Goal: Information Seeking & Learning: Learn about a topic

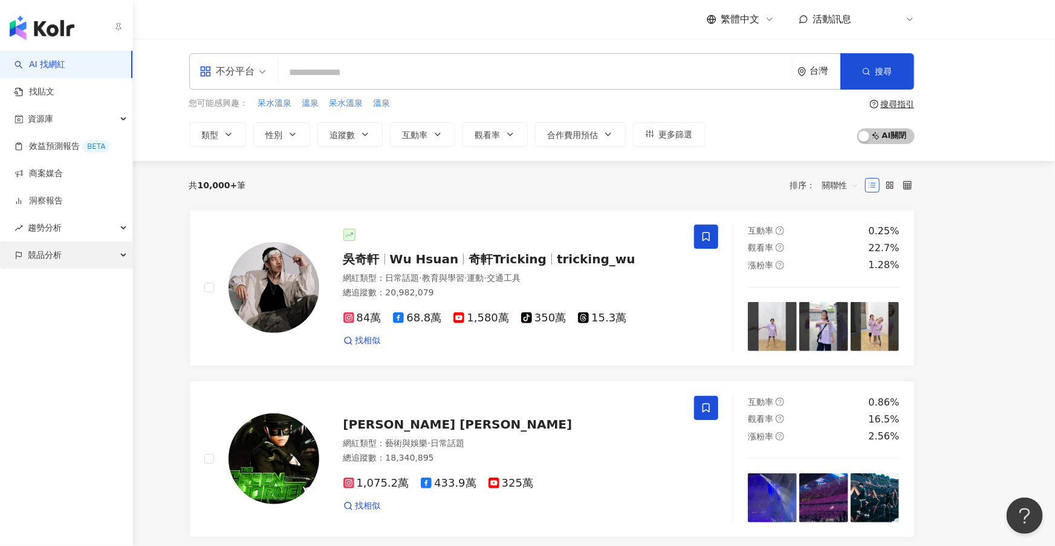
click at [45, 255] on span "競品分析" at bounding box center [45, 254] width 34 height 27
click at [51, 288] on link "品牌帳號分析" at bounding box center [54, 282] width 51 height 12
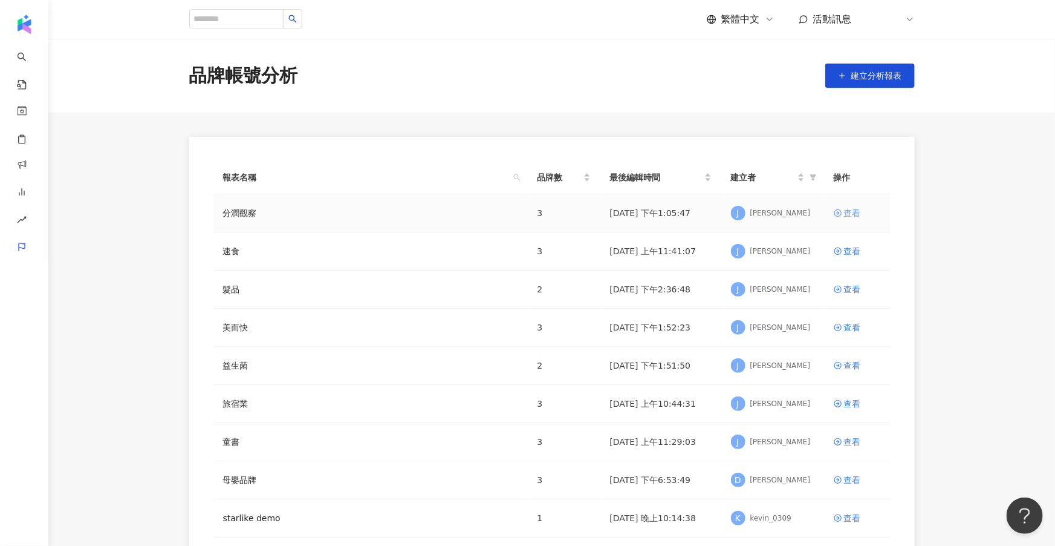
click at [849, 209] on div "查看" at bounding box center [852, 212] width 17 height 13
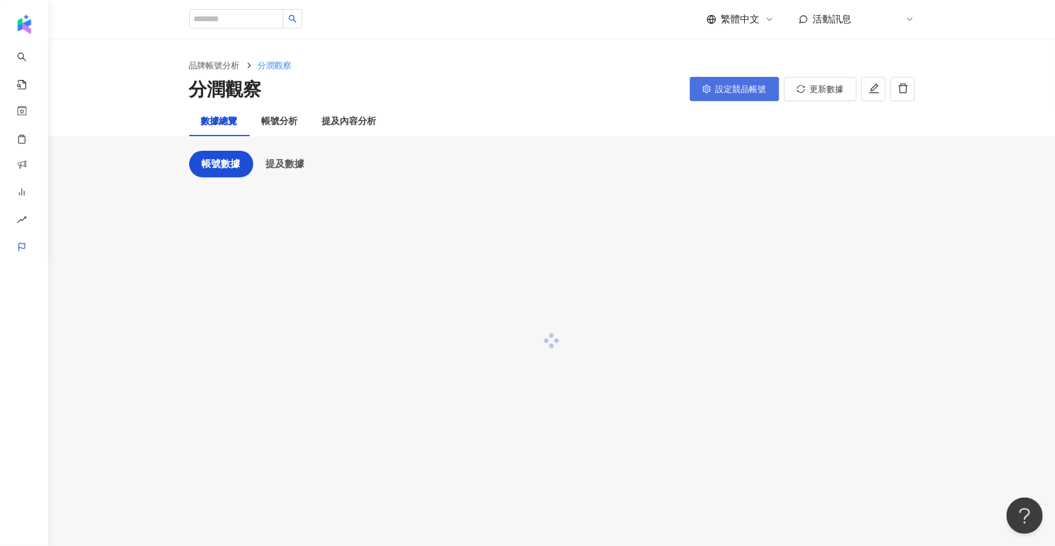
click at [729, 77] on button "設定競品帳號" at bounding box center [735, 89] width 90 height 24
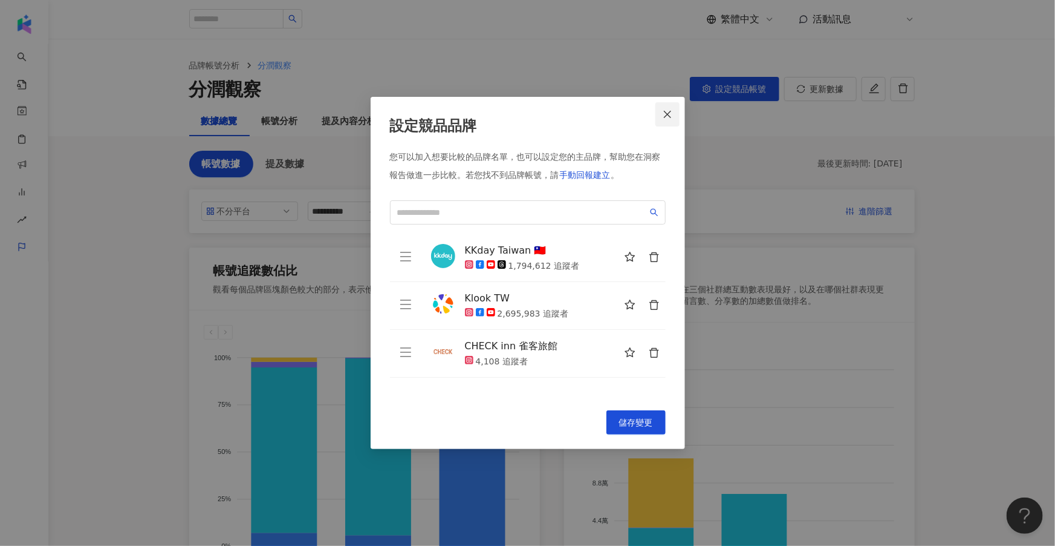
click at [668, 111] on icon "close" at bounding box center [668, 114] width 10 height 10
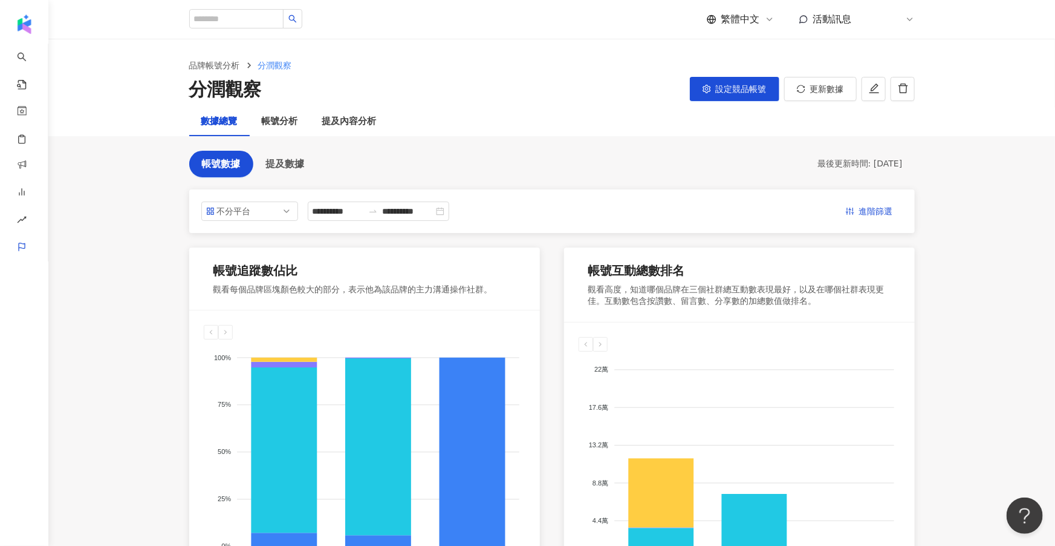
scroll to position [10, 0]
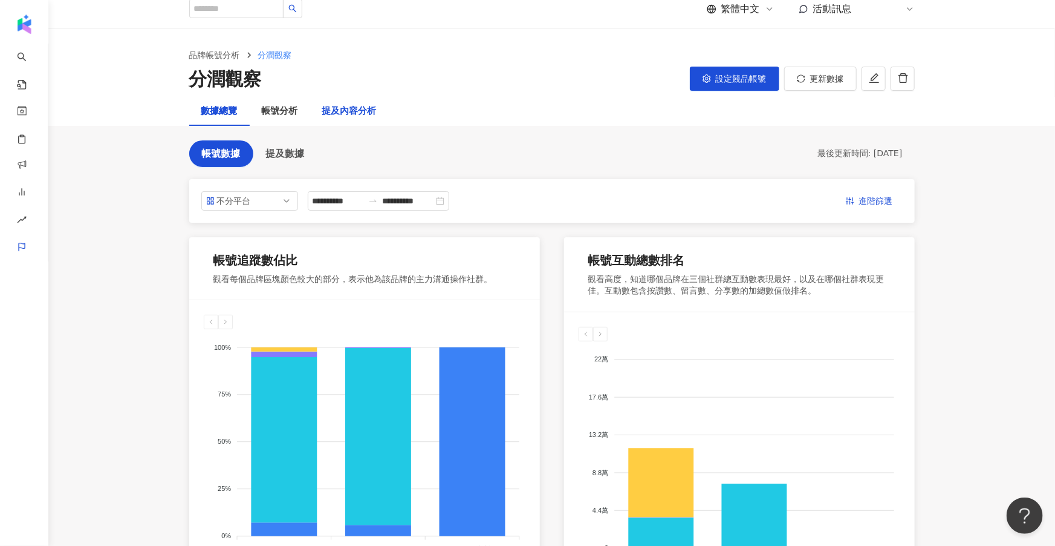
click at [369, 105] on div "提及內容分析" at bounding box center [349, 111] width 54 height 15
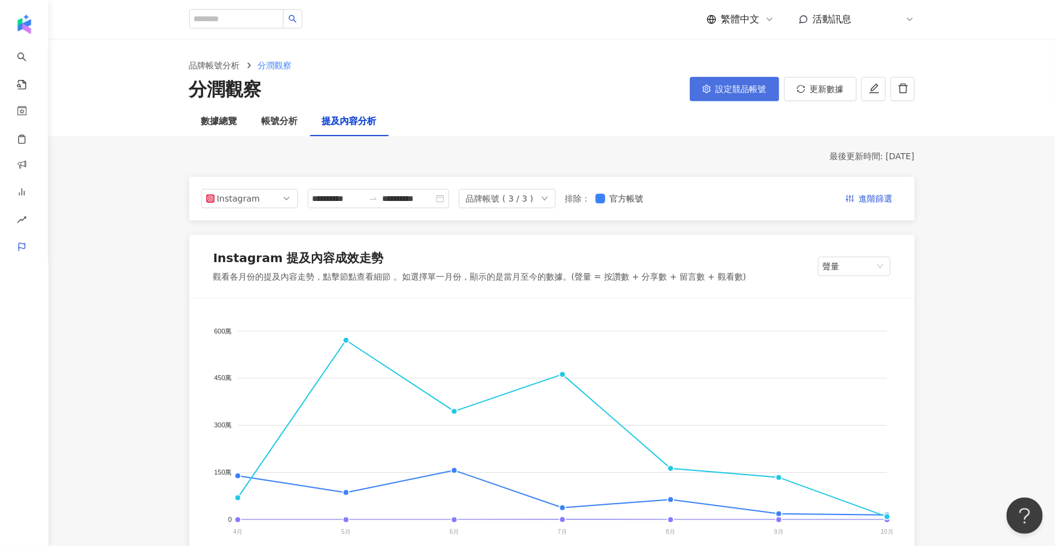
click at [743, 88] on span "設定競品帳號" at bounding box center [741, 89] width 51 height 10
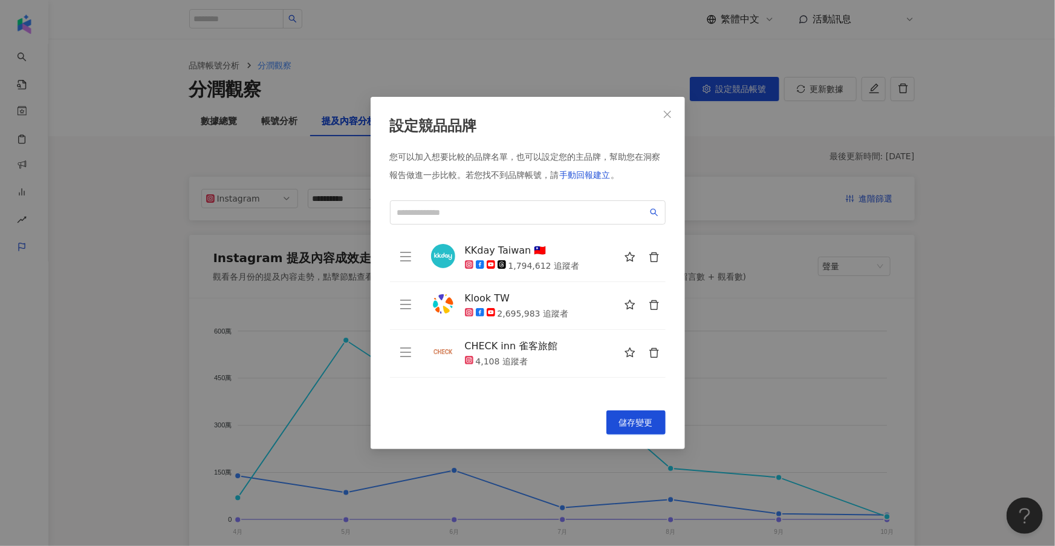
click at [713, 357] on div "設定競品品牌 您可以加入想要比較的品牌名單，也可以設定您的主品牌，幫助您在洞察報告做進一步比較。 若您找不到品牌帳號，請 手動回報建立 。 KKday Tai…" at bounding box center [527, 273] width 1055 height 546
click at [674, 111] on span "Close" at bounding box center [668, 114] width 24 height 10
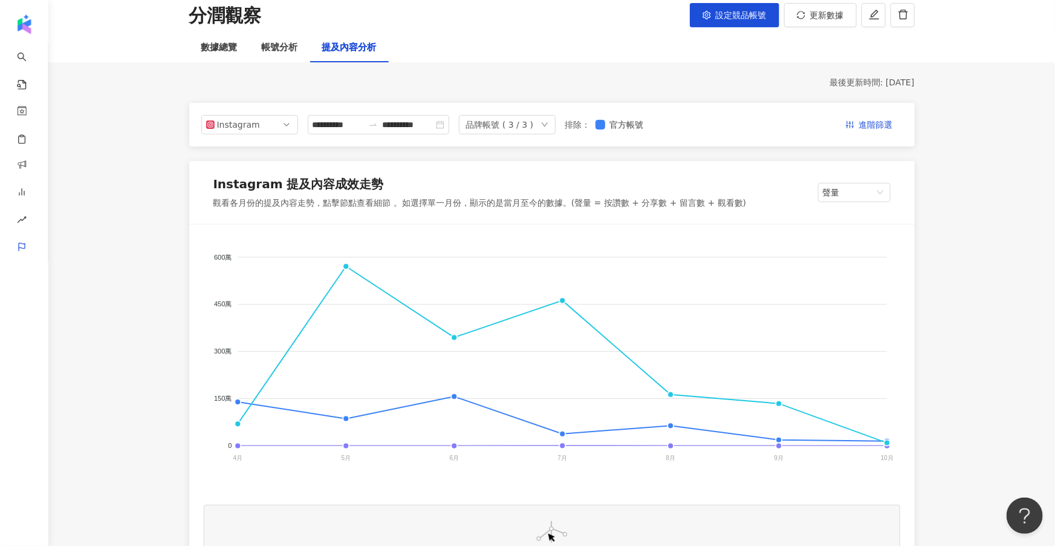
scroll to position [74, 0]
click at [865, 188] on span "聲量" at bounding box center [854, 192] width 63 height 18
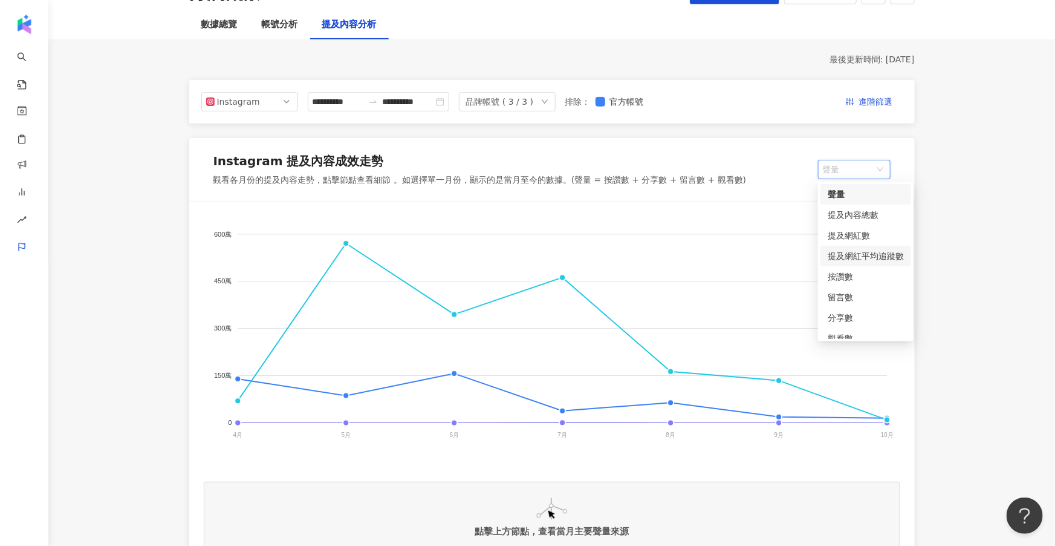
scroll to position [91, 0]
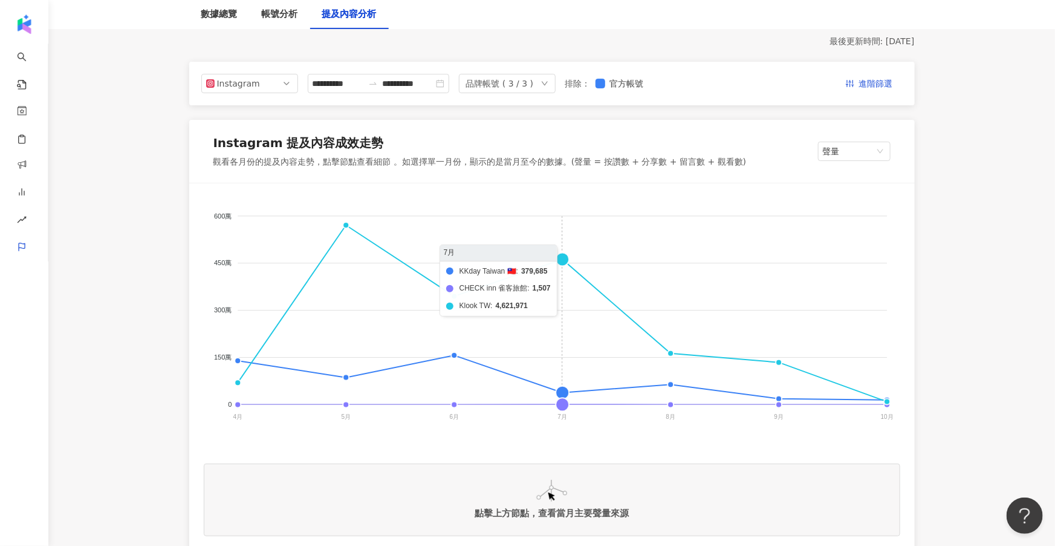
click at [559, 258] on foreignobject "KKday Taiwan 🇹🇼 CHECK inn 雀客旅館 Klook TW" at bounding box center [552, 319] width 697 height 242
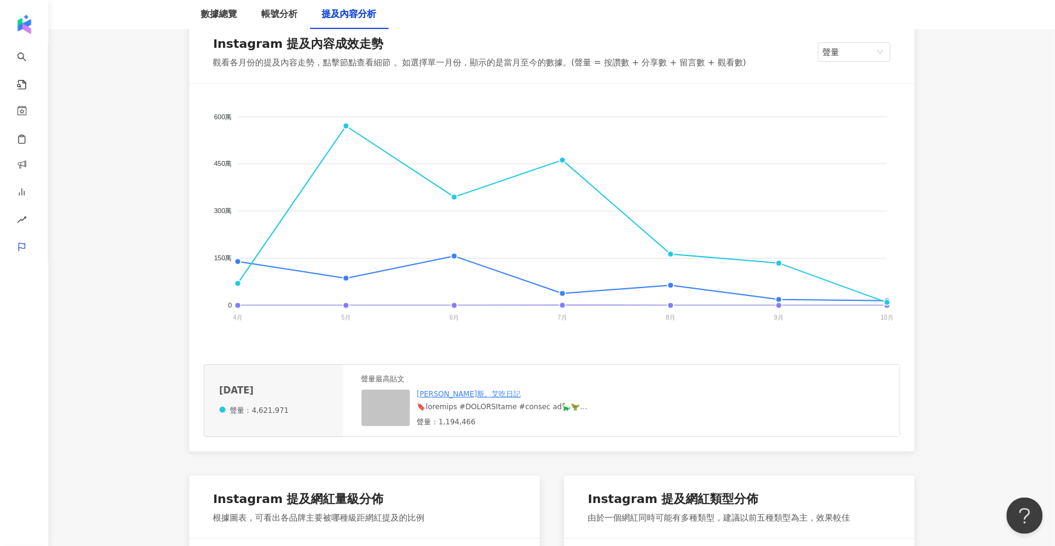
scroll to position [213, 0]
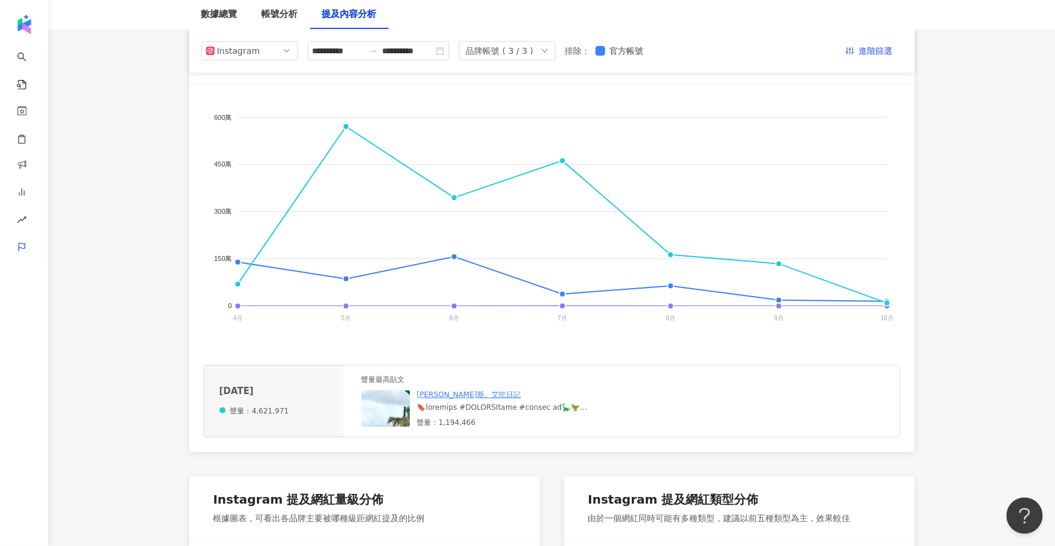
click at [398, 389] on div "艾瑪斯。艾吃日記 聲量：1,194,466" at bounding box center [480, 407] width 237 height 37
click at [391, 412] on img at bounding box center [422, 450] width 121 height 121
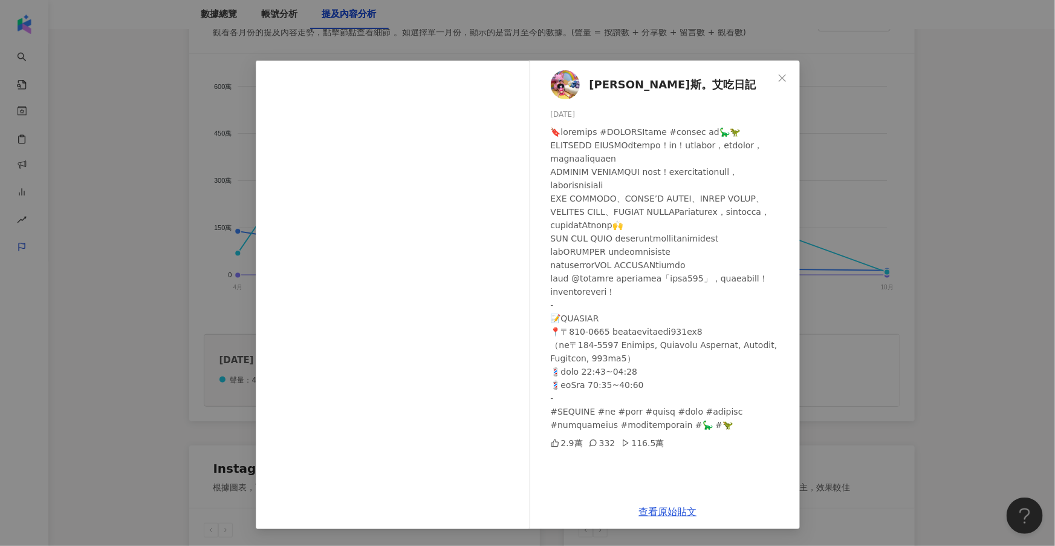
scroll to position [248, 0]
click at [862, 230] on div "艾瑪斯。艾吃日記 2025/7/24 2.9萬 332 116.5萬 查看原始貼文" at bounding box center [527, 273] width 1055 height 546
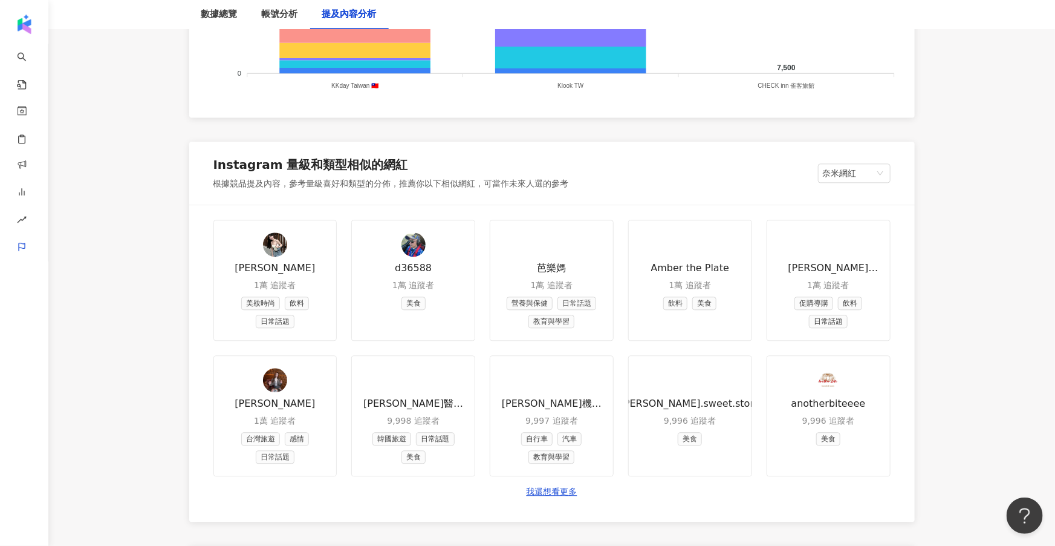
scroll to position [1326, 0]
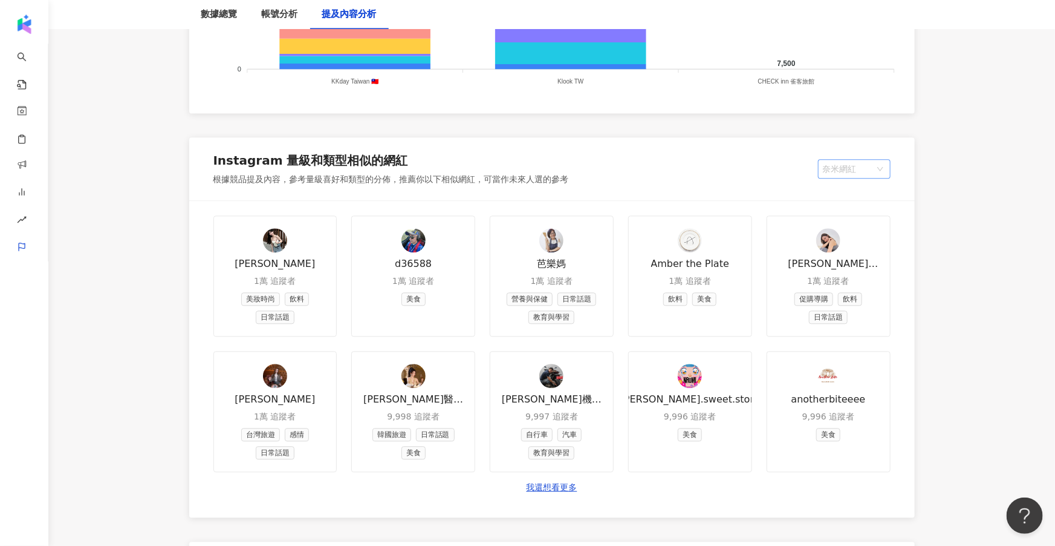
click at [863, 168] on span "奈米網紅" at bounding box center [854, 169] width 63 height 18
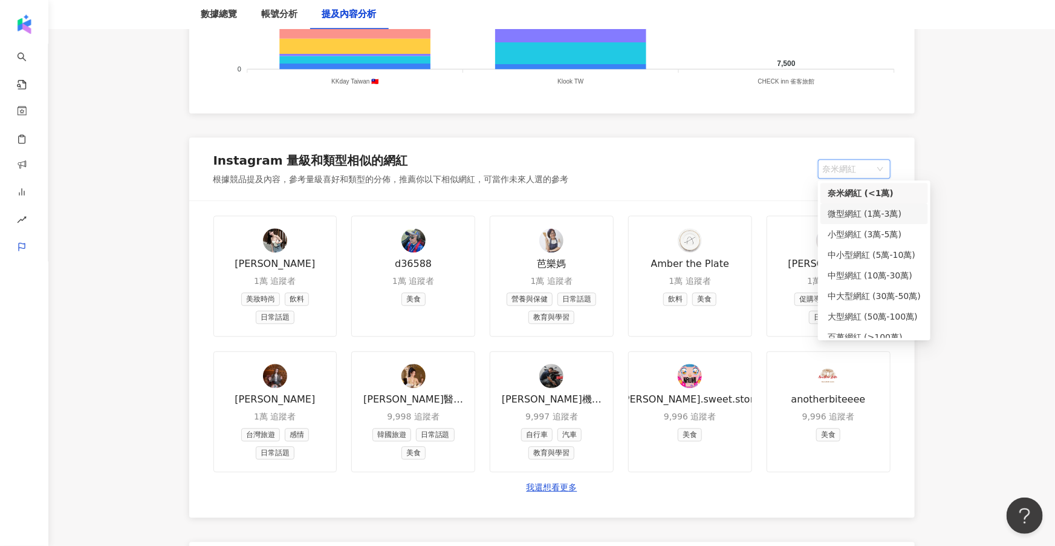
click at [847, 210] on div "微型網紅 (1萬-3萬)" at bounding box center [874, 213] width 93 height 13
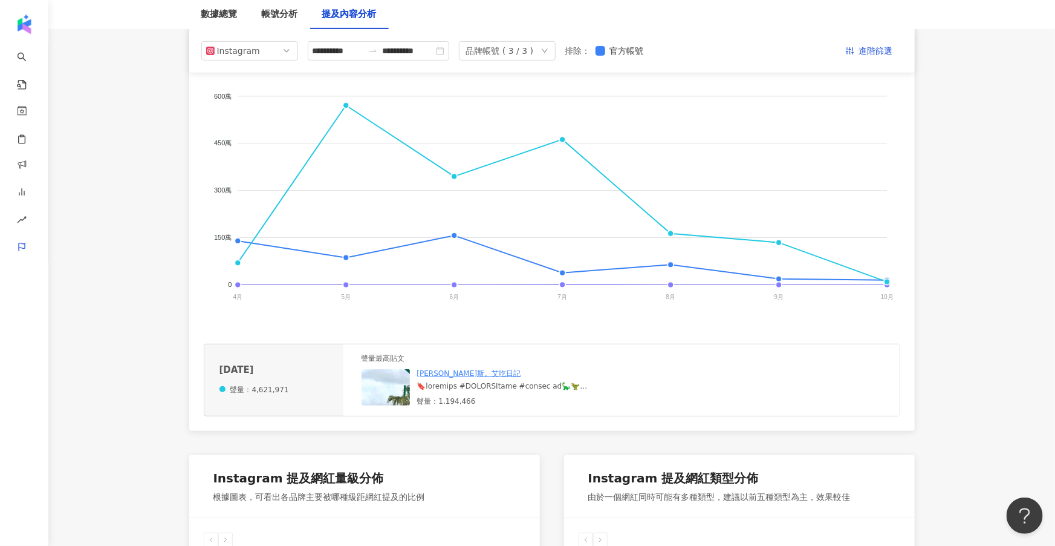
scroll to position [0, 0]
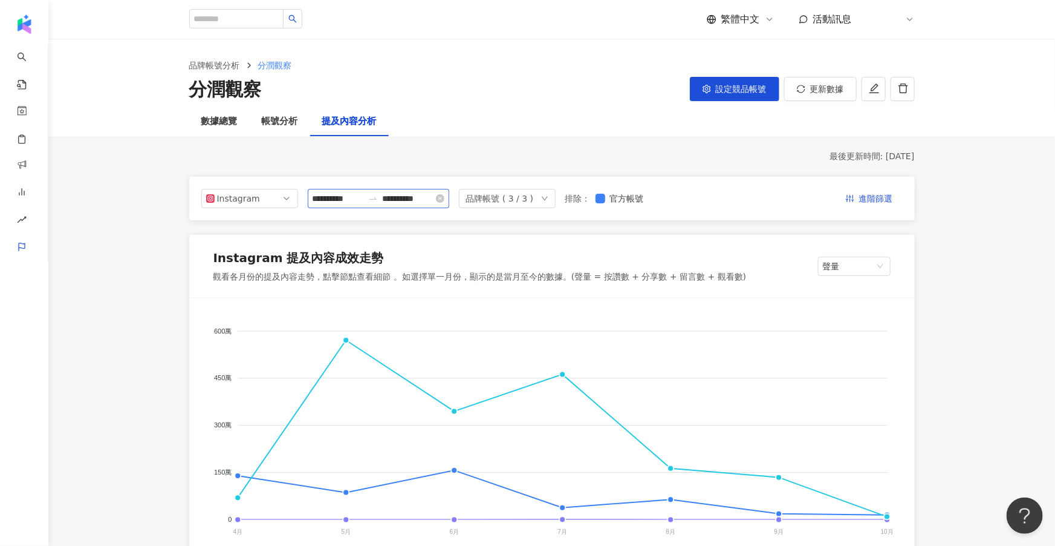
click at [324, 205] on div "**********" at bounding box center [379, 198] width 142 height 19
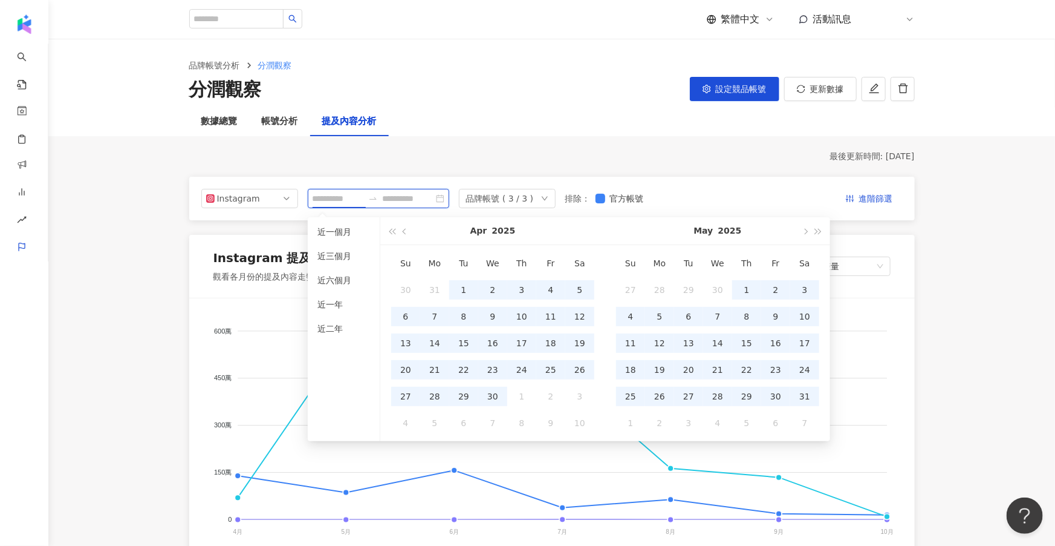
type input "**********"
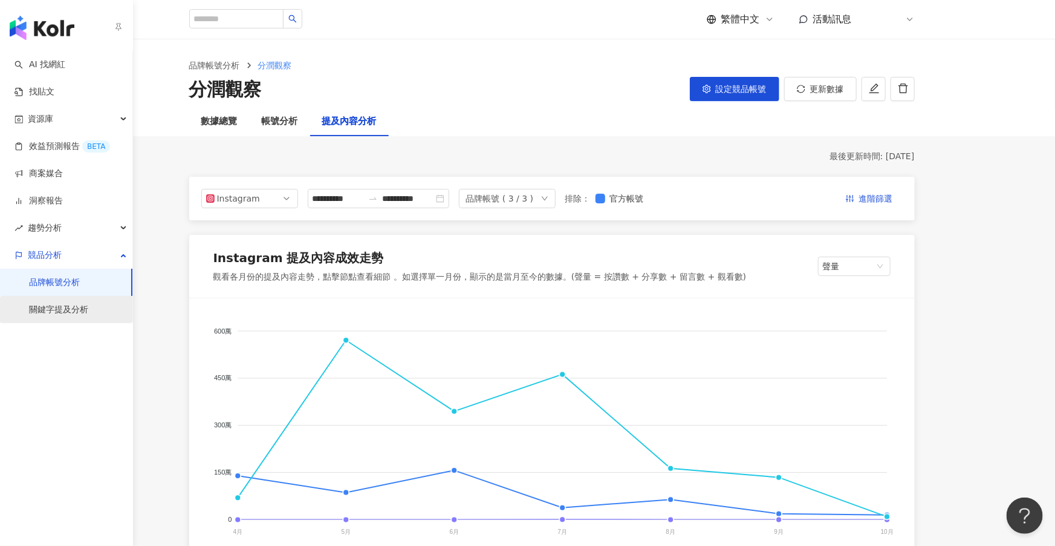
click at [33, 308] on link "關鍵字提及分析" at bounding box center [58, 310] width 59 height 12
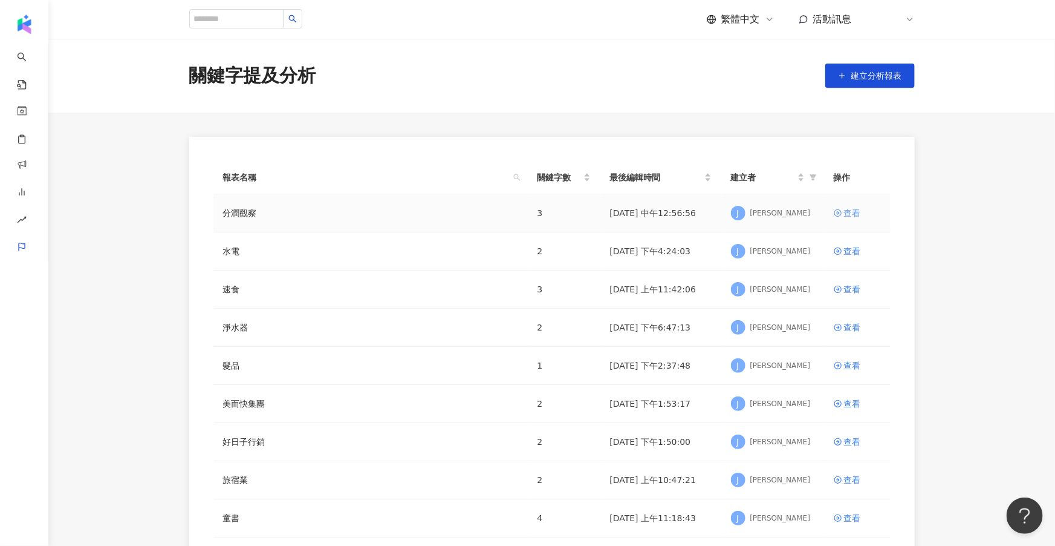
click at [844, 216] on div "查看" at bounding box center [852, 212] width 17 height 13
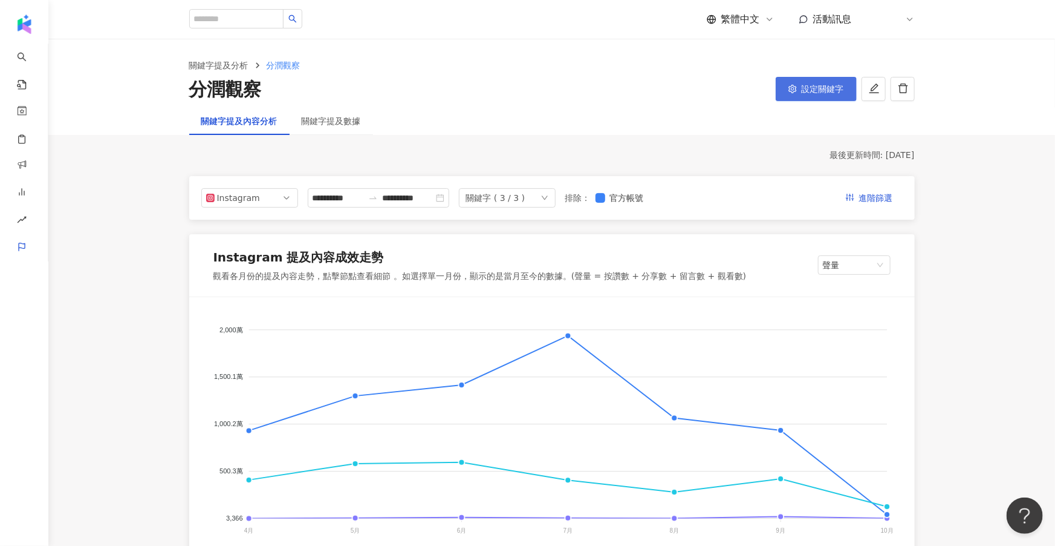
click at [827, 90] on span "設定關鍵字" at bounding box center [823, 89] width 42 height 10
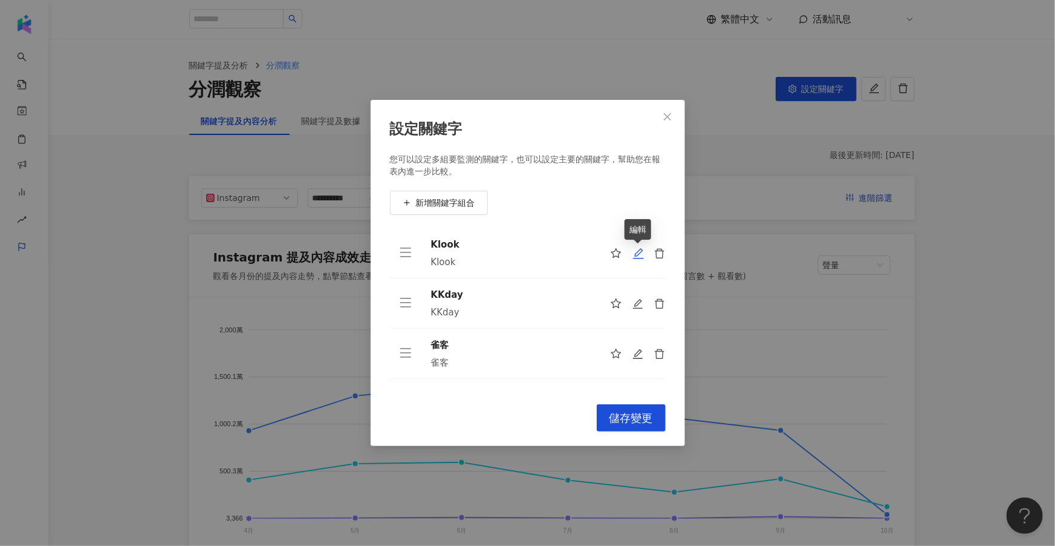
click at [642, 249] on icon "edit" at bounding box center [639, 253] width 12 height 12
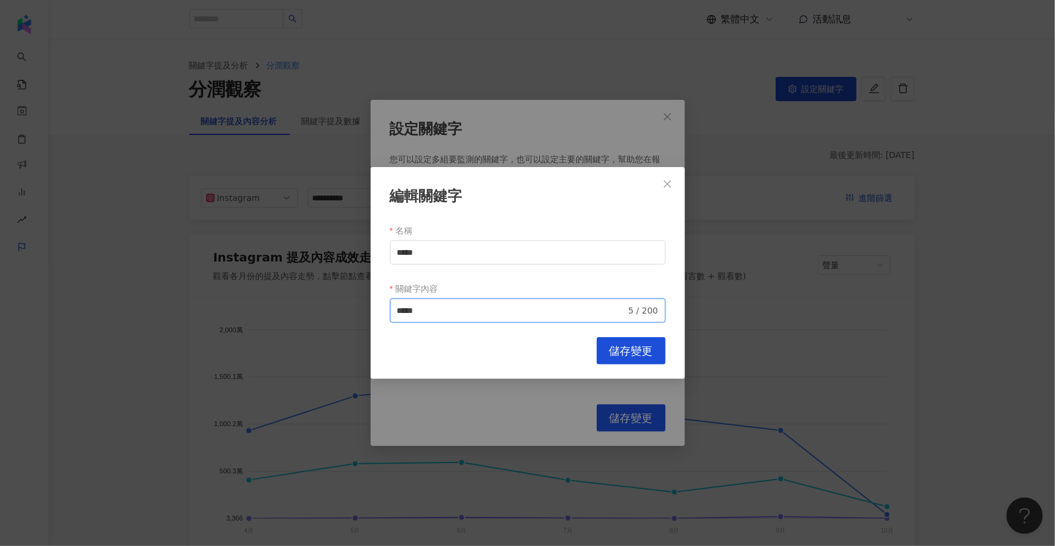
click at [528, 306] on input "*****" at bounding box center [511, 310] width 229 height 13
type input "**********"
click at [630, 342] on button "儲存變更" at bounding box center [631, 350] width 69 height 27
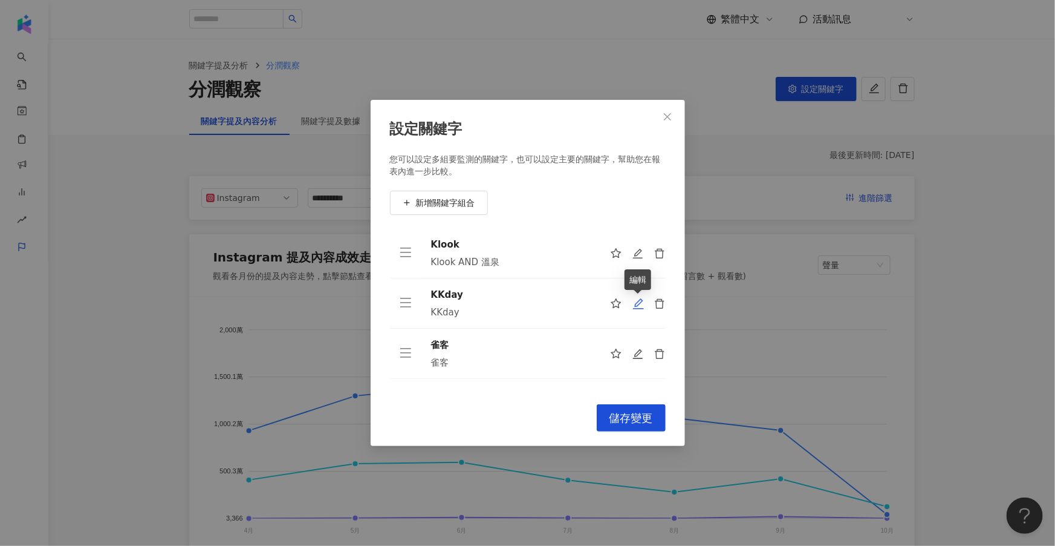
click at [635, 305] on icon "edit" at bounding box center [638, 303] width 11 height 11
type input "*****"
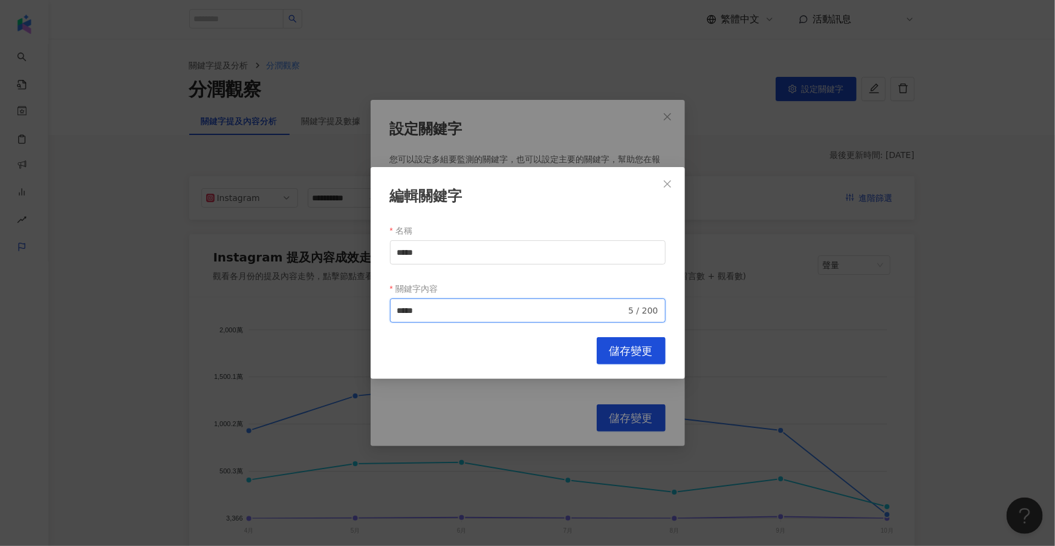
click at [462, 311] on input "*****" at bounding box center [511, 310] width 229 height 13
type input "**********"
click at [620, 353] on span "儲存變更" at bounding box center [632, 350] width 44 height 13
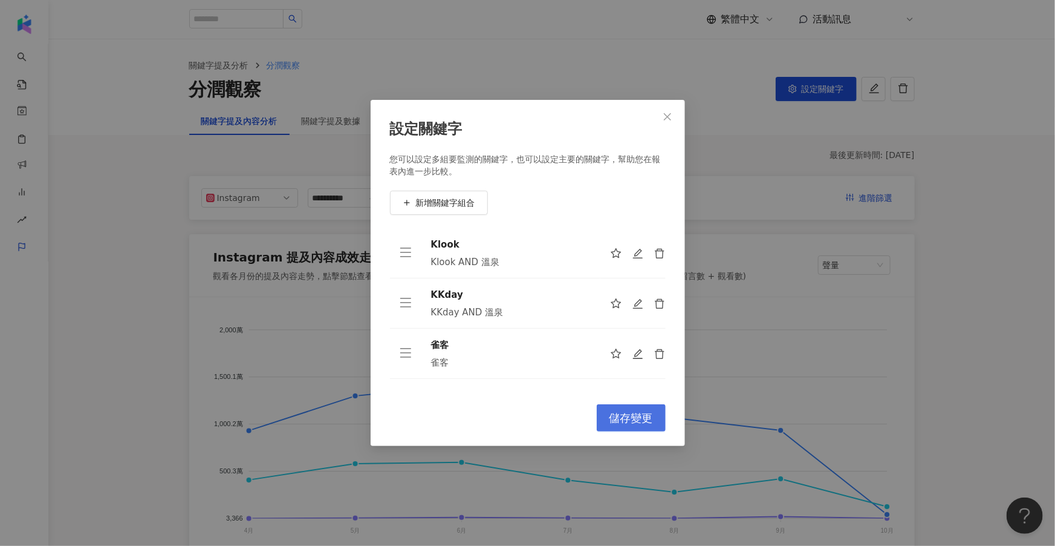
click at [647, 411] on span "儲存變更" at bounding box center [632, 417] width 44 height 13
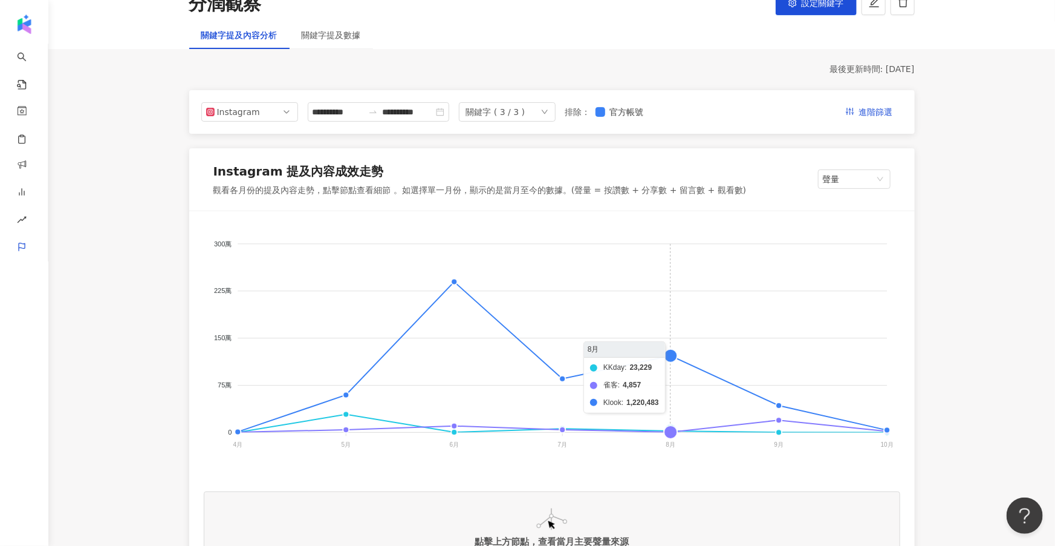
scroll to position [99, 0]
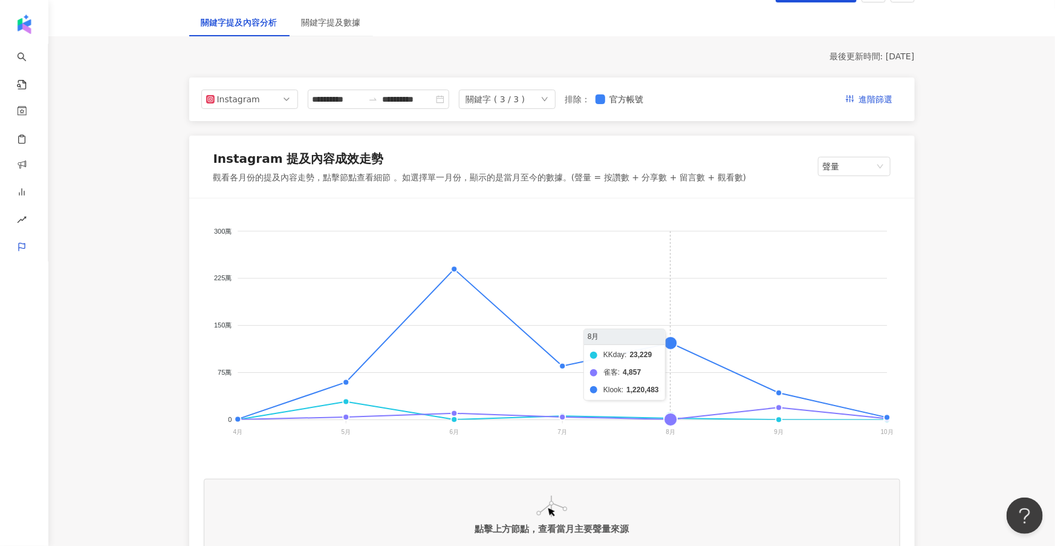
click at [674, 338] on foreignobject "KKday 雀客 Klook" at bounding box center [552, 334] width 697 height 242
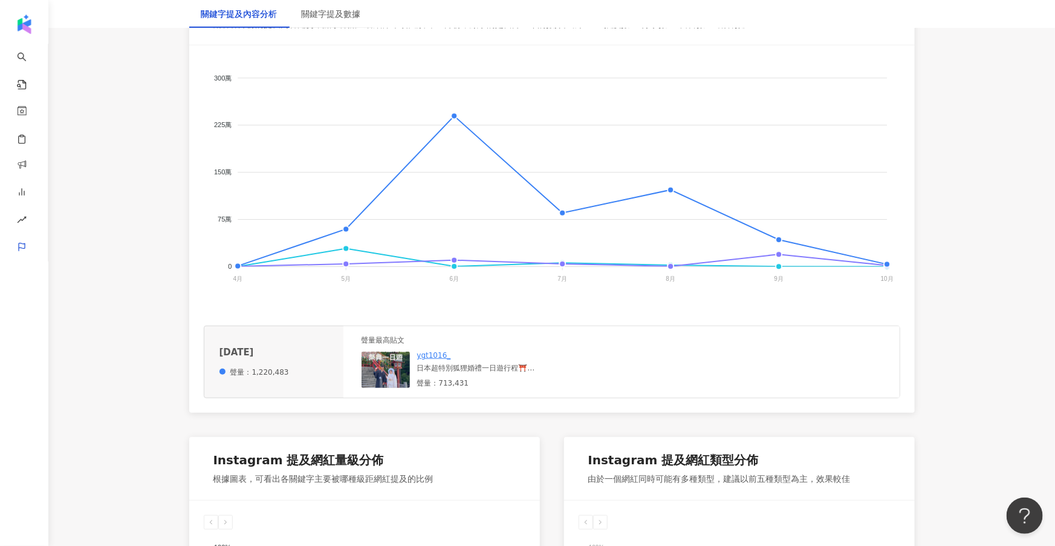
scroll to position [252, 0]
click at [389, 375] on img at bounding box center [386, 369] width 48 height 36
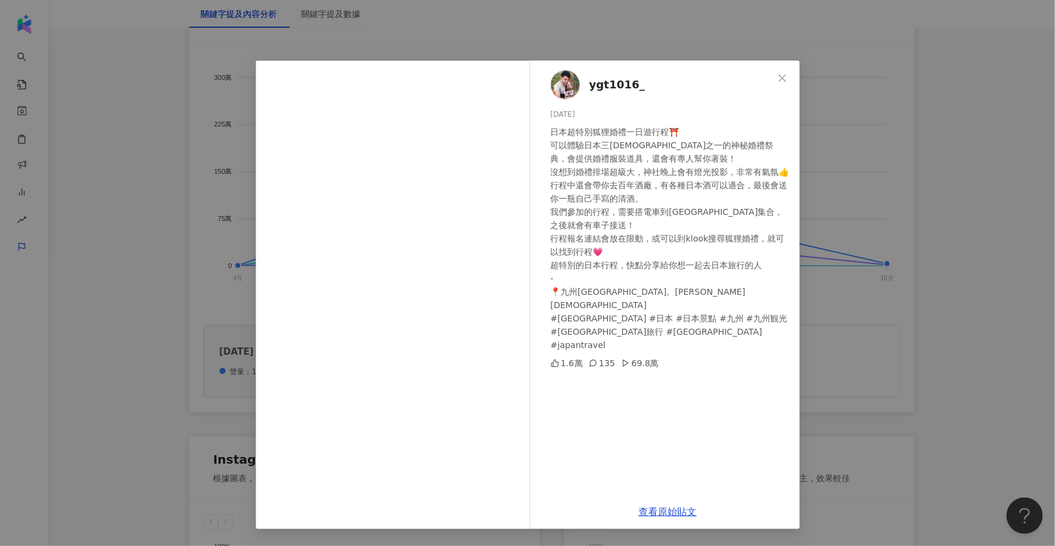
click at [869, 187] on div "ygt1016_ 2025/8/15 日本超特別狐狸婚禮一日遊行程⛩️ 可以體驗日本三大稻荷神社之一的神秘婚禮祭典，會提供婚禮服裝道具，還會有專人幫你著裝！ …" at bounding box center [527, 273] width 1055 height 546
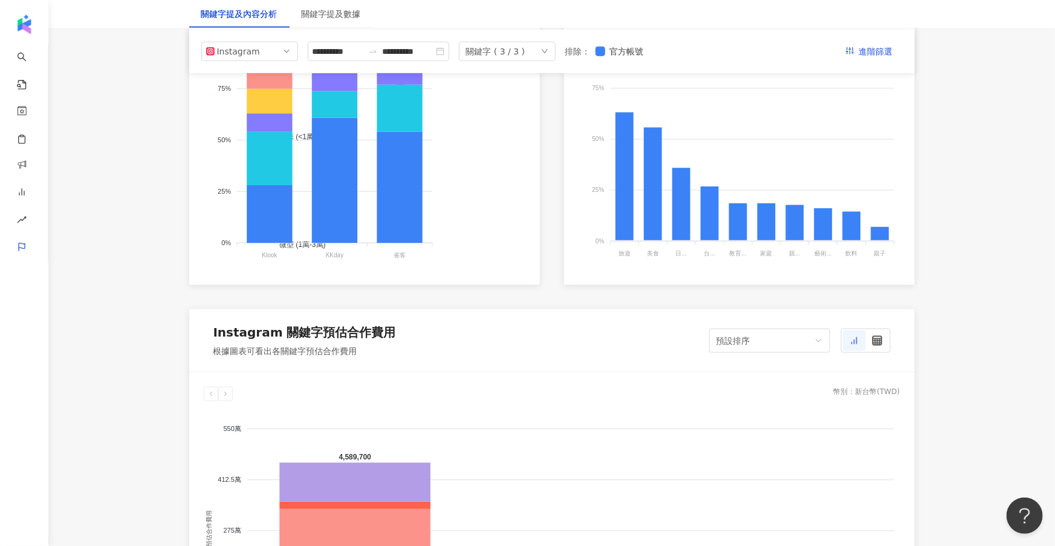
scroll to position [567, 0]
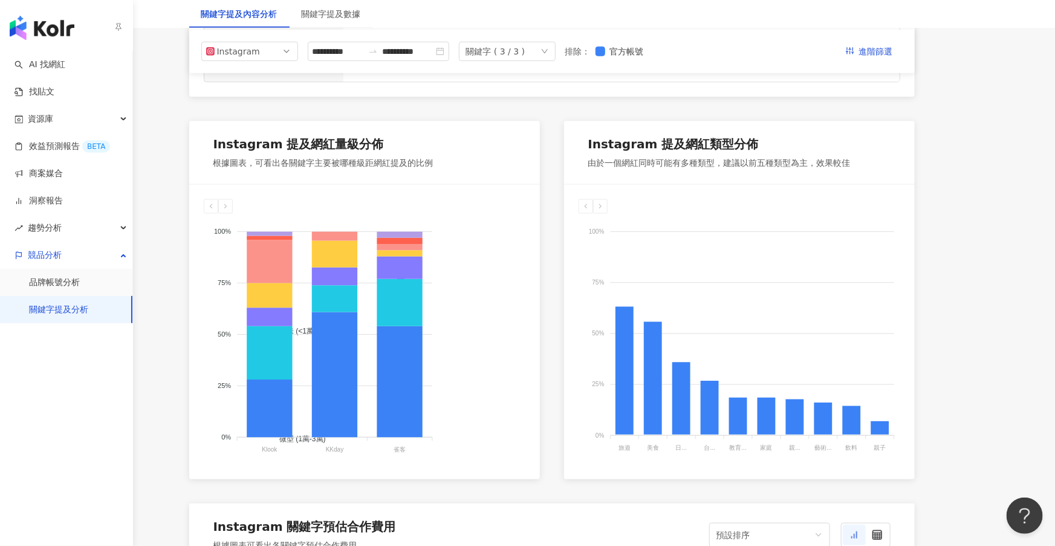
click at [33, 28] on img "button" at bounding box center [42, 28] width 65 height 24
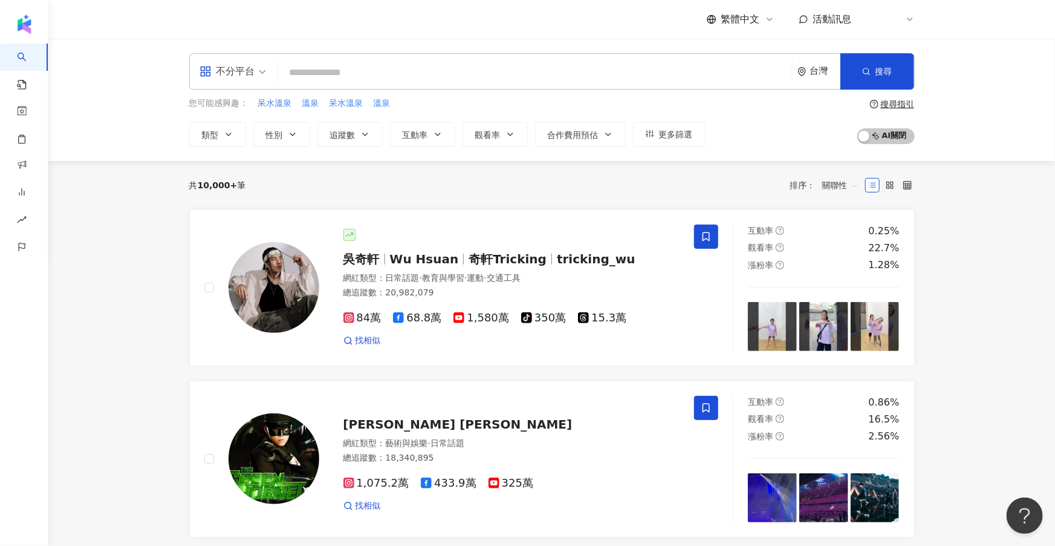
click at [258, 63] on span "不分平台" at bounding box center [233, 71] width 67 height 19
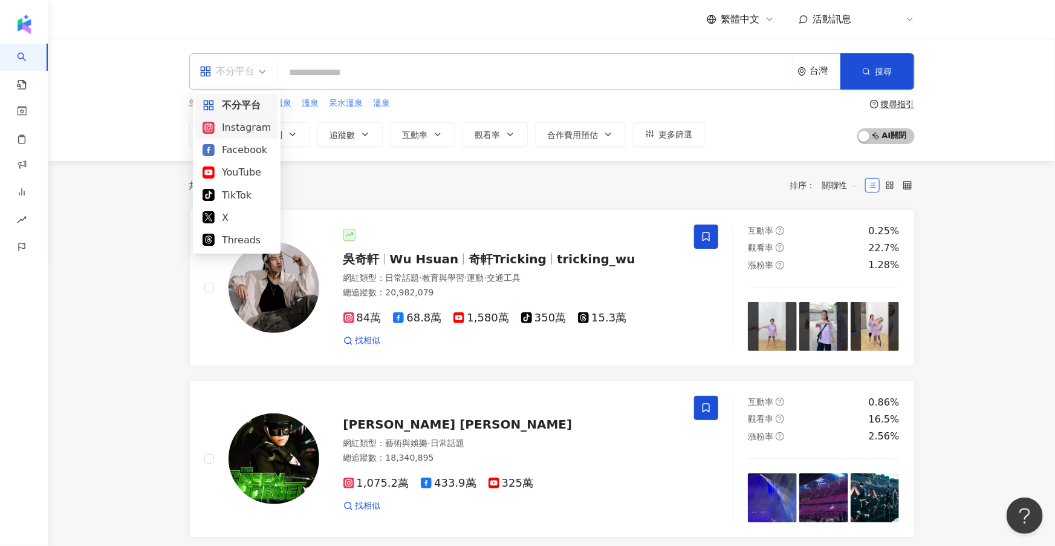
click at [246, 126] on div "Instagram" at bounding box center [237, 127] width 68 height 15
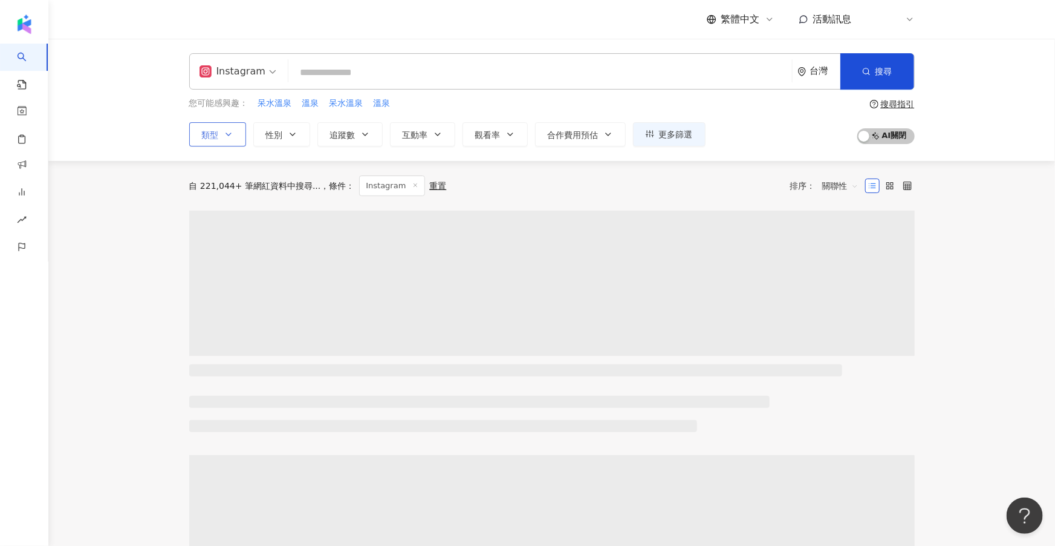
click at [235, 131] on button "類型" at bounding box center [217, 134] width 57 height 24
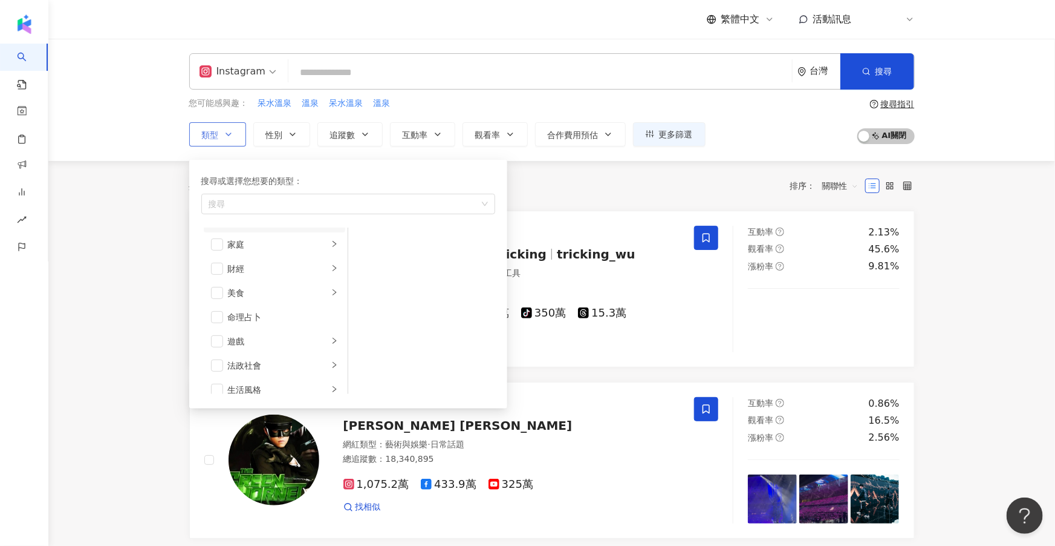
scroll to position [122, 0]
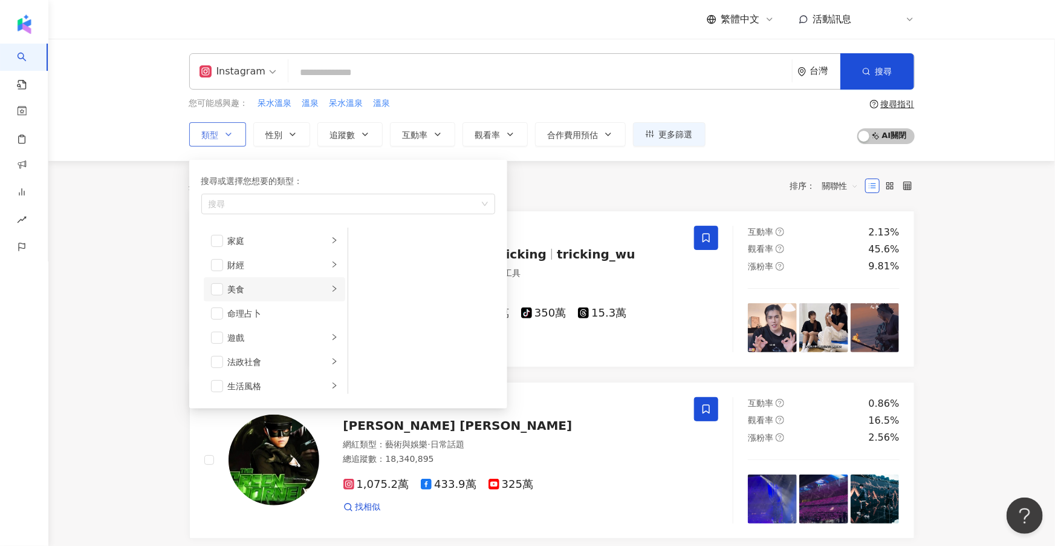
click at [223, 282] on li "美食" at bounding box center [275, 289] width 142 height 24
click at [217, 287] on span "button" at bounding box center [217, 289] width 12 height 12
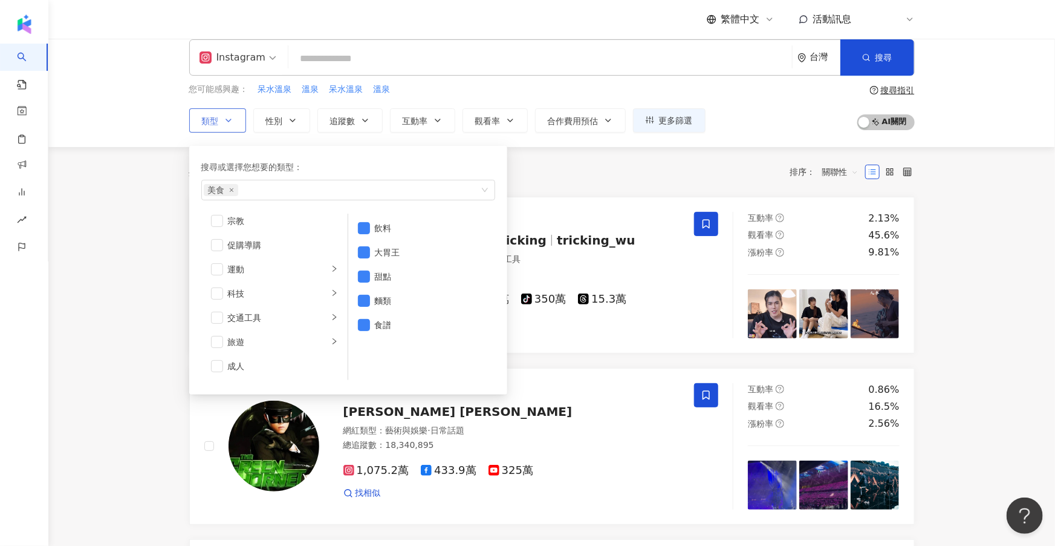
scroll to position [15, 0]
click at [218, 338] on span "button" at bounding box center [217, 341] width 12 height 12
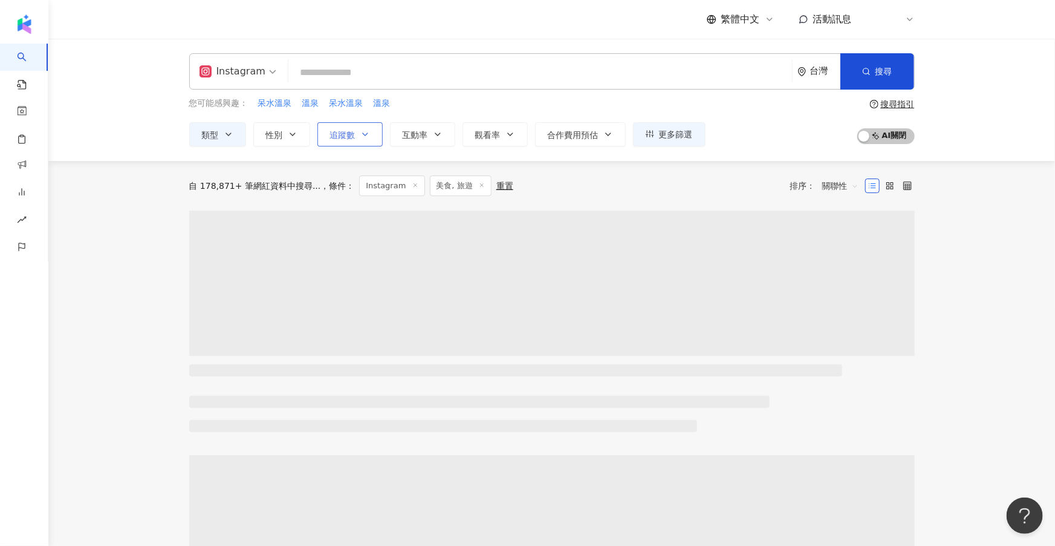
click at [351, 140] on button "追蹤數" at bounding box center [350, 134] width 65 height 24
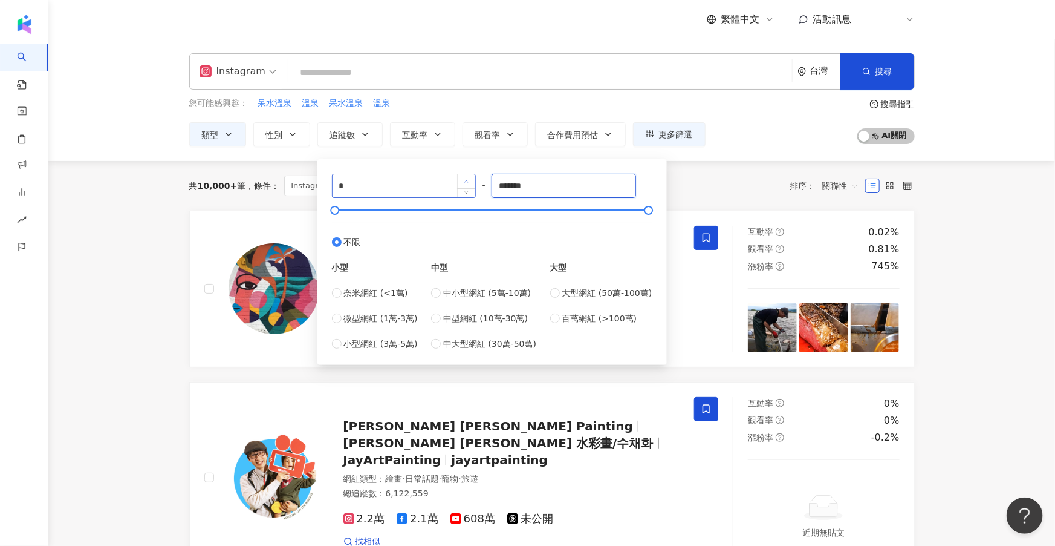
drag, startPoint x: 558, startPoint y: 190, endPoint x: 472, endPoint y: 175, distance: 87.2
click at [472, 175] on div "* - ******* 不限 小型 奈米網紅 (<1萬) 微型網紅 (1萬-3萬) 小型網紅 (3萬-5萬) 中型 中小型網紅 (5萬-10萬) 中型網紅 (…" at bounding box center [492, 262] width 321 height 177
type input "*"
type input "*****"
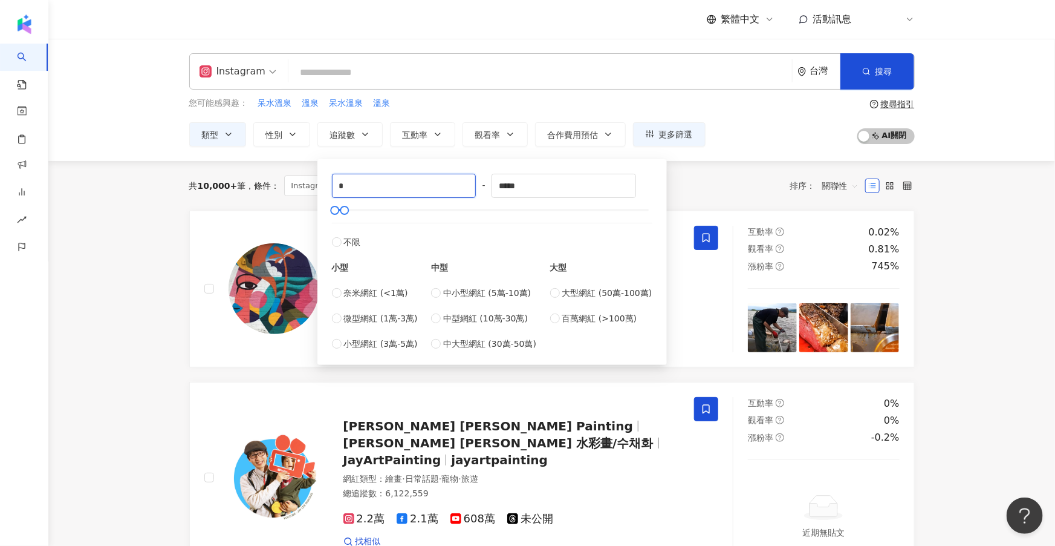
drag, startPoint x: 362, startPoint y: 190, endPoint x: 288, endPoint y: 183, distance: 73.5
type input "****"
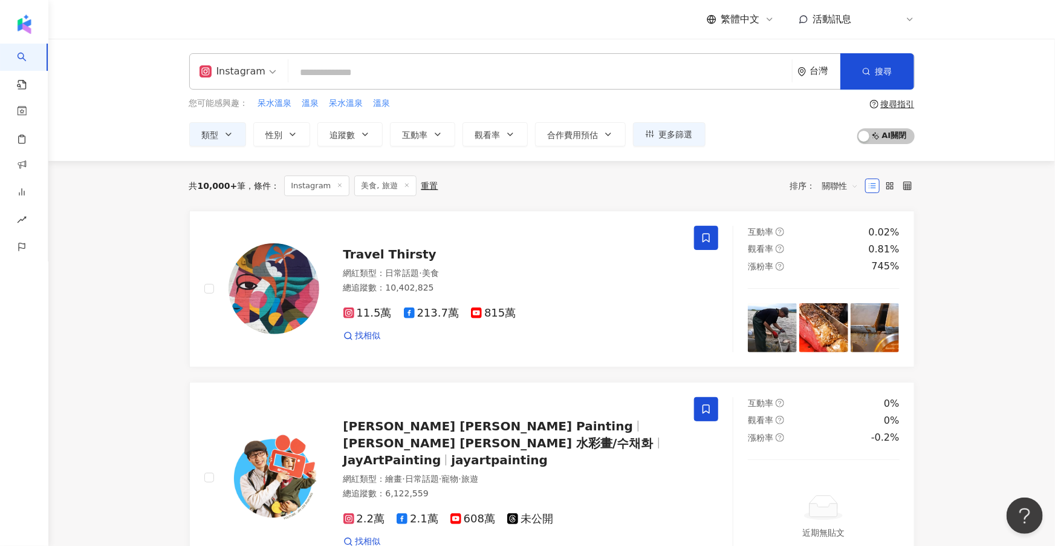
click at [743, 192] on div "共 10,000+ 筆 條件 ： Instagram 美食, 旅遊 重置 排序： 關聯性" at bounding box center [552, 185] width 726 height 21
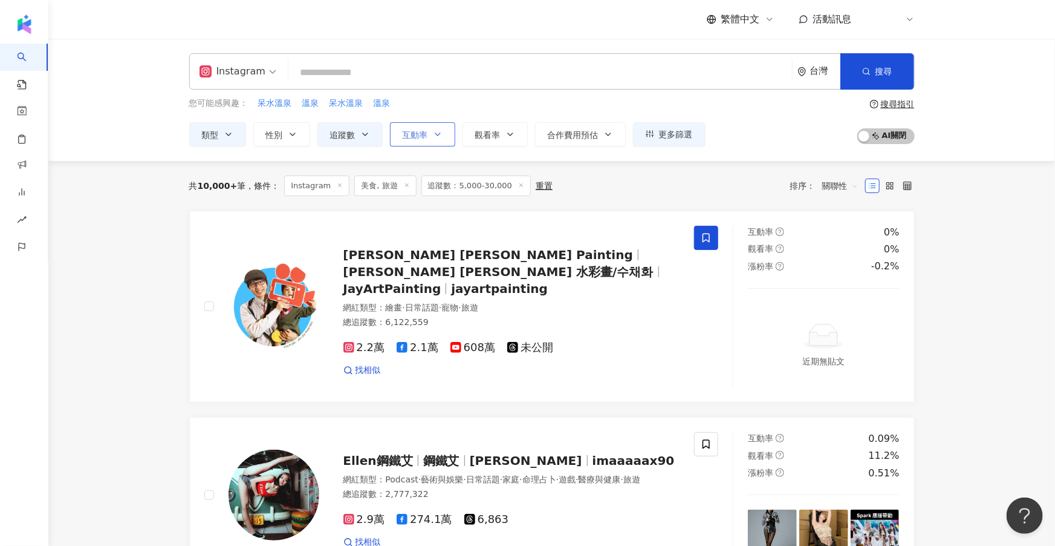
click at [419, 126] on button "互動率" at bounding box center [422, 134] width 65 height 24
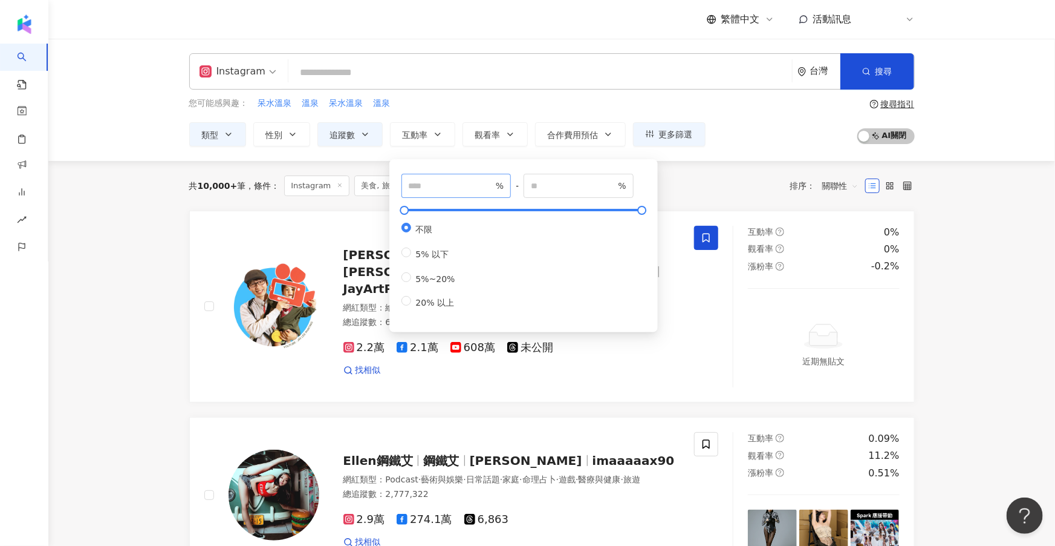
click at [419, 197] on span "%" at bounding box center [457, 186] width 110 height 24
click at [418, 190] on input "number" at bounding box center [451, 185] width 85 height 13
type input "*"
click at [688, 190] on div "共 10,000+ 筆 條件 ： Instagram 美食, 旅遊 追蹤數：5,000-30,000 重置 排序： 關聯性" at bounding box center [552, 185] width 726 height 21
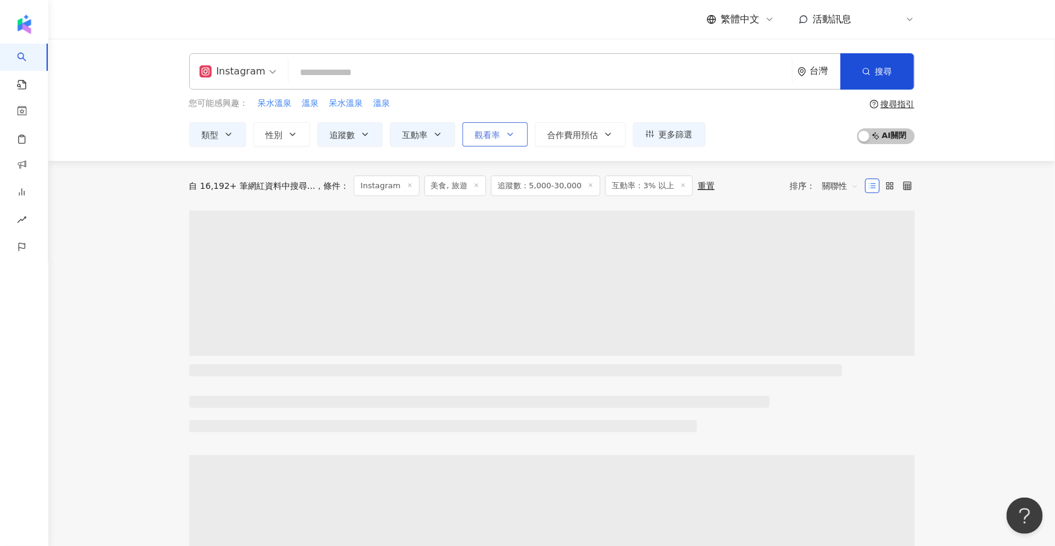
click at [521, 135] on button "觀看率" at bounding box center [495, 134] width 65 height 24
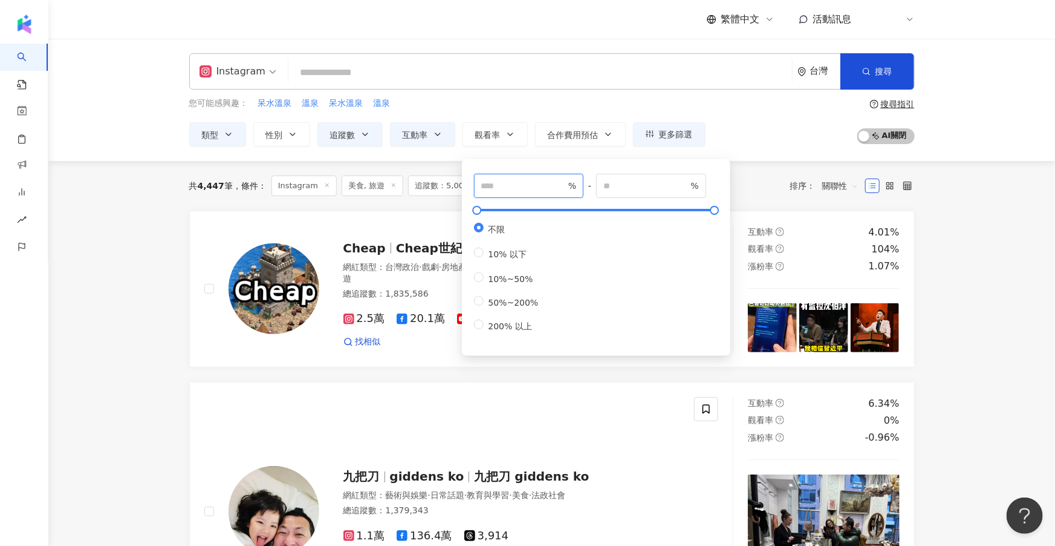
click at [501, 181] on input "number" at bounding box center [523, 185] width 85 height 13
type input "**"
click at [804, 140] on div "您可能感興趣： 呆水溫泉 溫泉 呆水溫泉 溫泉 類型 性別 追蹤數 互動率 觀看率 合作費用預估 更多篩選 **** - ***** 不限 小型 奈米網紅 (…" at bounding box center [552, 122] width 726 height 50
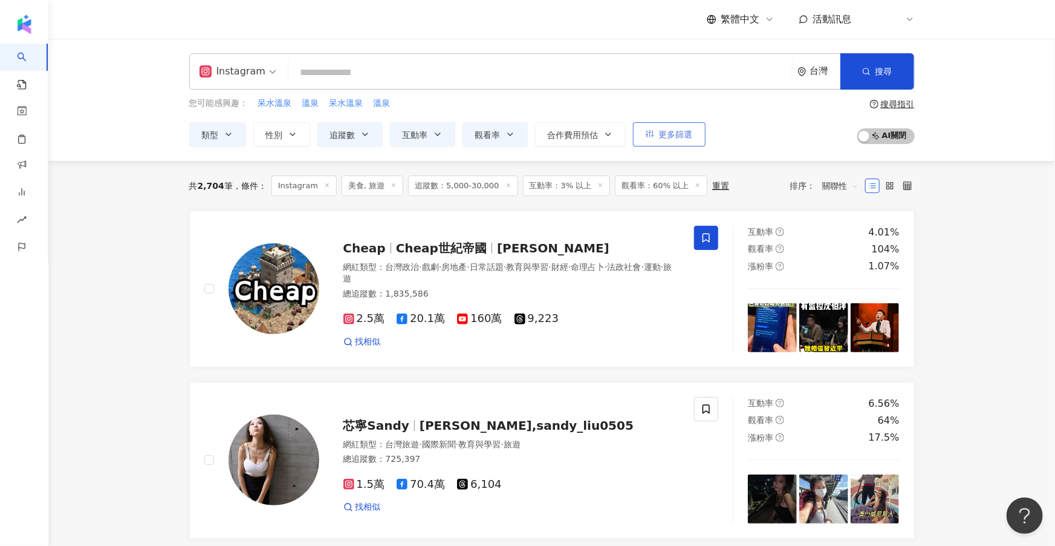
click at [671, 132] on span "更多篩選" at bounding box center [676, 134] width 34 height 10
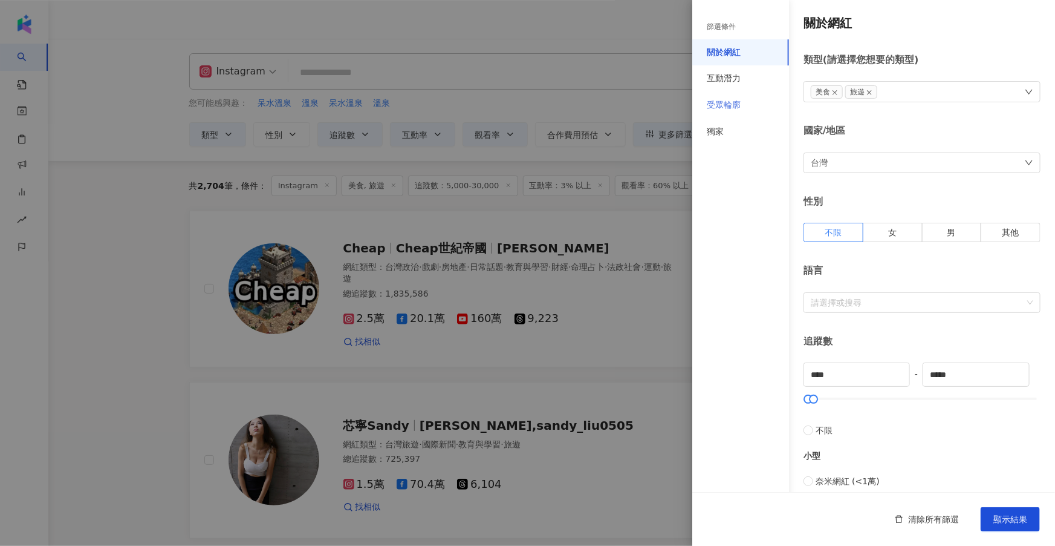
click at [746, 108] on div "受眾輪廓" at bounding box center [740, 105] width 97 height 27
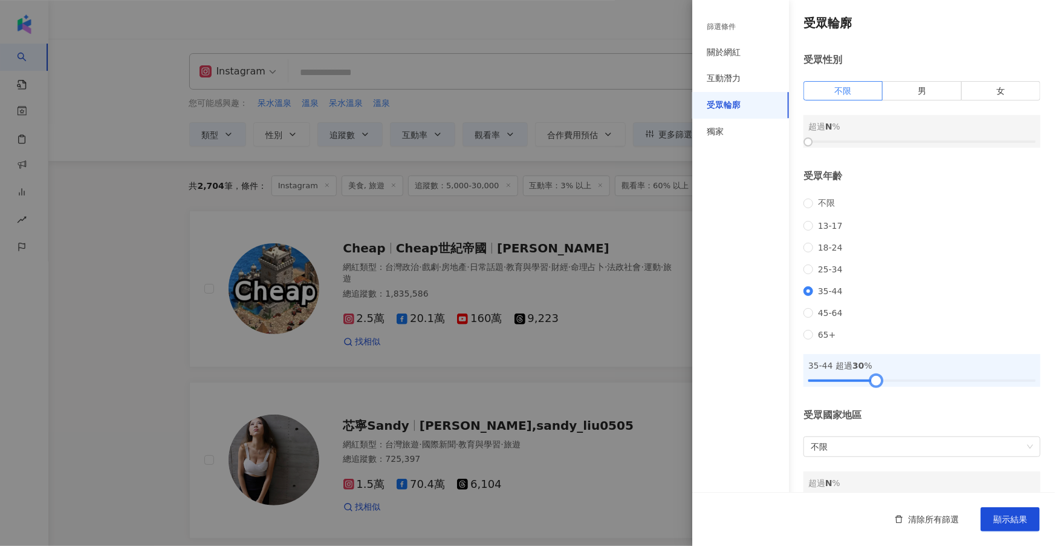
drag, startPoint x: 813, startPoint y: 402, endPoint x: 879, endPoint y: 409, distance: 67.0
click at [879, 409] on div "受眾輪廓 受眾性別 不限 男 女 超過 N % 受眾年齡 不限 13-17 18-24 25-34 35-44 45-64 65+ 35-44 超過 30 %…" at bounding box center [873, 259] width 363 height 518
click at [998, 529] on button "顯示結果" at bounding box center [1010, 519] width 59 height 24
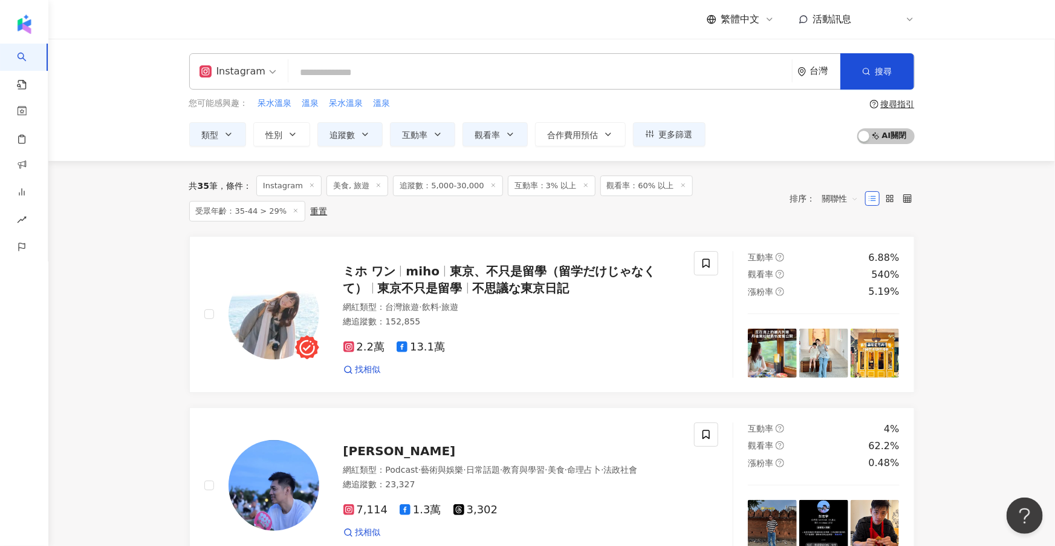
click at [321, 212] on div "重置" at bounding box center [318, 211] width 17 height 10
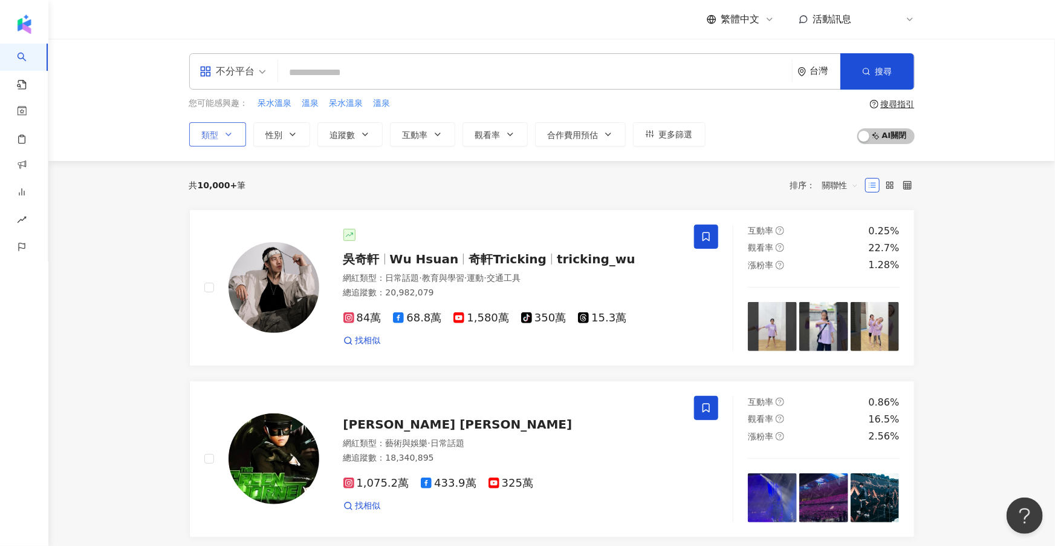
click at [231, 132] on icon "button" at bounding box center [229, 134] width 10 height 10
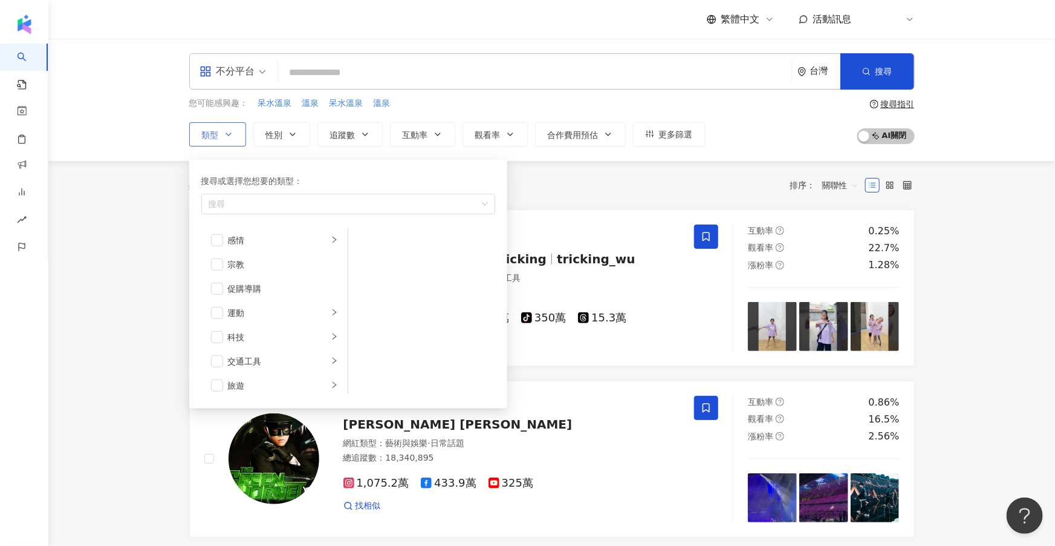
scroll to position [390, 0]
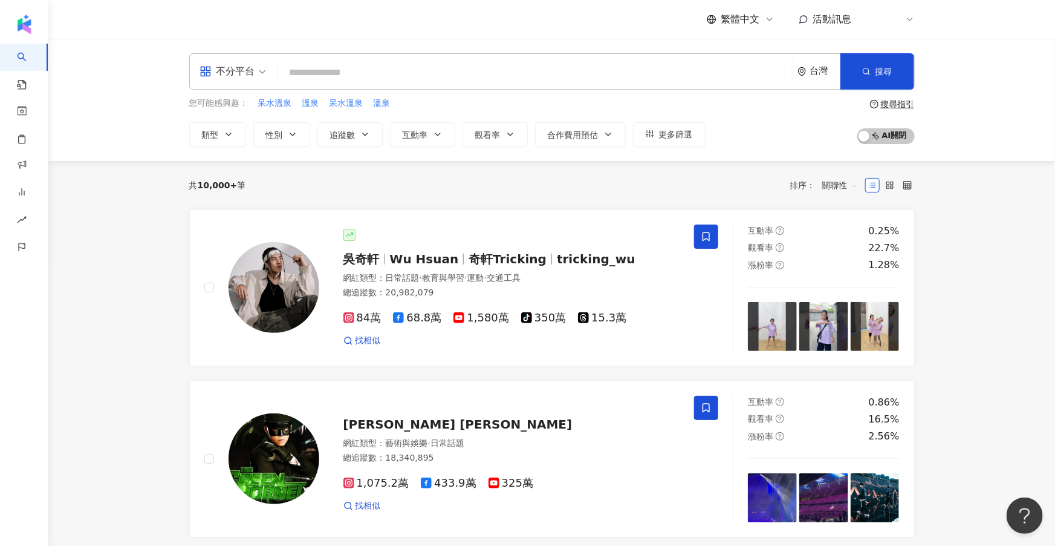
click at [290, 37] on div "繁體中文 活動訊息 內" at bounding box center [552, 19] width 726 height 39
click at [316, 82] on input "search" at bounding box center [535, 72] width 504 height 23
type input "*"
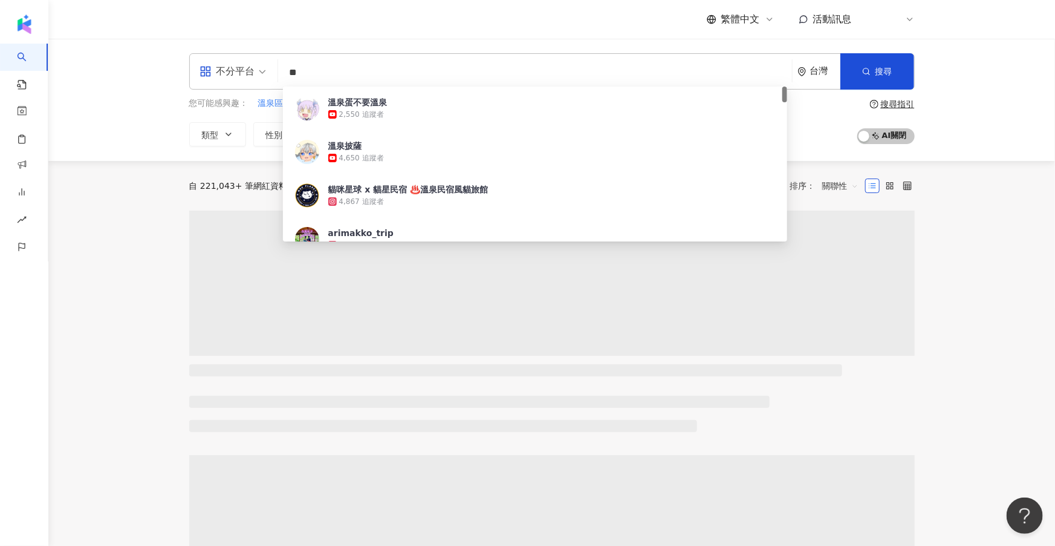
click at [815, 119] on div "您可能感興趣： 溫泉區 箱根溫泉 東旅湯宿 溫泉飯店 川湯溫泉 類型 性別 追蹤數 互動率 觀看率 合作費用預估 更多篩選 篩選條件 關於網紅 互動潛力 受眾…" at bounding box center [552, 122] width 726 height 50
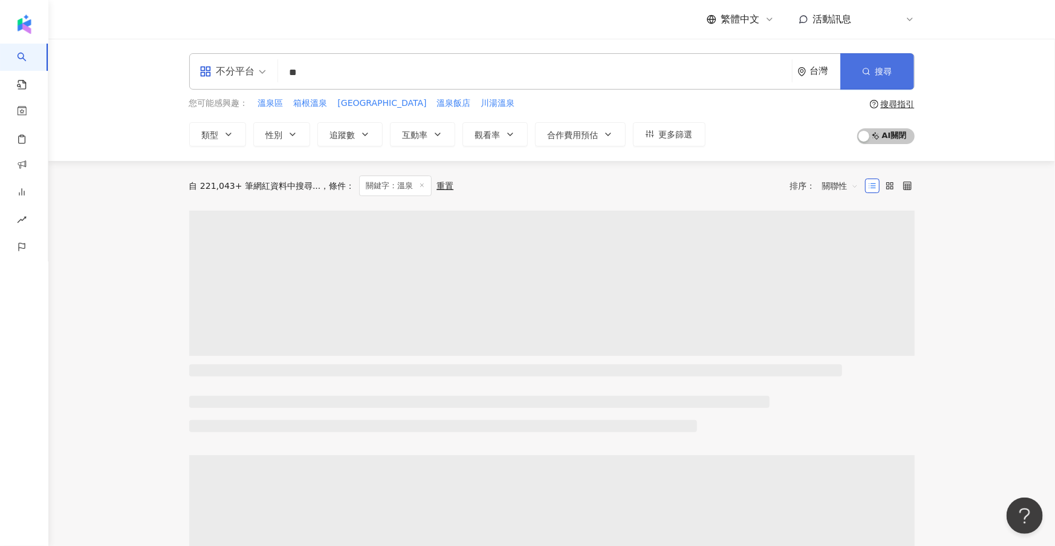
click at [849, 86] on button "搜尋" at bounding box center [878, 71] width 74 height 36
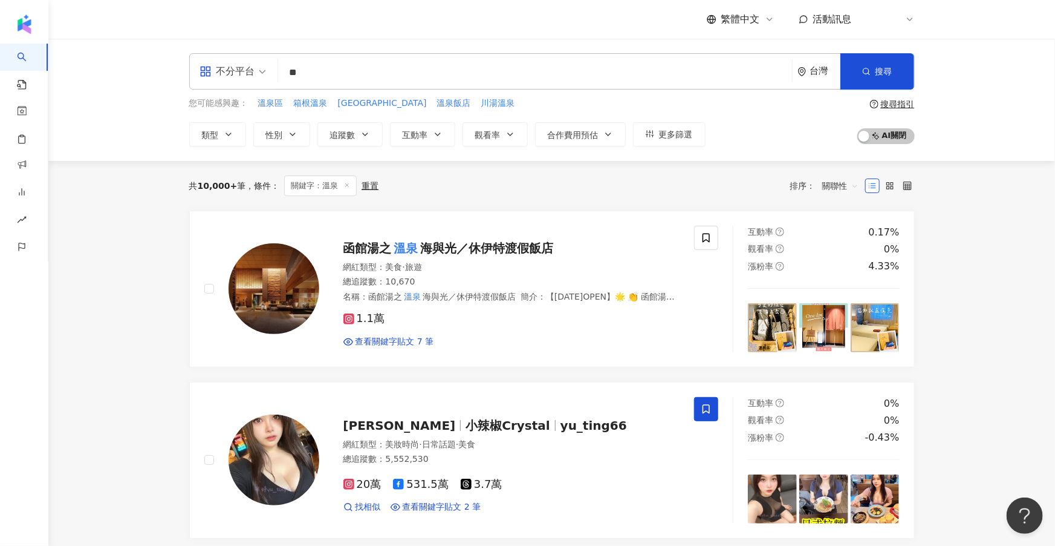
click at [314, 78] on input "**" at bounding box center [535, 72] width 504 height 23
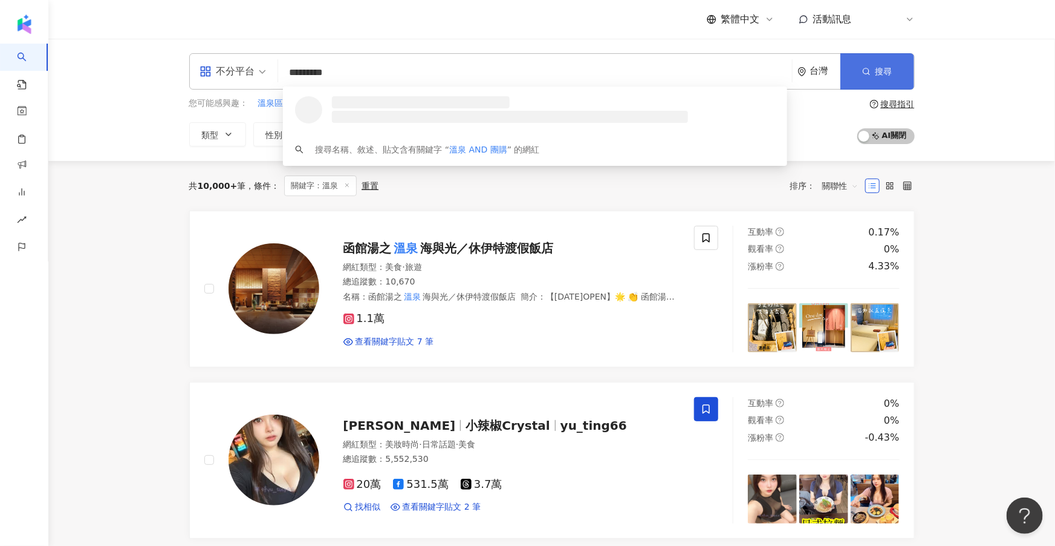
type input "*********"
click at [859, 63] on button "搜尋" at bounding box center [878, 71] width 74 height 36
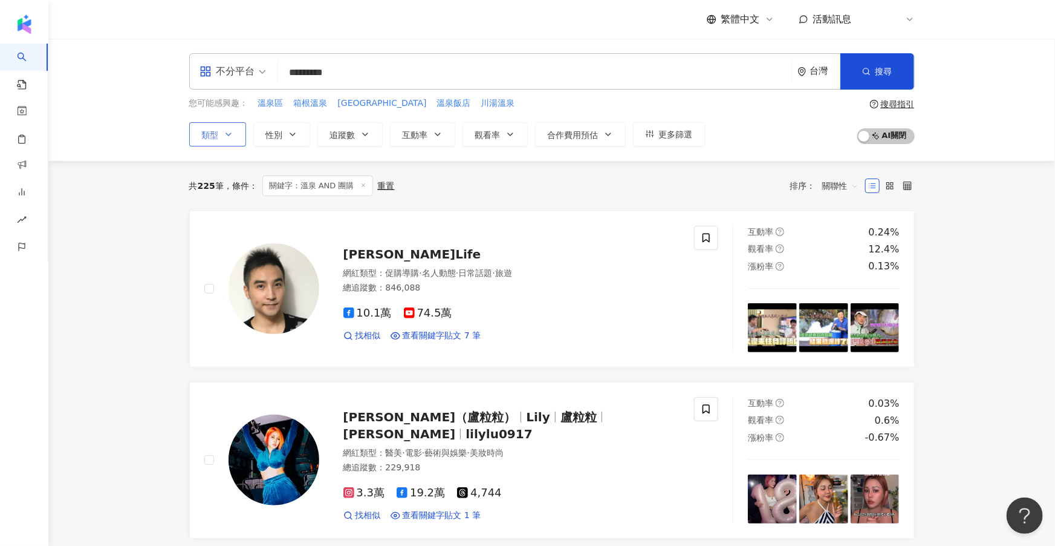
click at [233, 140] on button "類型" at bounding box center [217, 134] width 57 height 24
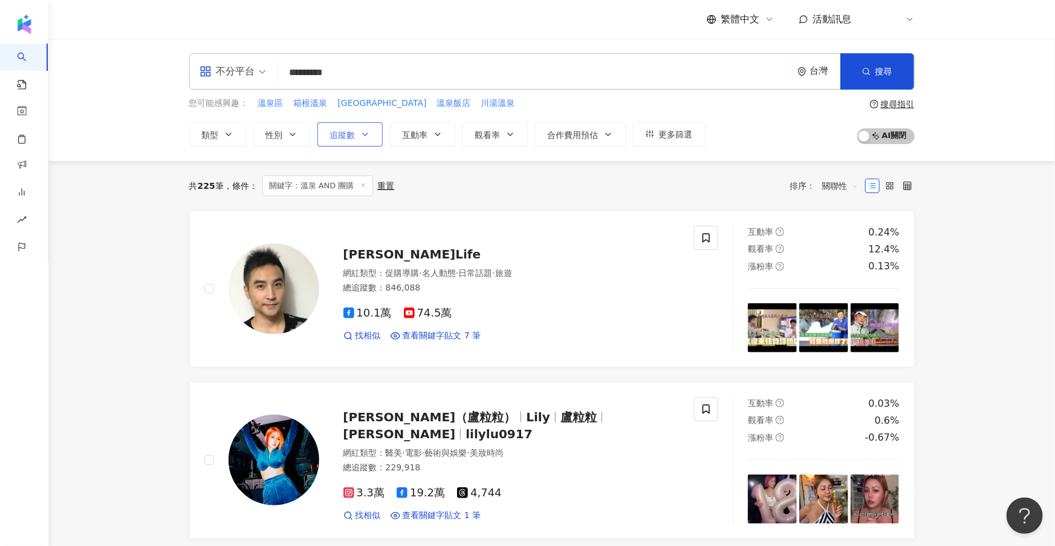
click at [328, 143] on button "追蹤數" at bounding box center [350, 134] width 65 height 24
type input "*"
type input "*******"
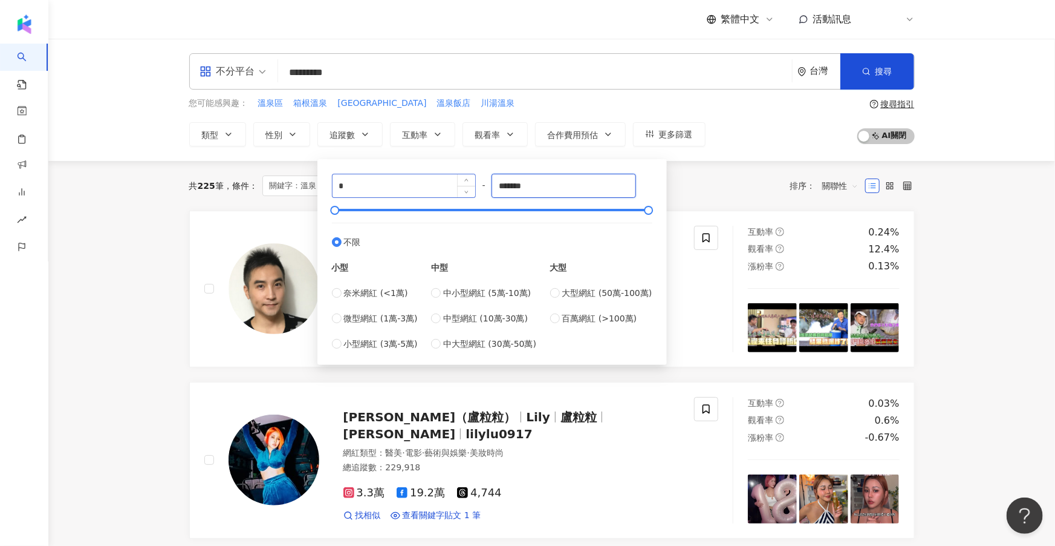
drag, startPoint x: 542, startPoint y: 186, endPoint x: 429, endPoint y: 186, distance: 113.1
click at [429, 186] on div "* - ******* 不限 小型 奈米網紅 (<1萬) 微型網紅 (1萬-3萬) 小型網紅 (3萬-5萬) 中型 中小型網紅 (5萬-10萬) 中型網紅 (…" at bounding box center [492, 262] width 321 height 177
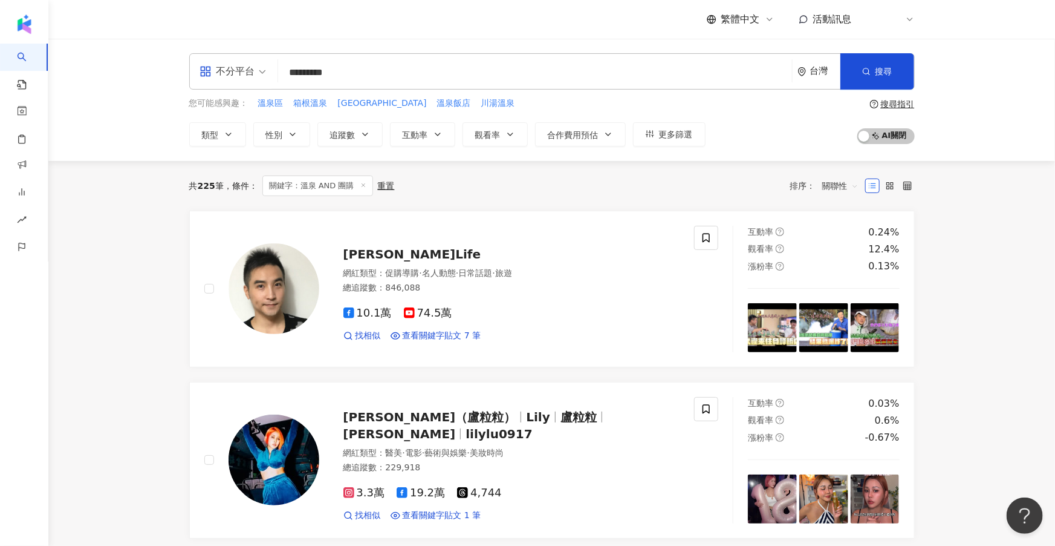
click at [700, 183] on div "共 225 筆 條件 ： 關鍵字：溫泉 AND 團購 重置 排序： 關聯性" at bounding box center [552, 185] width 726 height 21
click at [837, 184] on span "關聯性" at bounding box center [841, 185] width 36 height 19
click at [844, 313] on div "關鍵字" at bounding box center [841, 312] width 30 height 13
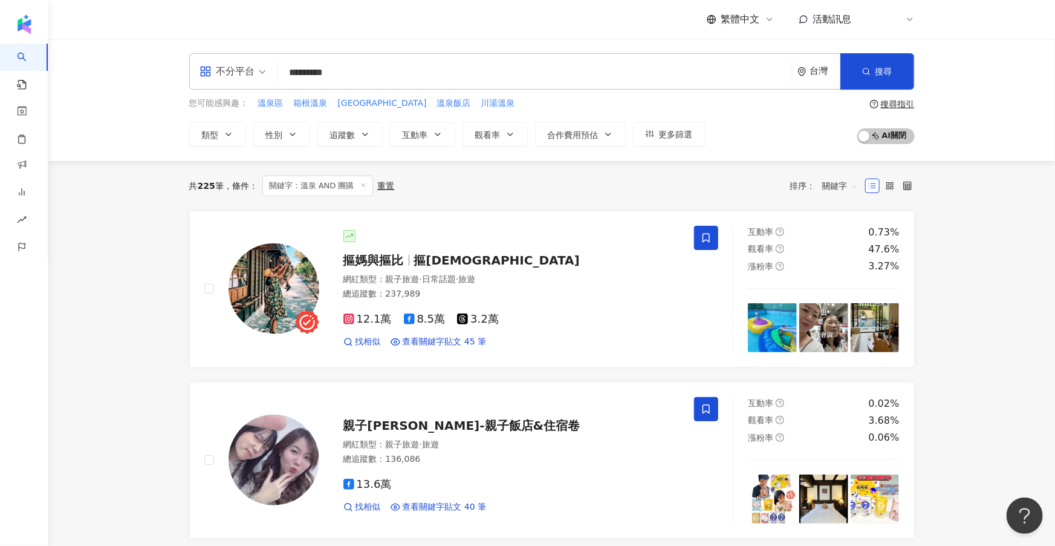
click at [904, 109] on div "搜尋指引 AI 開啟 AI 關閉" at bounding box center [885, 121] width 59 height 45
click at [900, 103] on div "搜尋指引" at bounding box center [898, 104] width 34 height 10
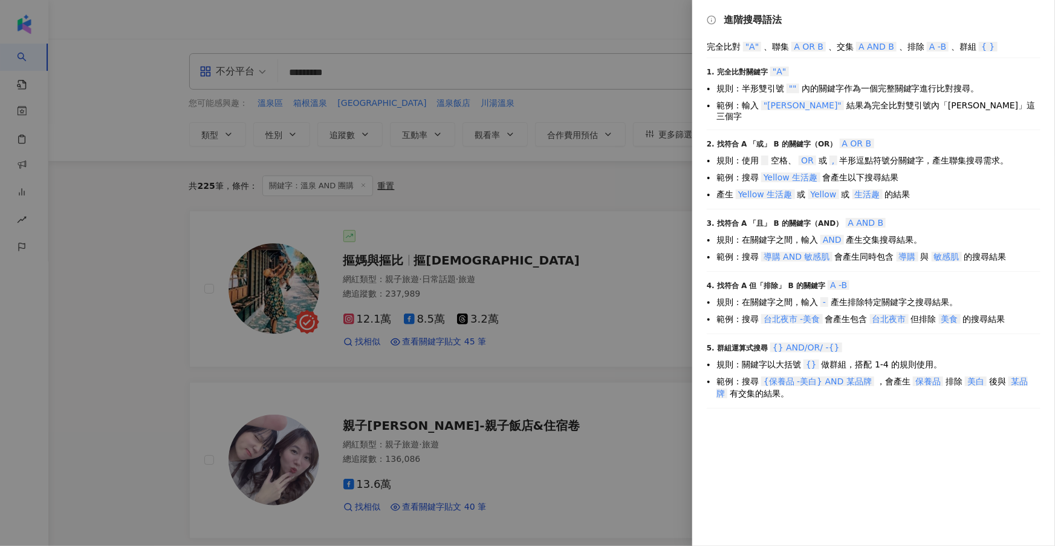
click at [414, 66] on div at bounding box center [527, 273] width 1055 height 546
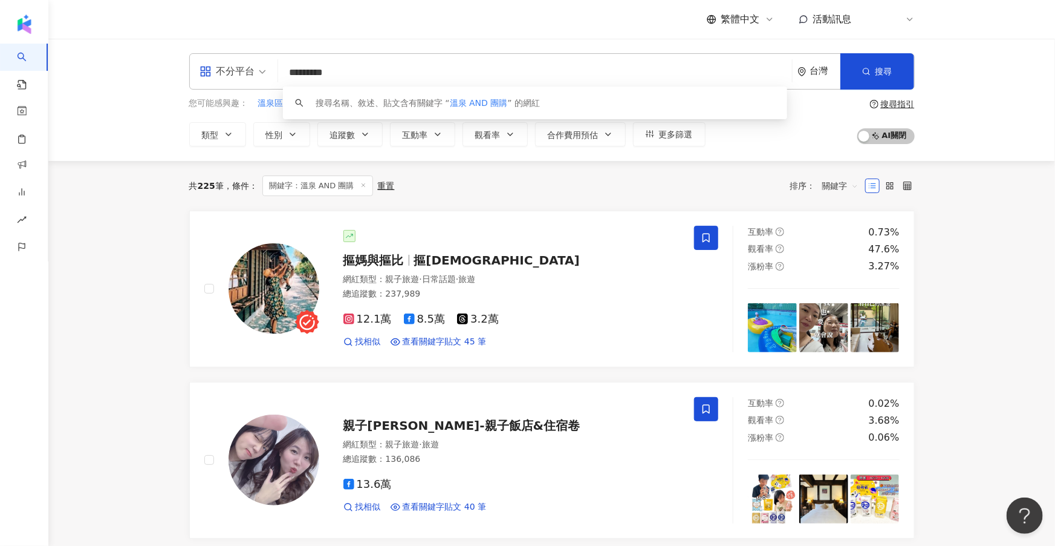
click at [368, 73] on input "*********" at bounding box center [535, 72] width 504 height 23
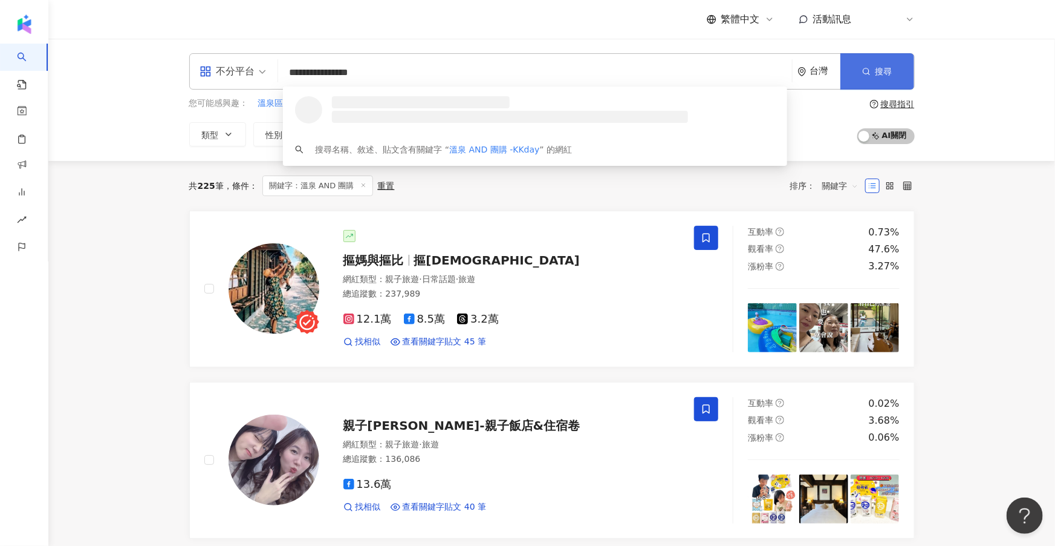
type input "**********"
click at [858, 60] on button "搜尋" at bounding box center [878, 71] width 74 height 36
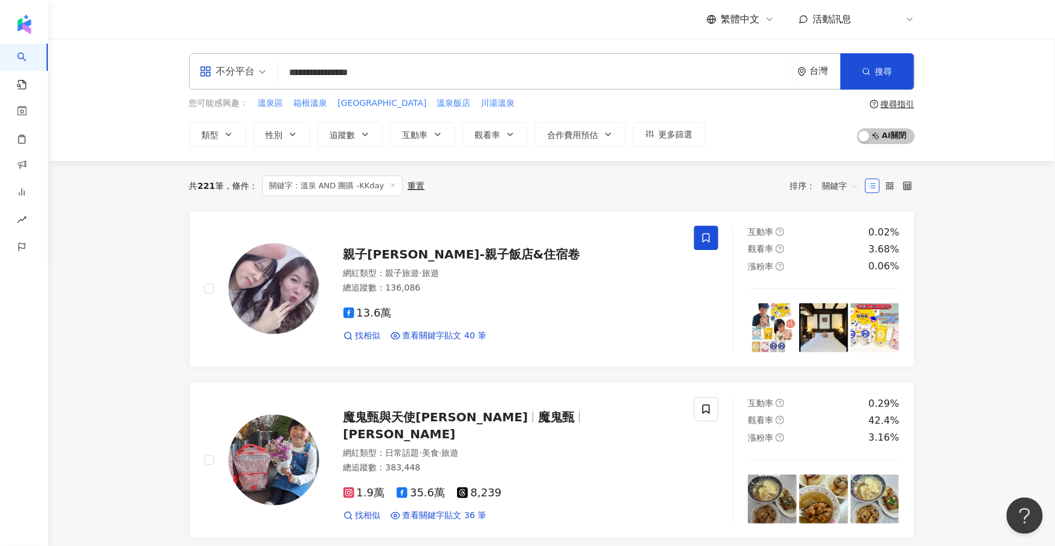
click at [463, 193] on div "共 221 筆 條件 ： 關鍵字：溫泉 AND 團購 -KKday 重置 排序： 關鍵字" at bounding box center [552, 185] width 726 height 21
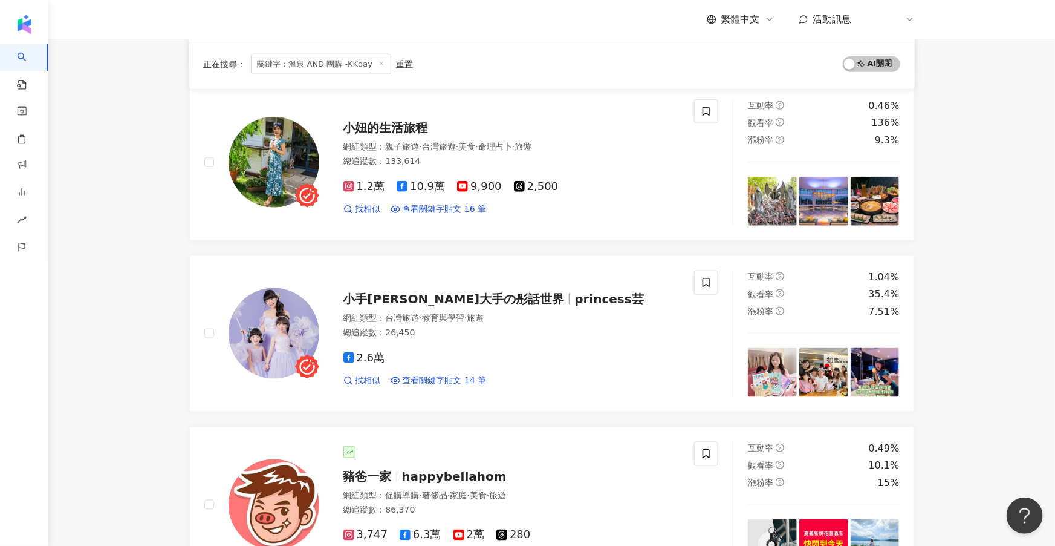
scroll to position [637, 0]
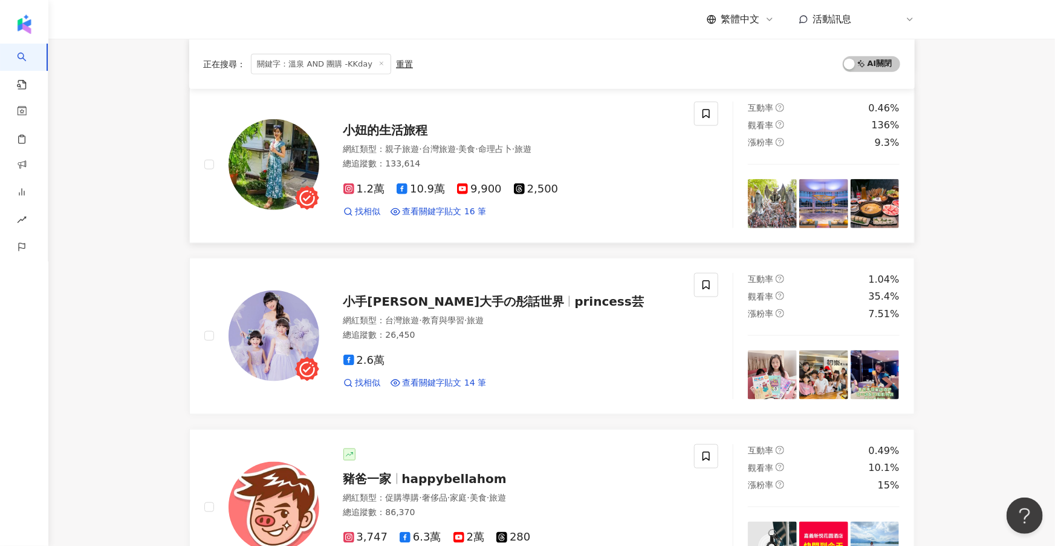
click at [251, 198] on img at bounding box center [274, 164] width 91 height 91
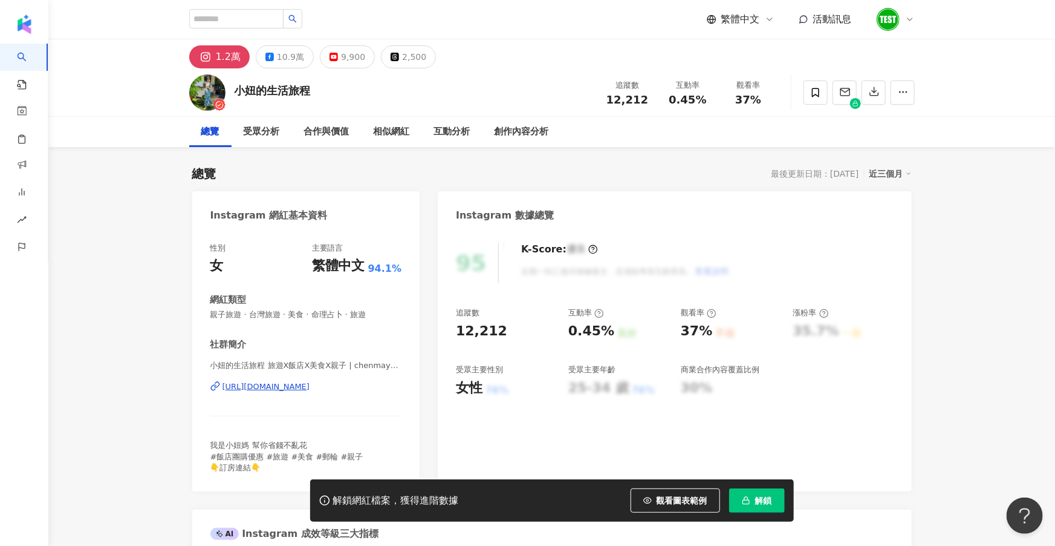
click at [765, 507] on button "解鎖" at bounding box center [757, 500] width 56 height 24
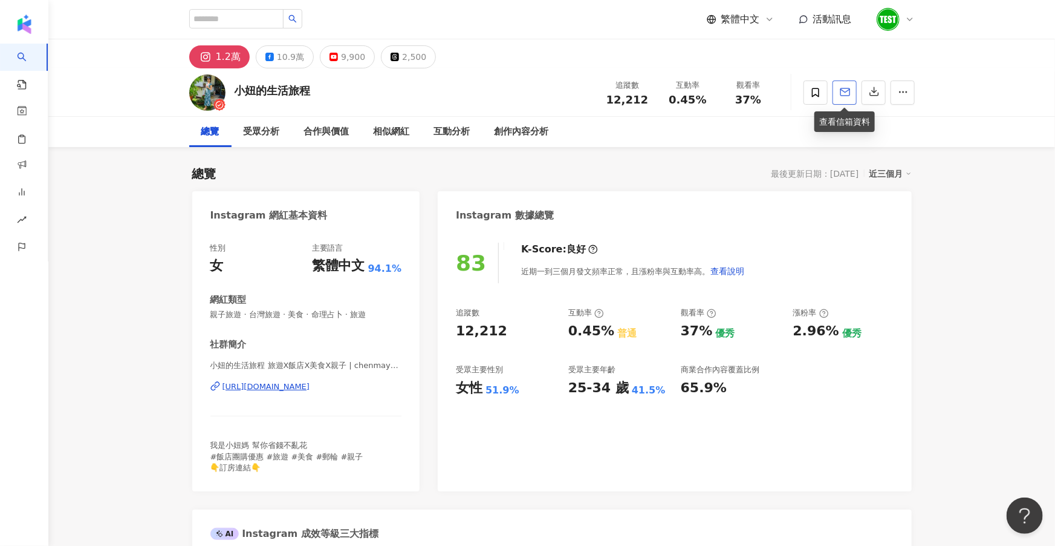
click at [837, 91] on button "button" at bounding box center [845, 92] width 24 height 24
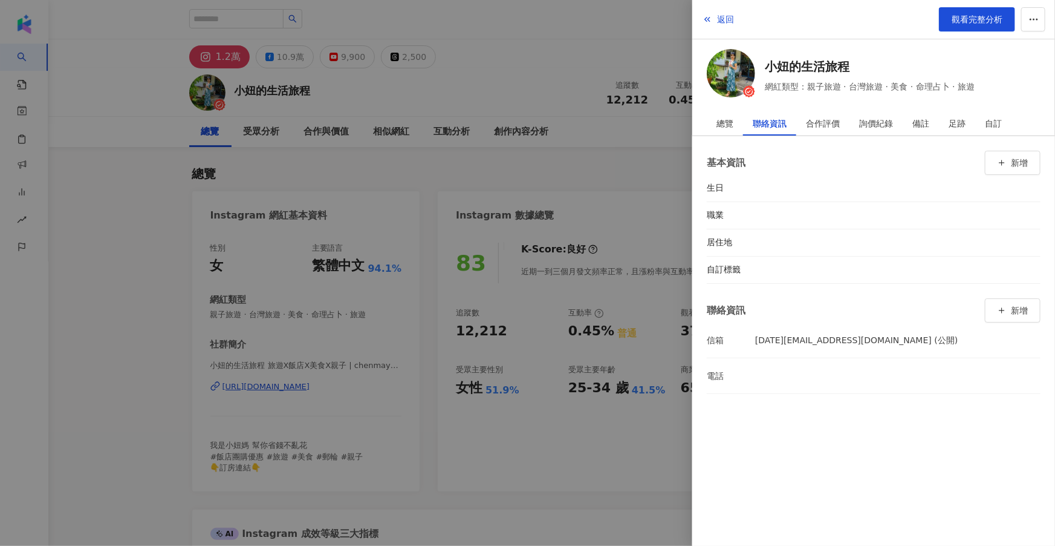
click at [611, 122] on div at bounding box center [527, 273] width 1055 height 546
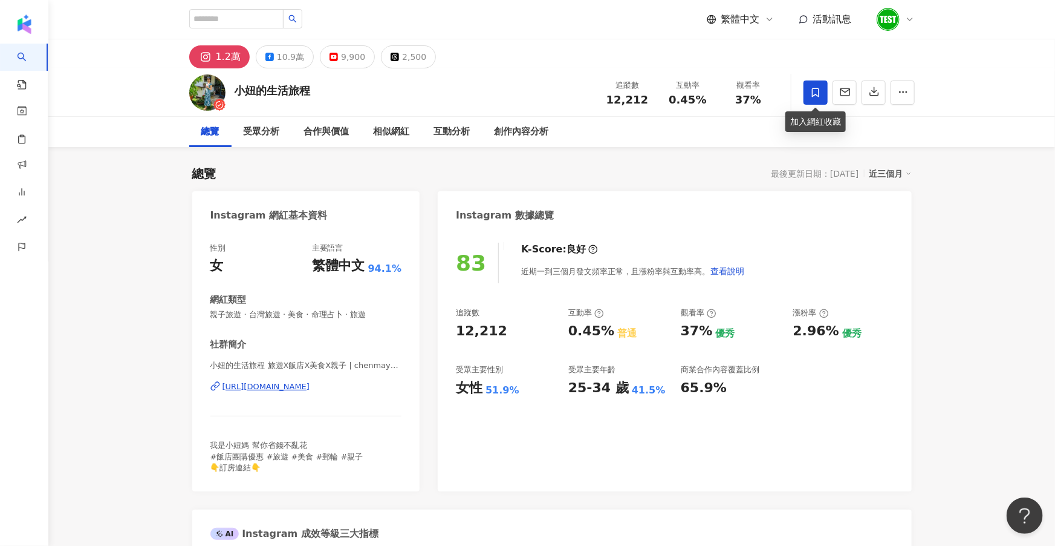
click at [817, 85] on span at bounding box center [816, 92] width 24 height 24
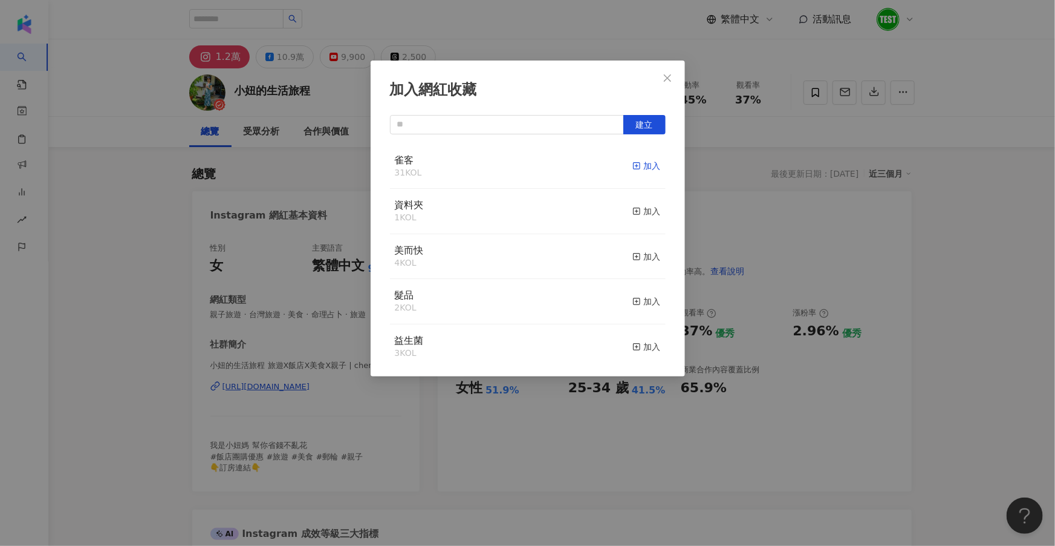
click at [648, 166] on div "加入" at bounding box center [647, 165] width 28 height 13
click at [781, 212] on div "加入網紅收藏 建立" at bounding box center [527, 273] width 1055 height 546
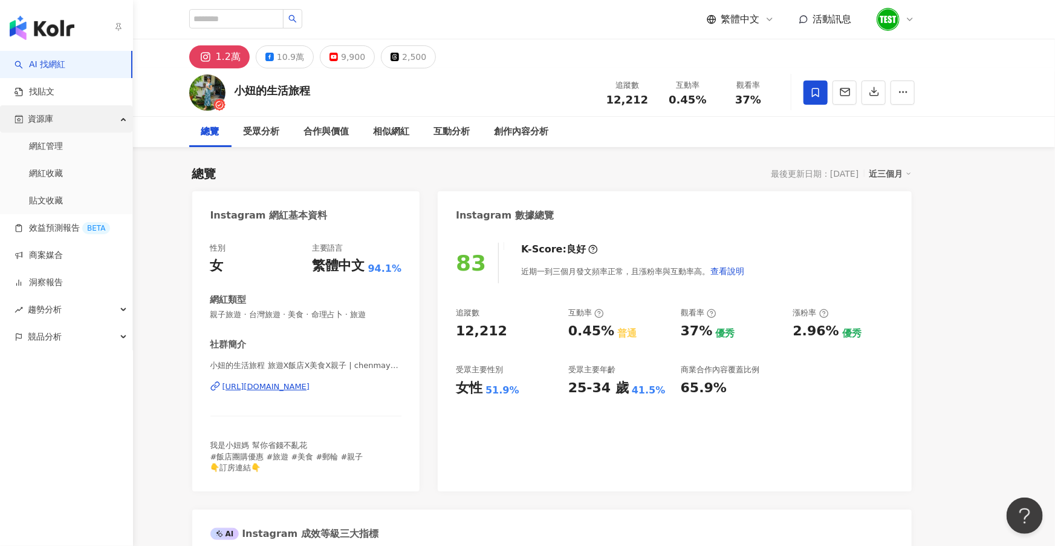
click at [41, 127] on span "資源庫" at bounding box center [40, 118] width 25 height 27
click at [39, 126] on span "資源庫" at bounding box center [40, 118] width 25 height 27
click at [46, 180] on link "網紅收藏" at bounding box center [46, 174] width 34 height 12
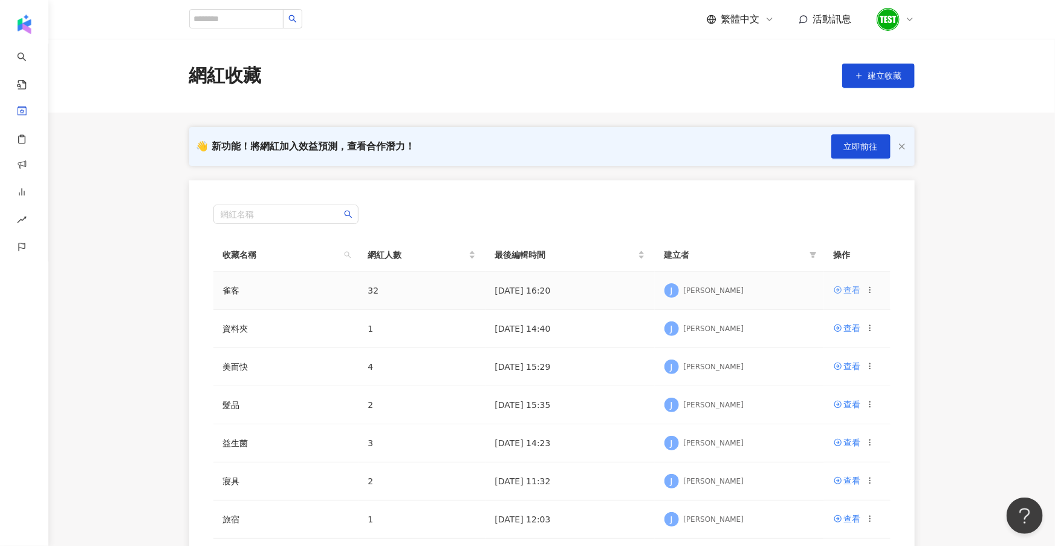
click at [844, 288] on div "查看" at bounding box center [852, 289] width 17 height 13
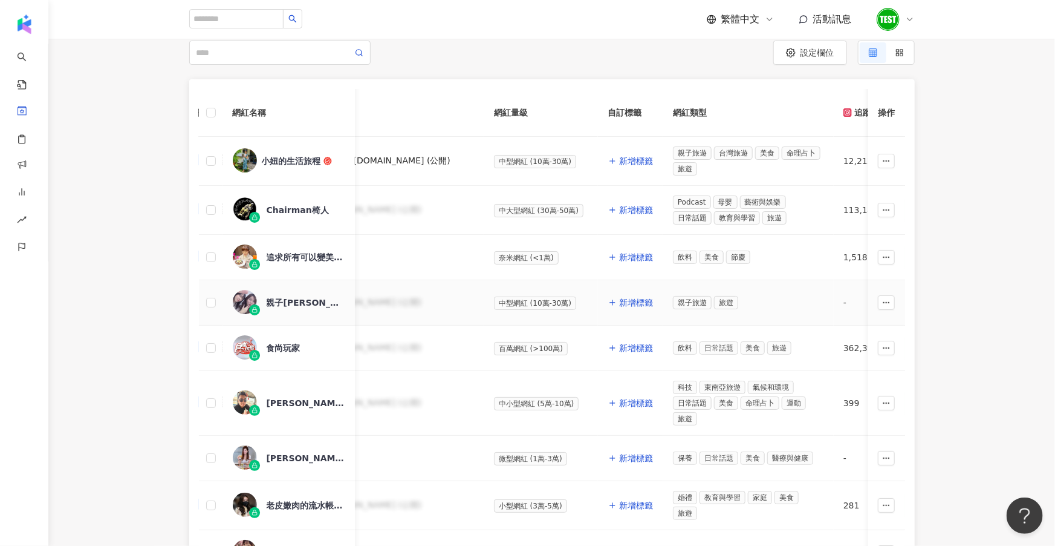
scroll to position [0, 125]
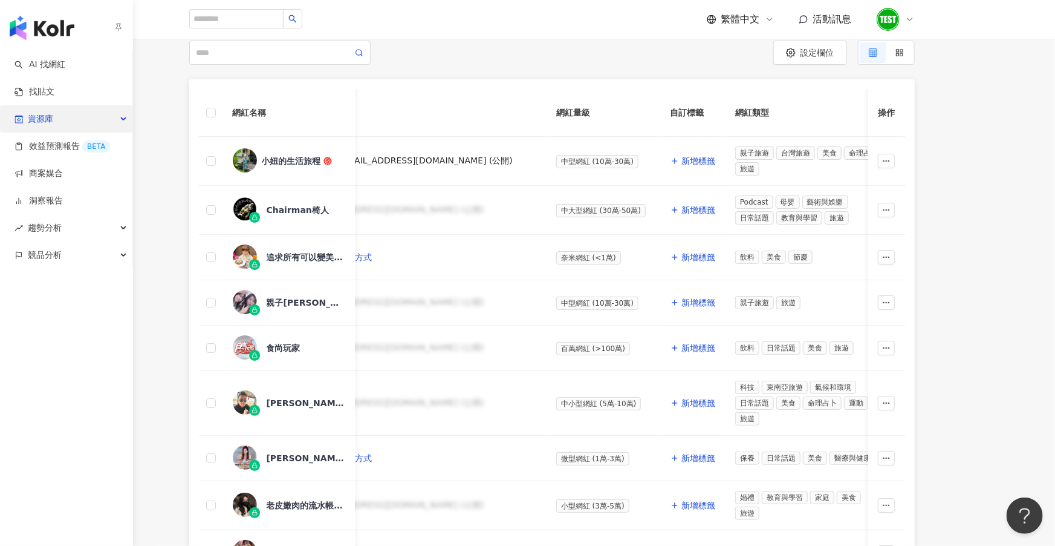
click at [28, 128] on span "資源庫" at bounding box center [40, 118] width 25 height 27
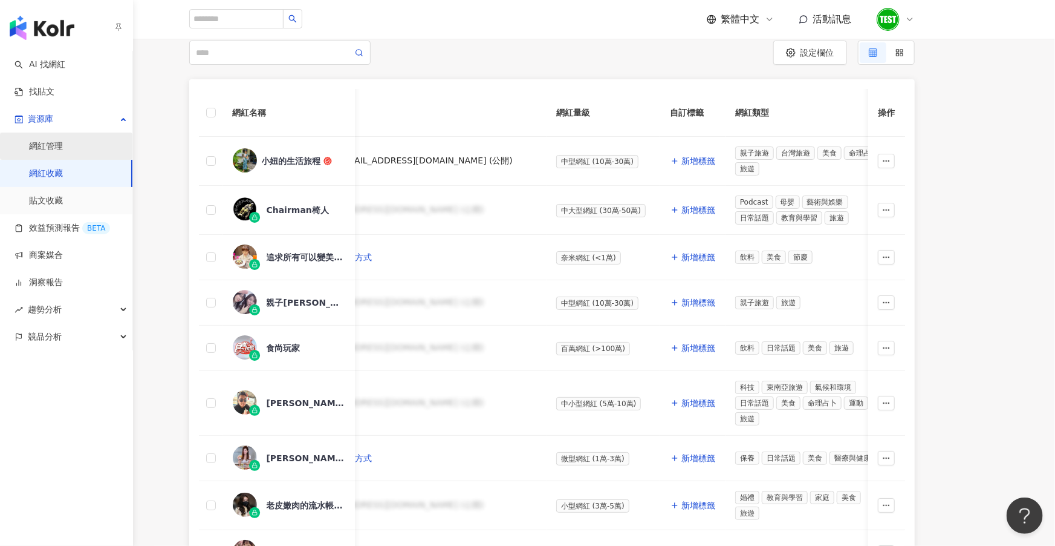
click at [45, 143] on link "網紅管理" at bounding box center [46, 146] width 34 height 12
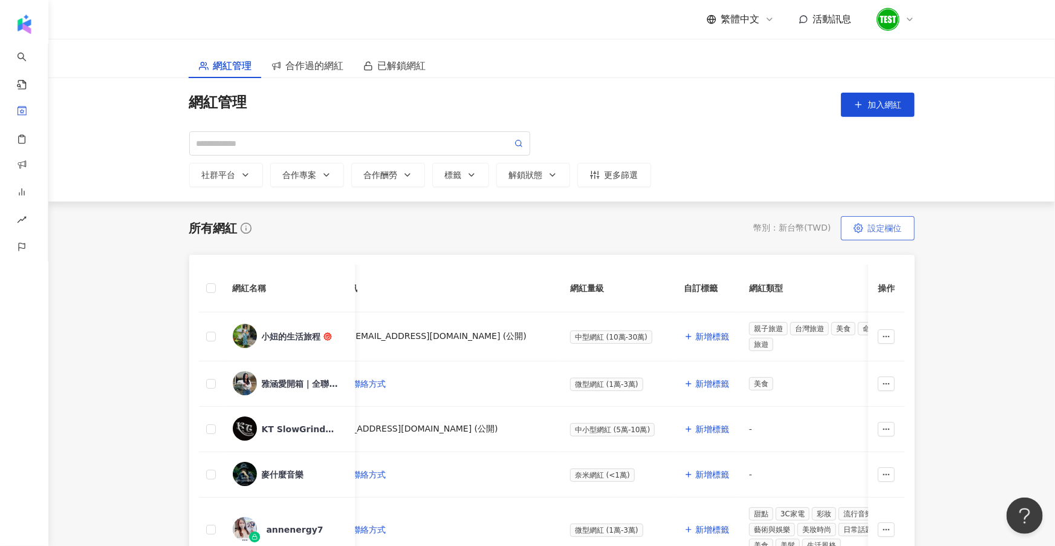
click at [873, 227] on span "設定欄位" at bounding box center [885, 228] width 34 height 10
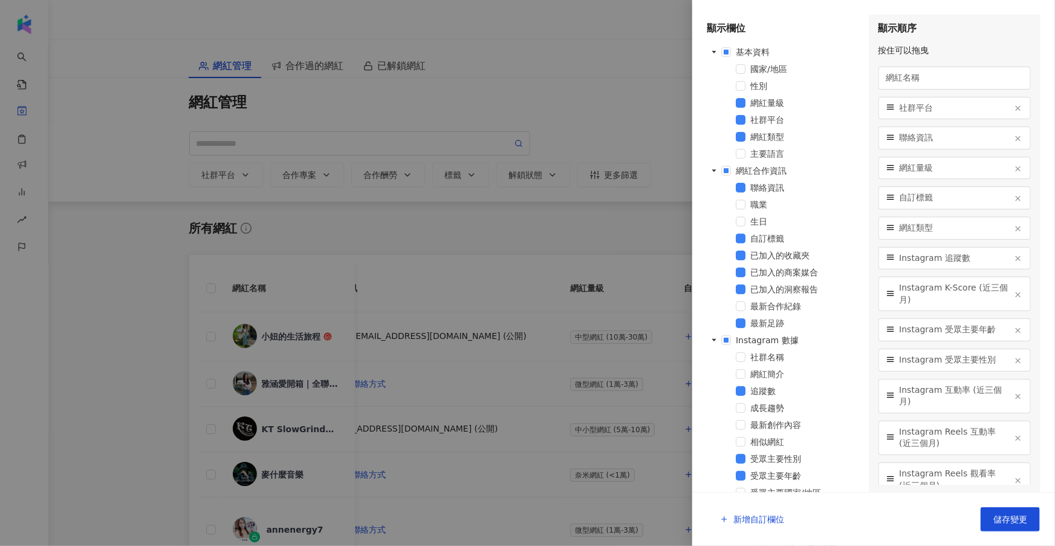
click at [571, 218] on div at bounding box center [527, 273] width 1055 height 546
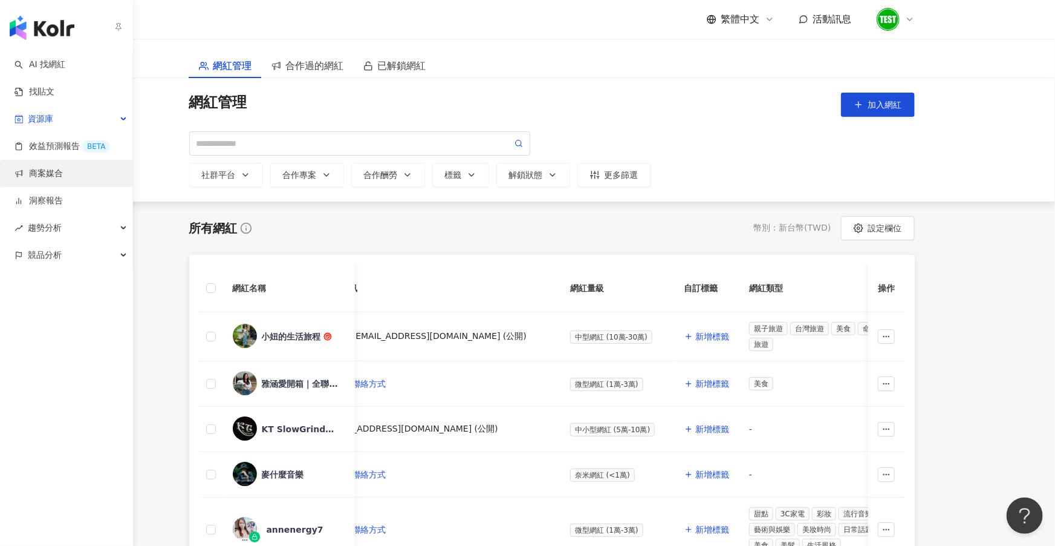
click at [28, 175] on link "商案媒合" at bounding box center [39, 174] width 48 height 12
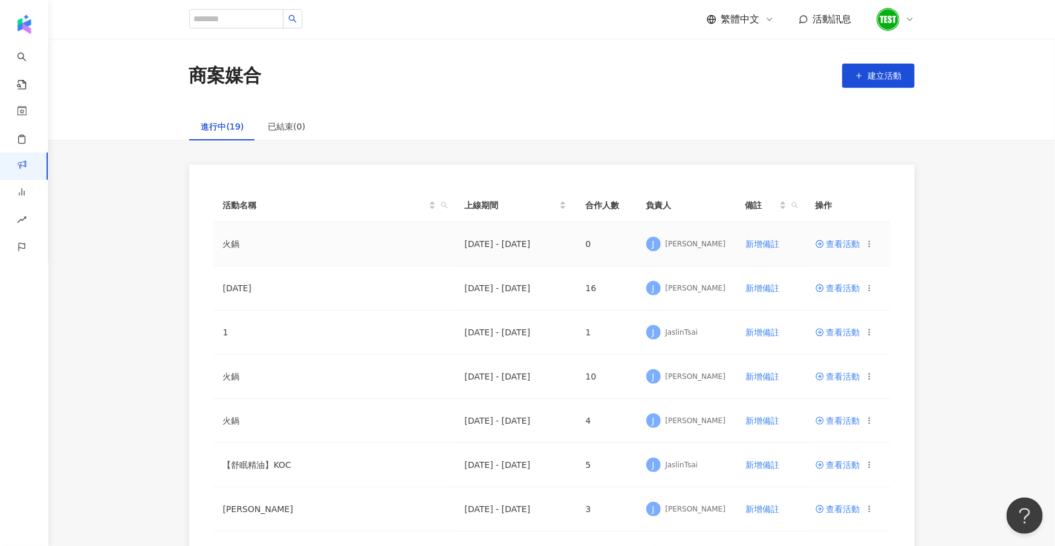
click at [840, 246] on span "查看活動" at bounding box center [838, 243] width 45 height 8
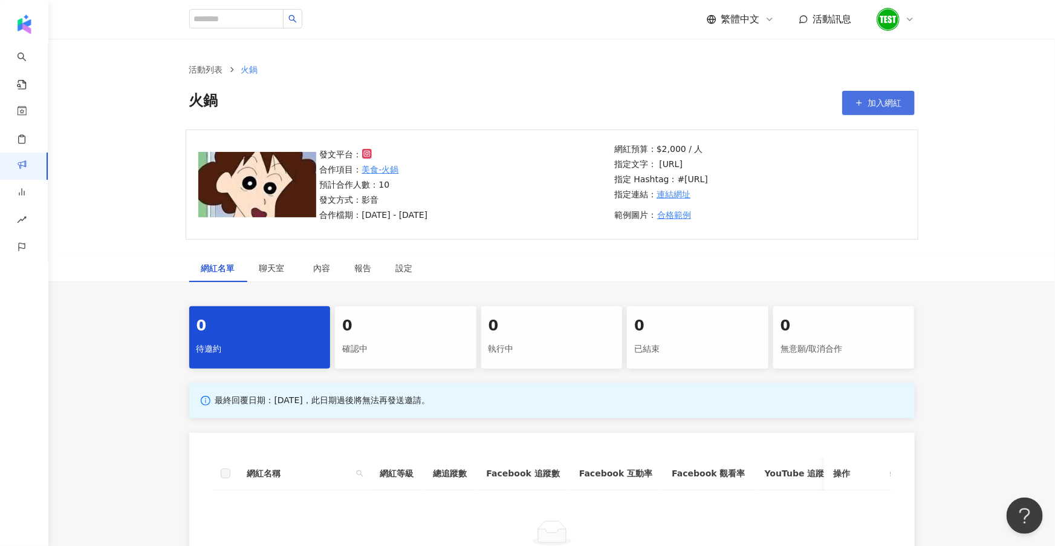
click at [866, 106] on button "加入網紅" at bounding box center [878, 103] width 73 height 24
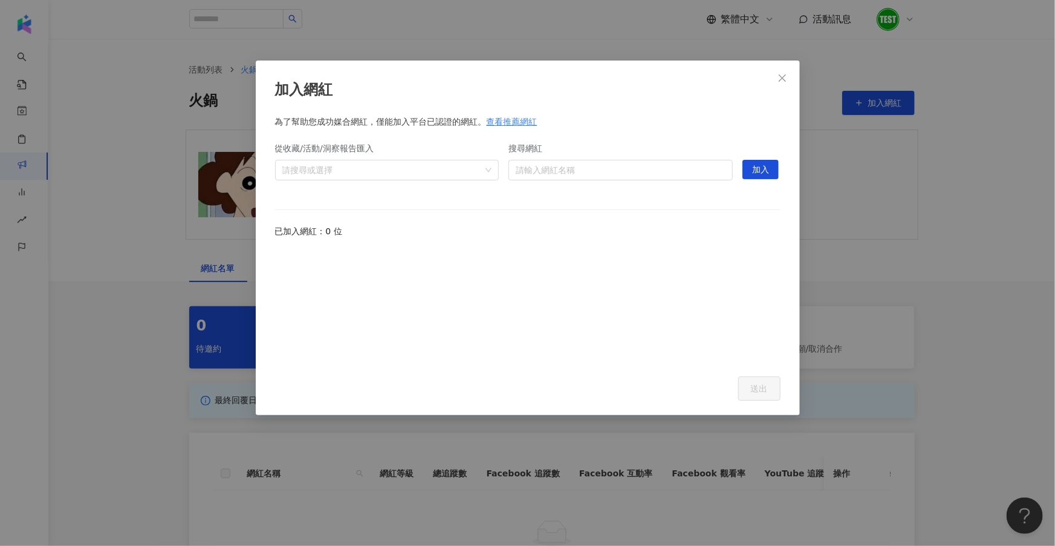
click at [823, 282] on div "加入網紅 為了幫助您成功媒合網紅，僅能加入平台已認證的網紅。 查看推薦網紅 從收藏/活動/洞察報告匯入 請搜尋或選擇 搜尋網紅 請輸入網紅名稱 hidden …" at bounding box center [527, 273] width 1055 height 546
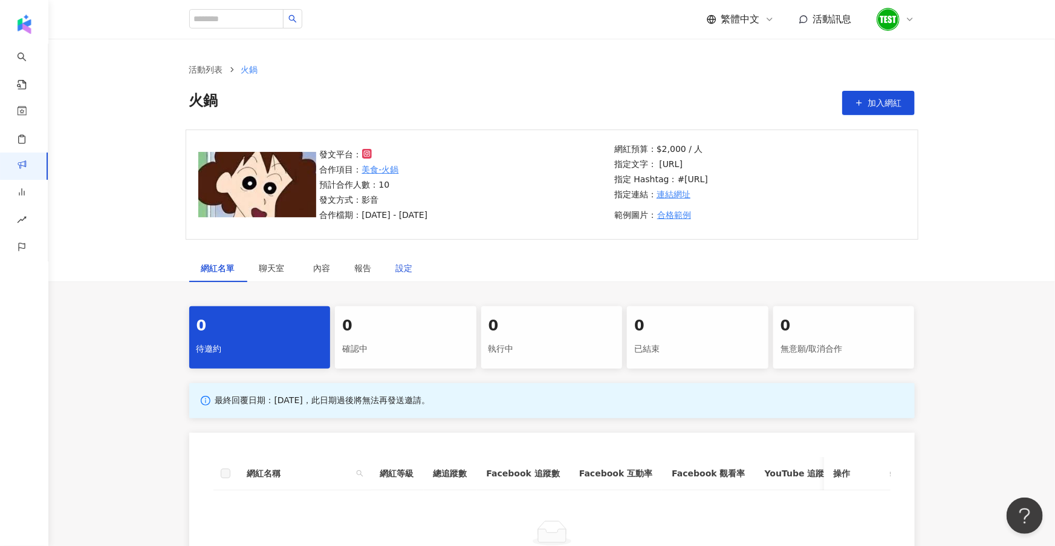
click at [412, 266] on div "設定" at bounding box center [404, 267] width 17 height 13
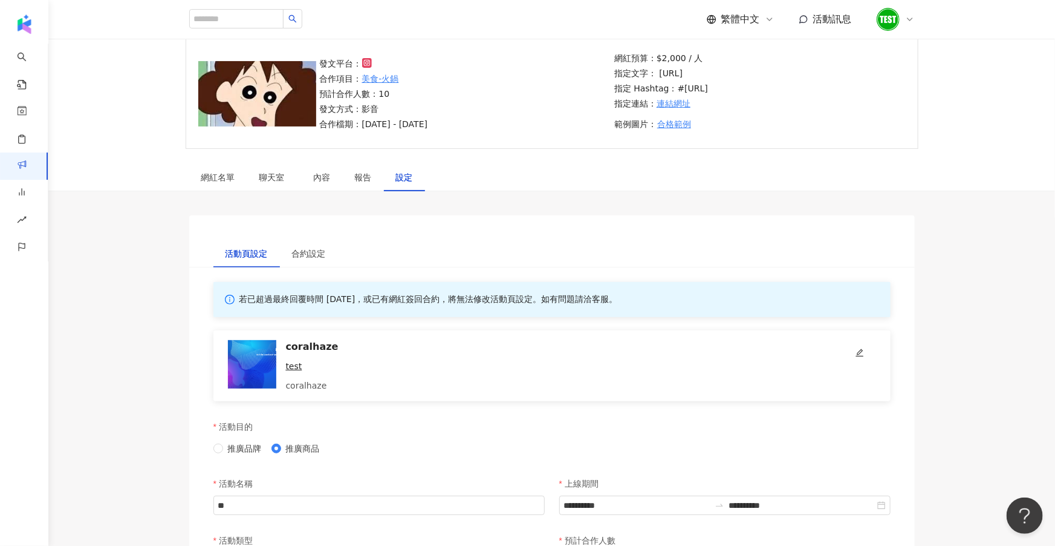
scroll to position [33, 0]
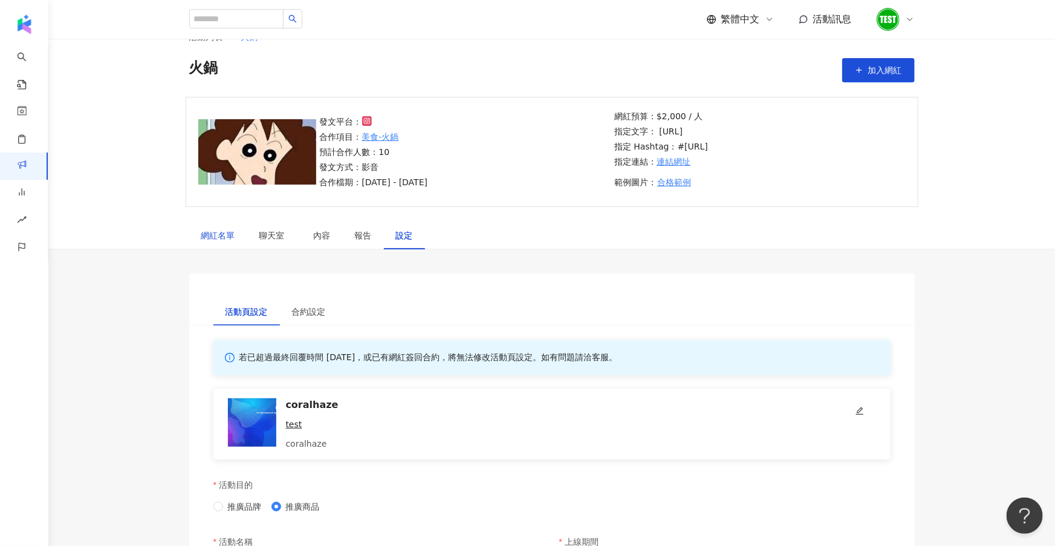
click at [235, 239] on div "網紅名單" at bounding box center [218, 235] width 34 height 13
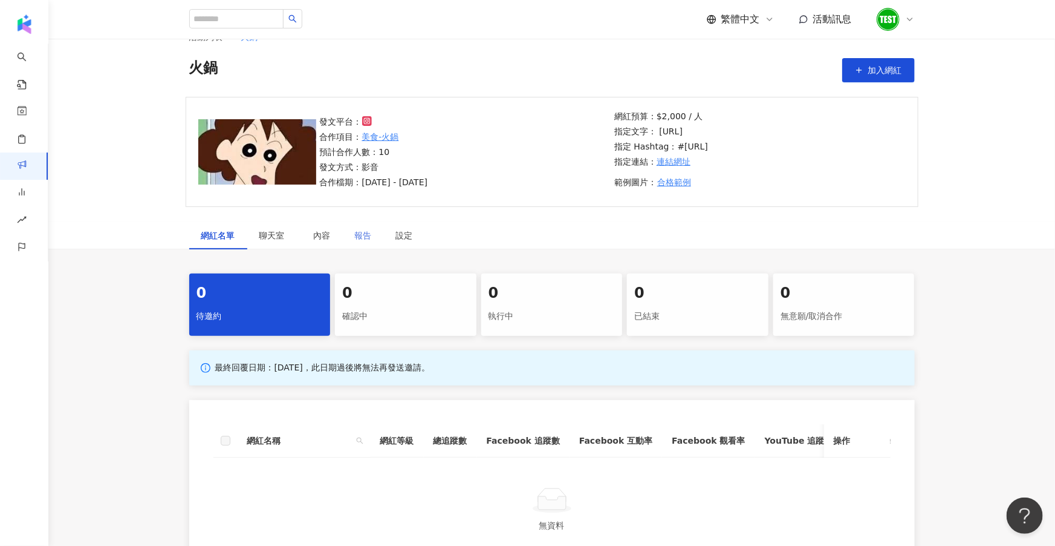
click at [351, 238] on div "報告" at bounding box center [363, 235] width 41 height 28
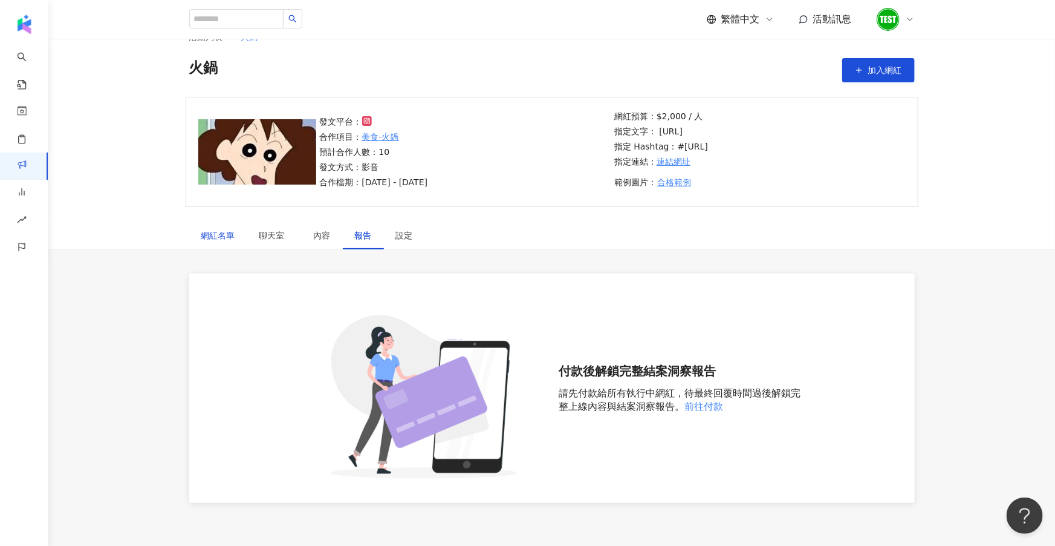
click at [227, 230] on div "網紅名單" at bounding box center [218, 235] width 34 height 13
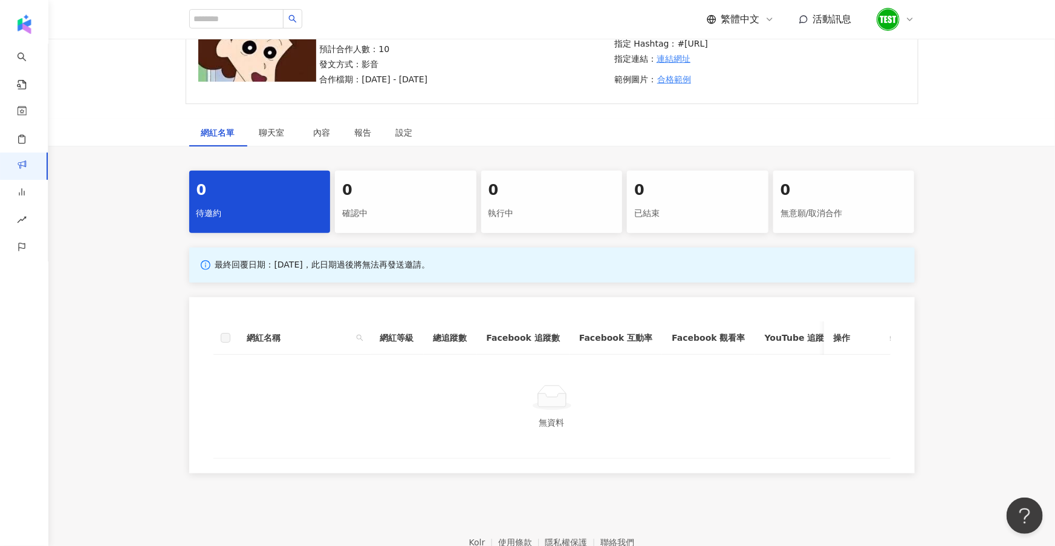
scroll to position [135, 0]
click at [405, 213] on div "確認中" at bounding box center [405, 214] width 127 height 21
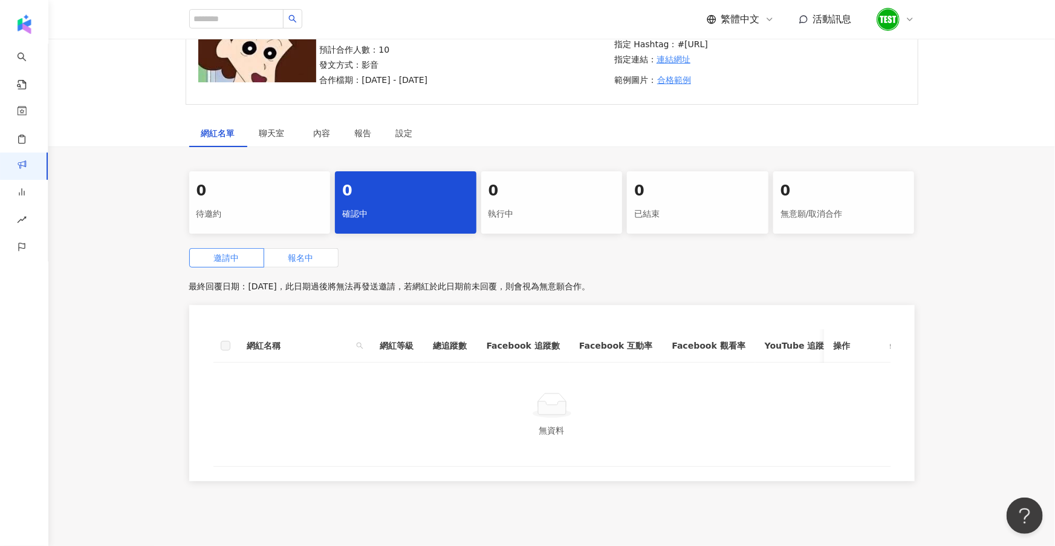
click at [316, 254] on label "報名中" at bounding box center [301, 257] width 74 height 19
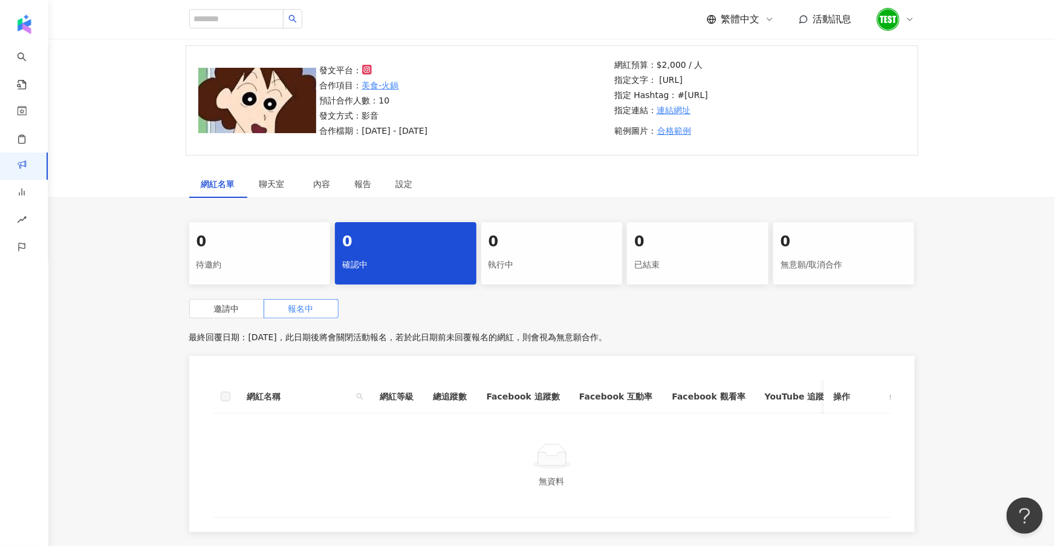
scroll to position [78, 0]
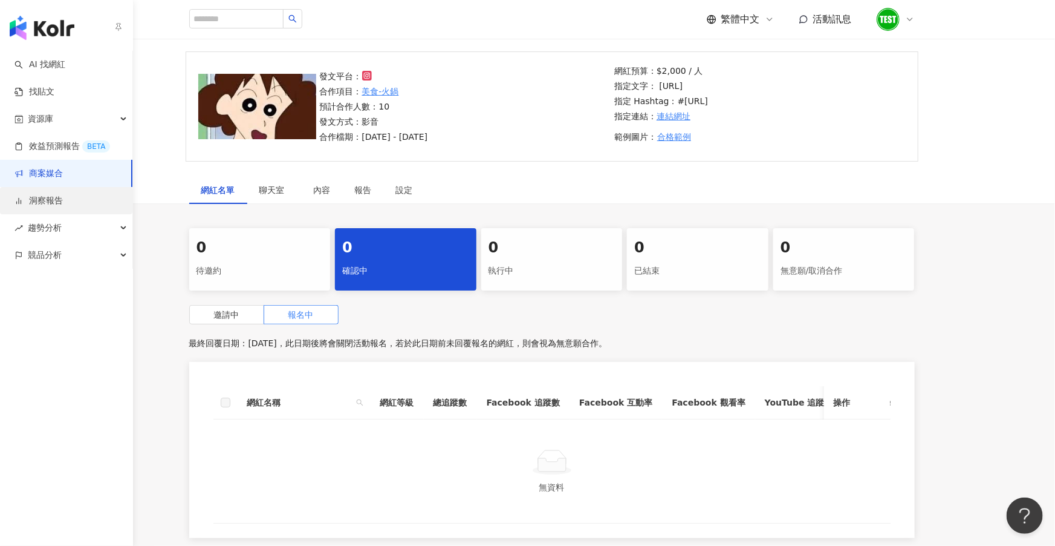
click at [41, 202] on link "洞察報告" at bounding box center [39, 201] width 48 height 12
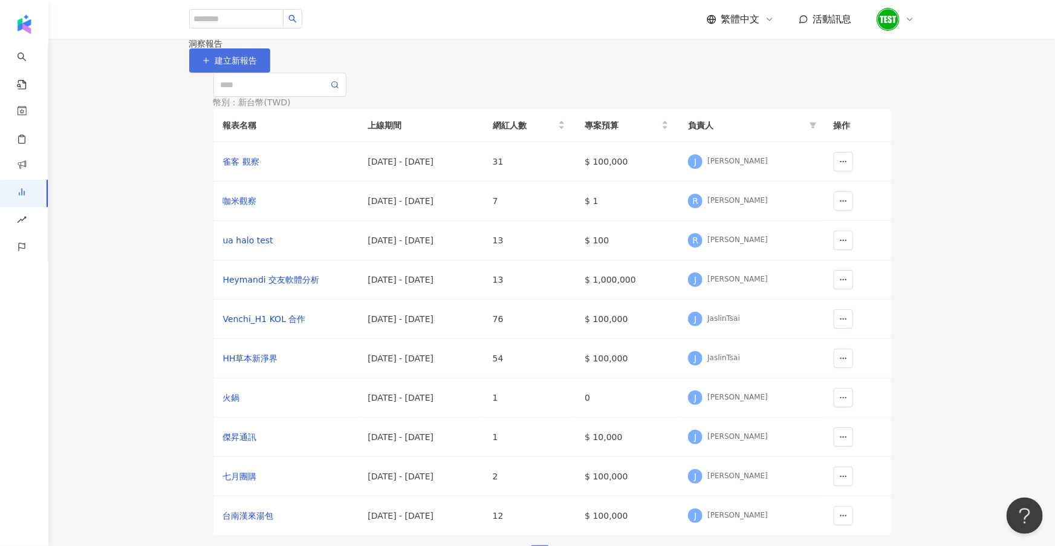
click at [258, 65] on span "建立新報告" at bounding box center [236, 61] width 42 height 10
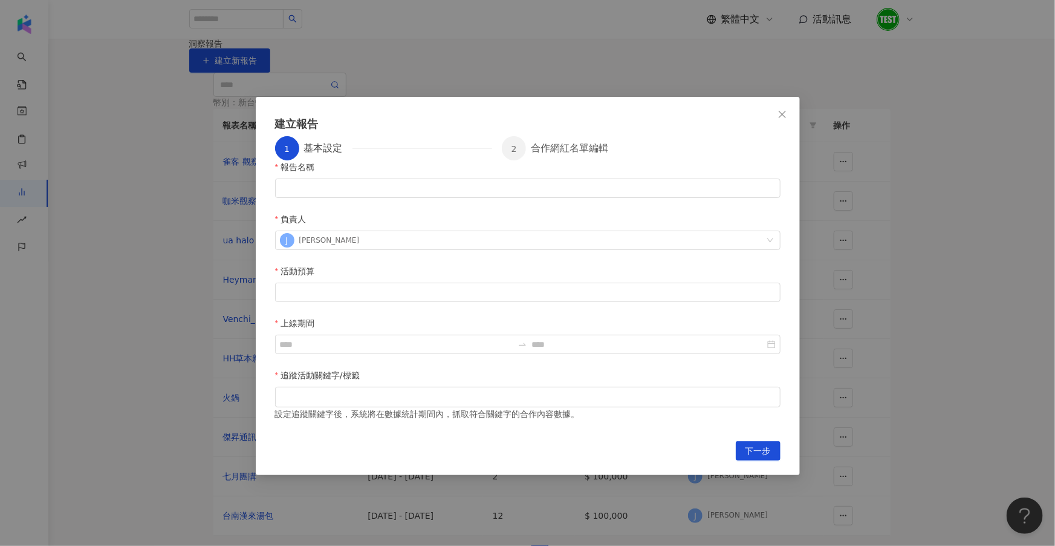
click at [821, 301] on div "建立報告 1 基本設定 2 合作網紅名單編輯 報告名稱 負責人 J [PERSON_NAME] 活動預算 上線期間 追蹤活動關鍵字/標籤 設定追蹤關鍵字後，系…" at bounding box center [527, 273] width 1055 height 546
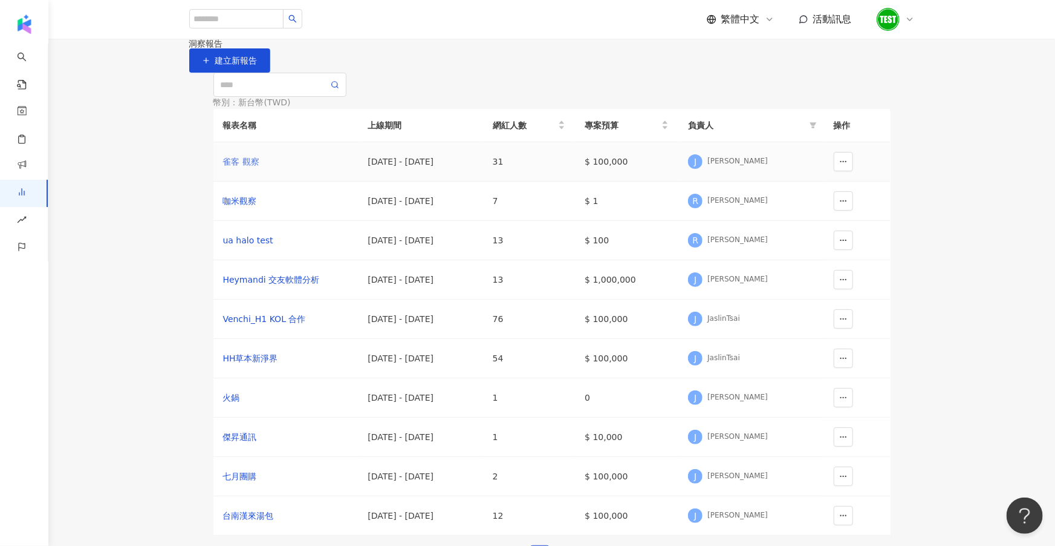
click at [243, 168] on div "雀客 觀察" at bounding box center [286, 161] width 126 height 13
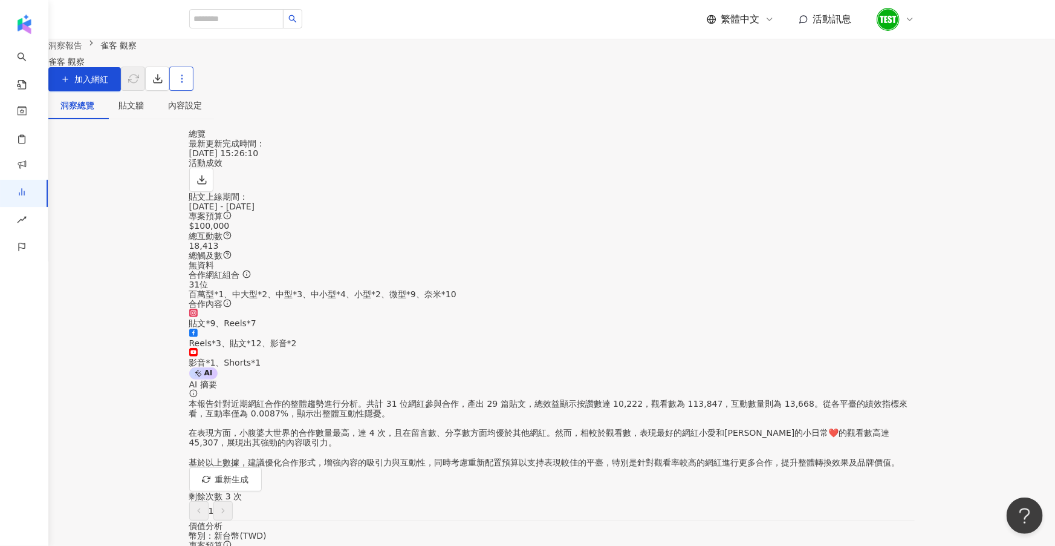
click at [194, 91] on button "button" at bounding box center [181, 79] width 24 height 24
click at [896, 118] on li "設定報告" at bounding box center [921, 117] width 57 height 24
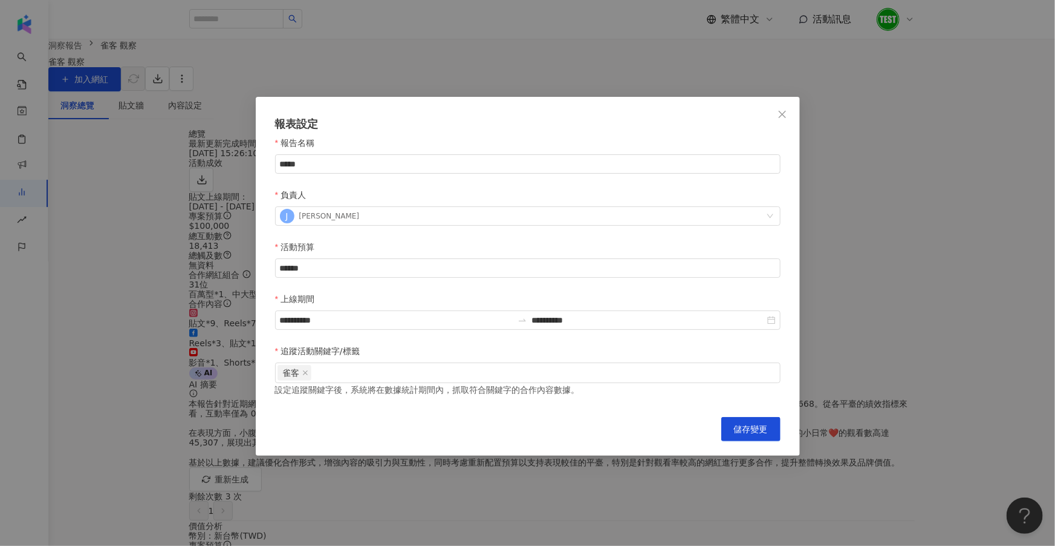
click at [395, 444] on div "**********" at bounding box center [527, 273] width 1055 height 546
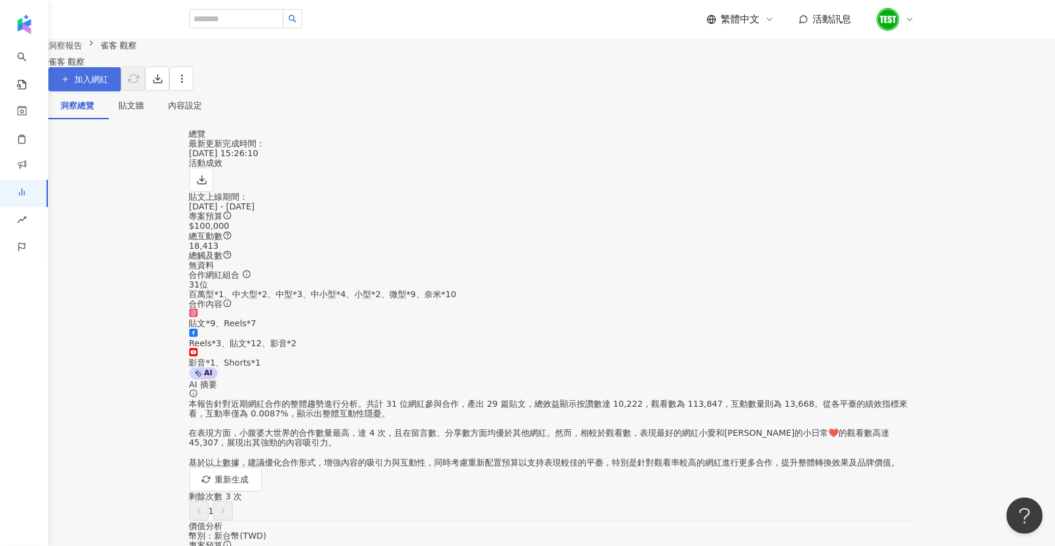
click at [108, 84] on span "加入網紅" at bounding box center [91, 79] width 34 height 10
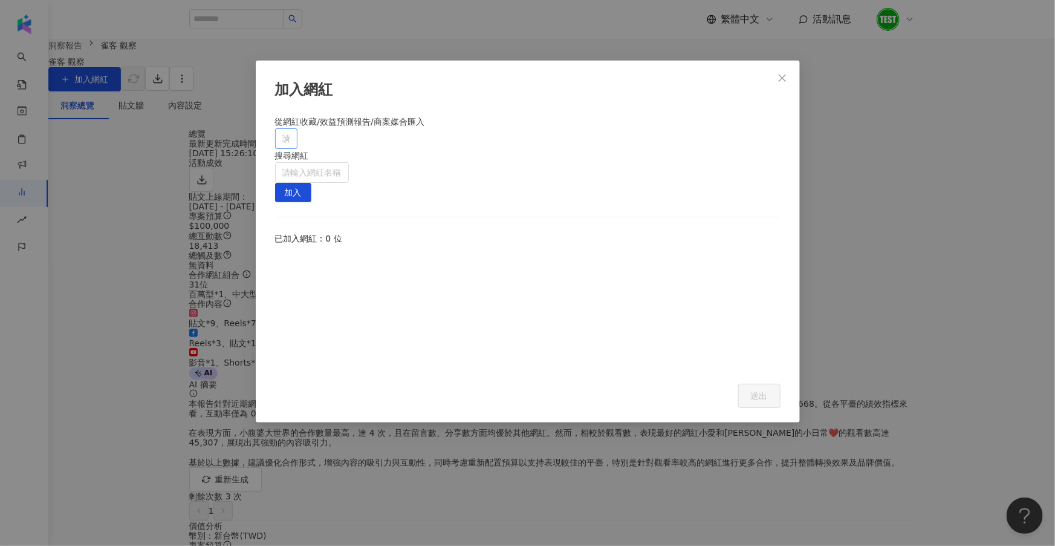
click at [298, 149] on div "請搜尋或選擇" at bounding box center [286, 138] width 22 height 21
click at [279, 175] on span at bounding box center [287, 175] width 19 height 19
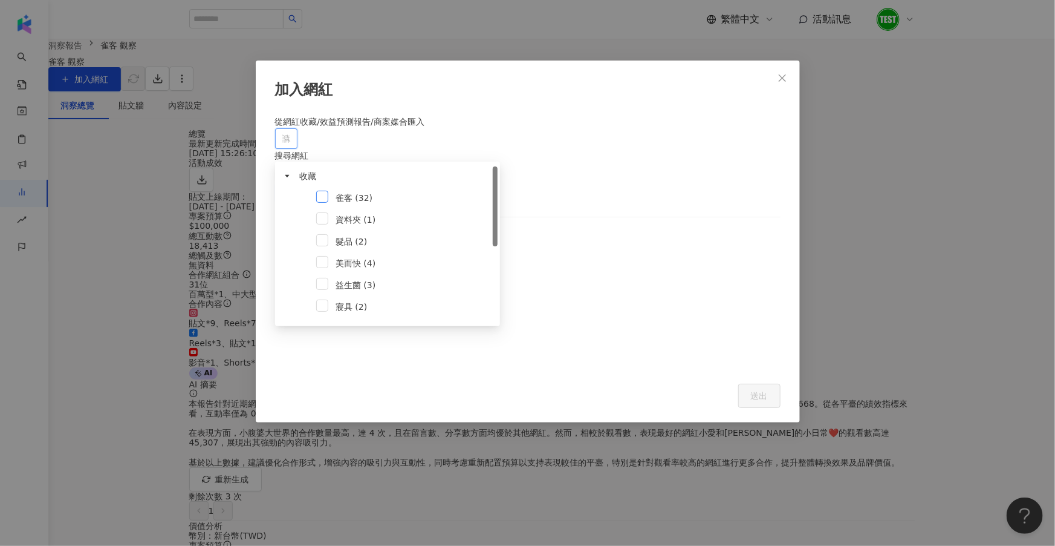
click at [325, 198] on span at bounding box center [322, 197] width 12 height 12
click at [302, 183] on span "加入" at bounding box center [293, 192] width 17 height 19
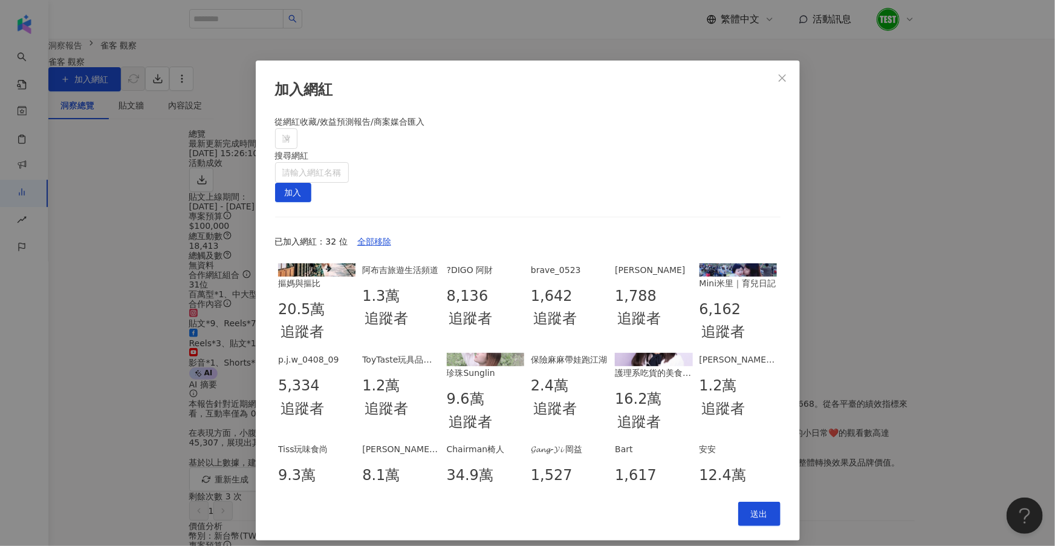
click at [909, 302] on div "加入網紅 從網紅收藏/效益預測報告/商案媒合匯入 請搜尋或選擇 搜尋網紅 請輸入網紅名稱 加入 已加入網紅：32 位 全部移除 摳媽與摳比 20.5萬 追蹤者…" at bounding box center [527, 273] width 1055 height 546
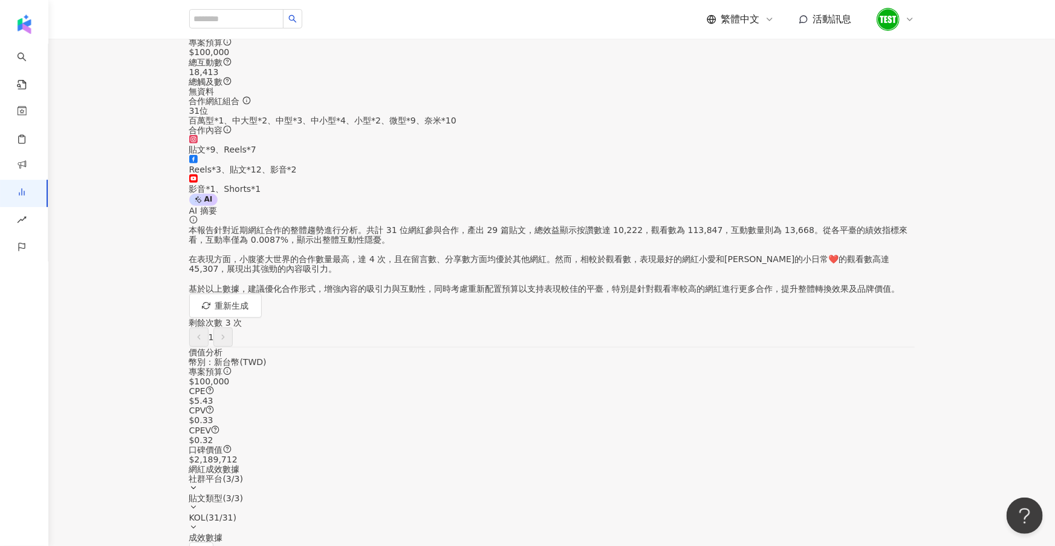
scroll to position [175, 0]
drag, startPoint x: 264, startPoint y: 408, endPoint x: 209, endPoint y: 398, distance: 55.3
click at [209, 398] on div "專案預算 $100,000 CPE $5.43 CPV $0.33 CPEV $0.32 口碑價值 $2,189,712" at bounding box center [552, 413] width 726 height 97
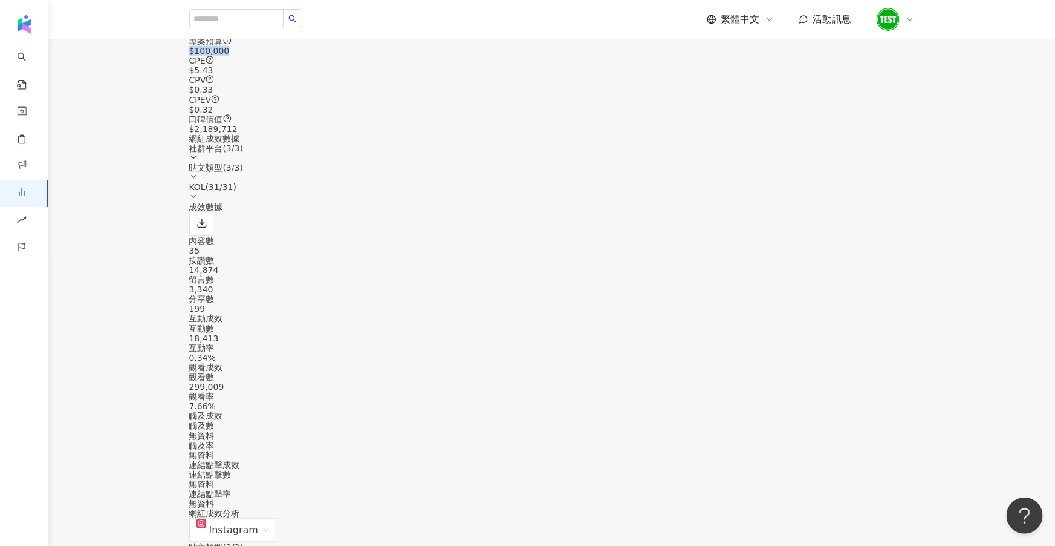
scroll to position [496, 0]
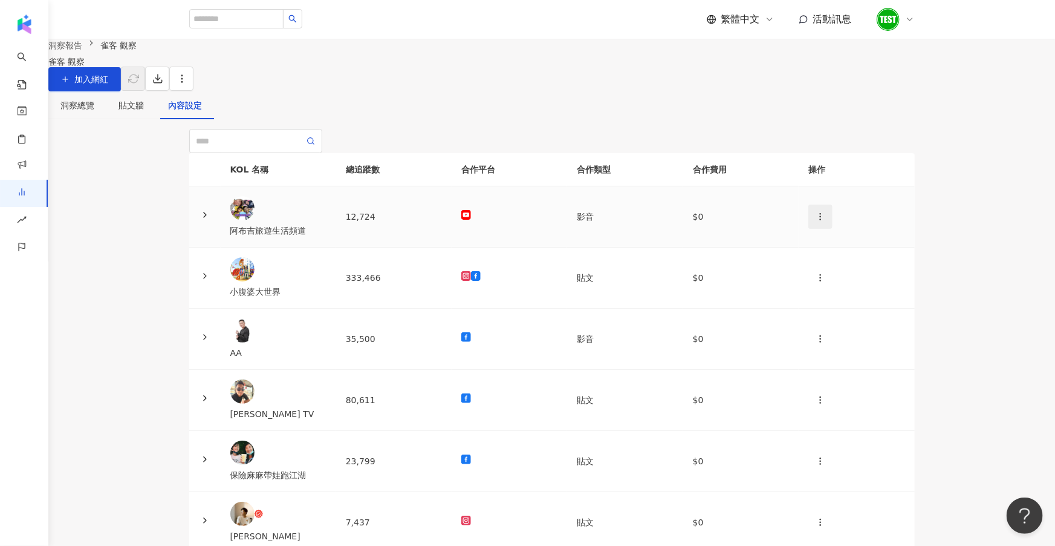
click at [816, 221] on icon "button" at bounding box center [821, 217] width 10 height 10
click at [810, 304] on icon at bounding box center [807, 303] width 8 height 8
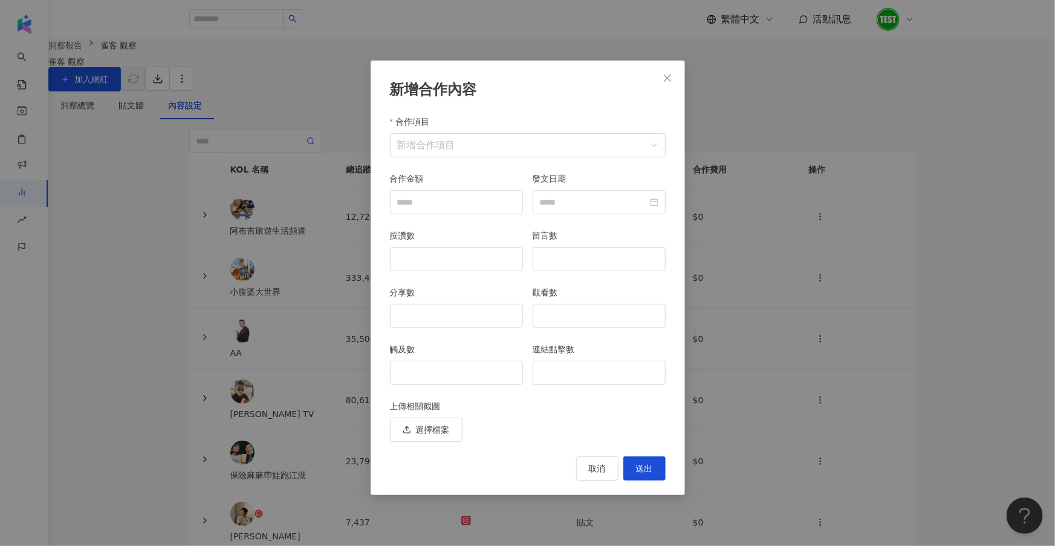
click at [771, 202] on div "新增合作內容 合作項目 新增合作項目 合作項目 合作金額 發文日期 按讚數 留言數 分享數 觀看數 觸及數 連結點擊數 上傳相關截圖 選擇檔案 取消 送出" at bounding box center [527, 273] width 1055 height 546
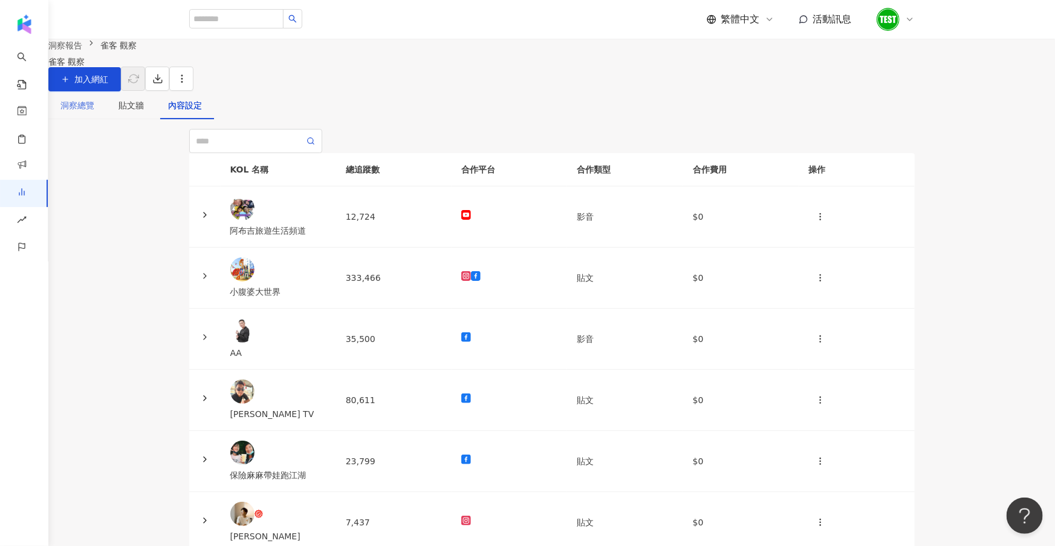
click at [106, 113] on div "洞察總覽" at bounding box center [77, 105] width 58 height 28
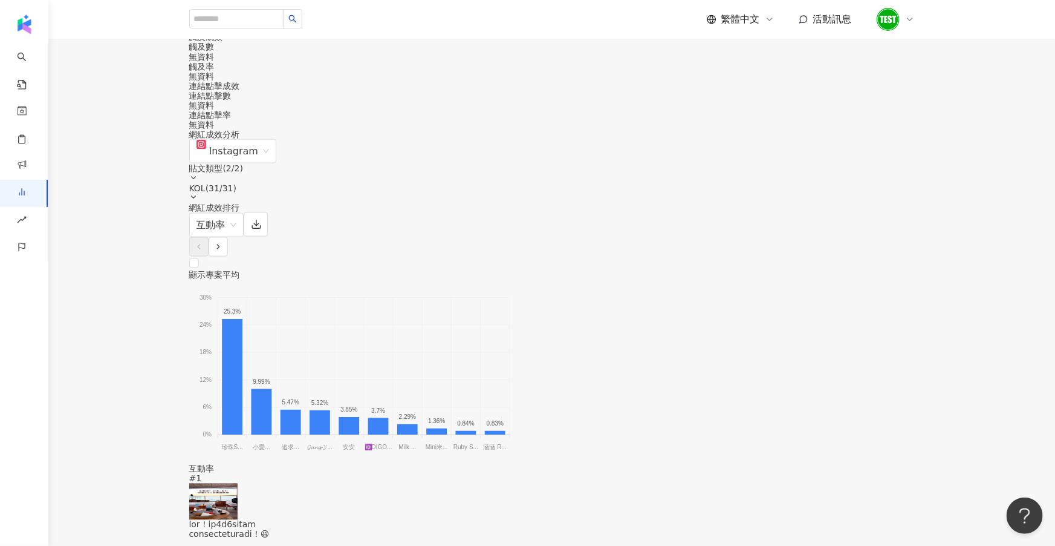
scroll to position [885, 0]
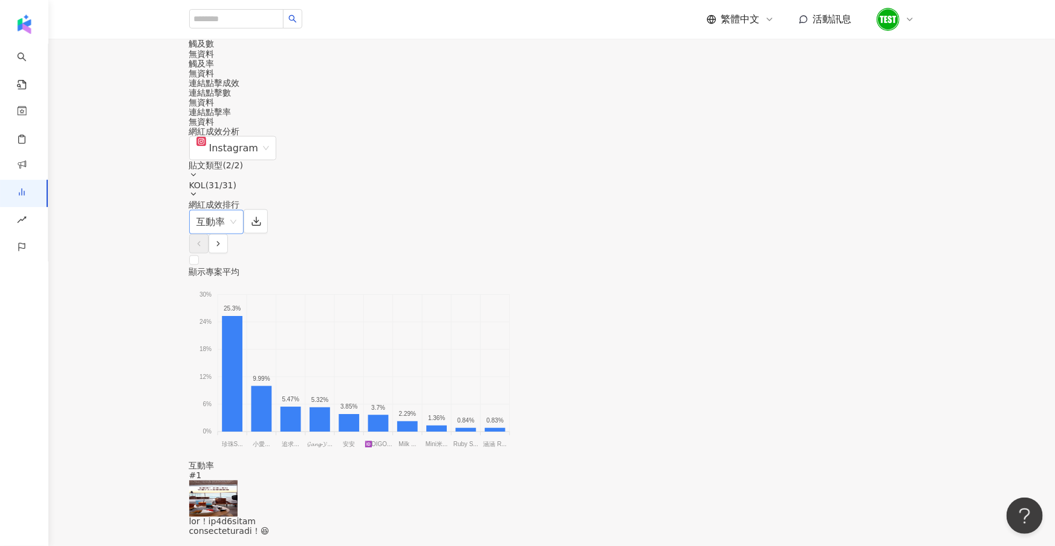
click at [236, 210] on span "互動率" at bounding box center [217, 221] width 40 height 23
click at [444, 245] on div "顯示專案平均 30% 30% 24% 24% 18% 18% 12% 12% 6% 6% 0% 0% 25.3% 9.99% 5.47% 5.32% 3.85…" at bounding box center [552, 347] width 726 height 227
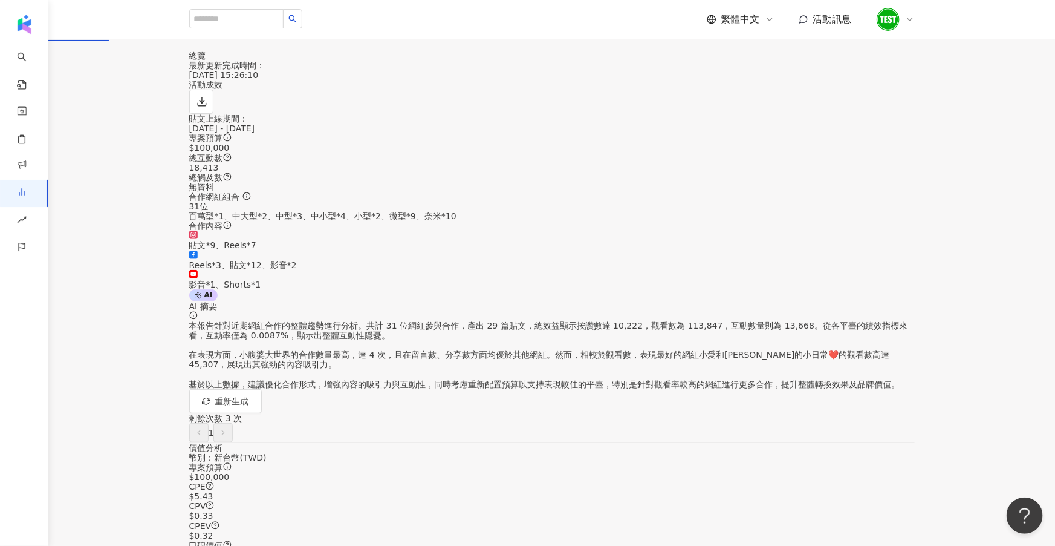
scroll to position [0, 0]
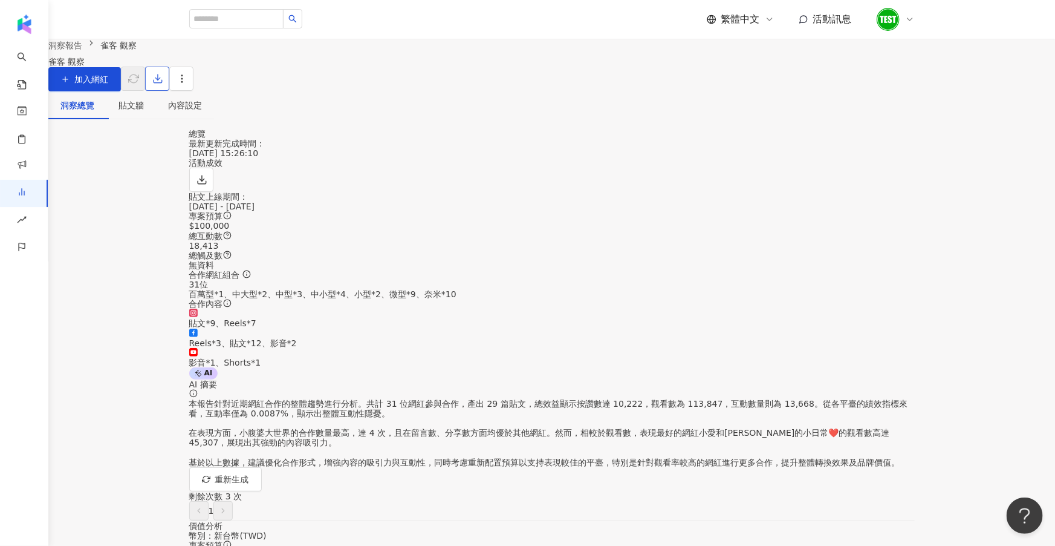
click at [163, 84] on icon "button" at bounding box center [157, 78] width 11 height 11
click at [881, 116] on span "匯出 PPT" at bounding box center [892, 117] width 42 height 13
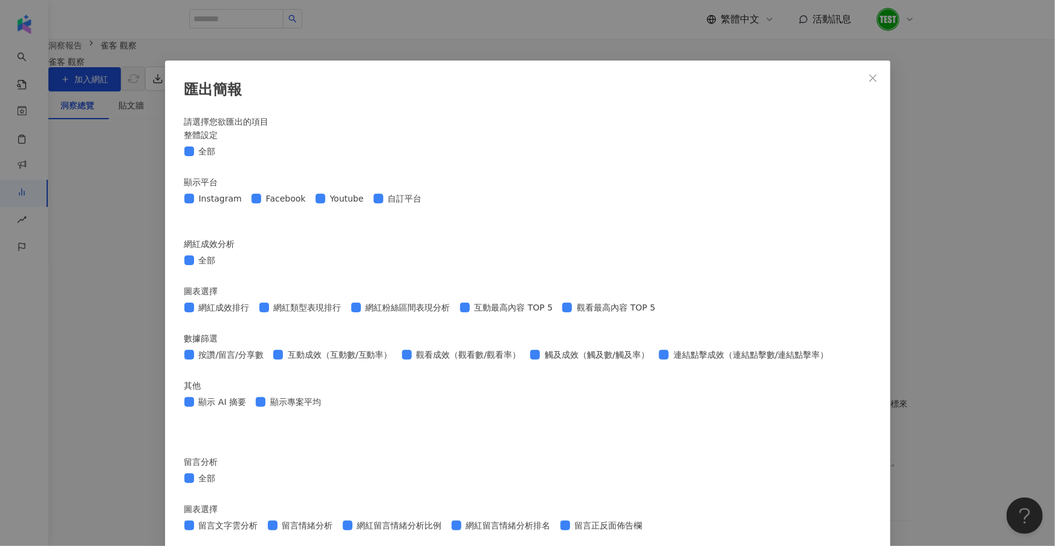
scroll to position [615, 0]
click at [930, 194] on div "匯出簡報 請選擇您欲匯出的項目 整體設定 全部 顯示平台 Instagram Facebook Youtube 自訂平台 網紅成效分析 全部 圖表選擇 網紅成…" at bounding box center [527, 273] width 1055 height 546
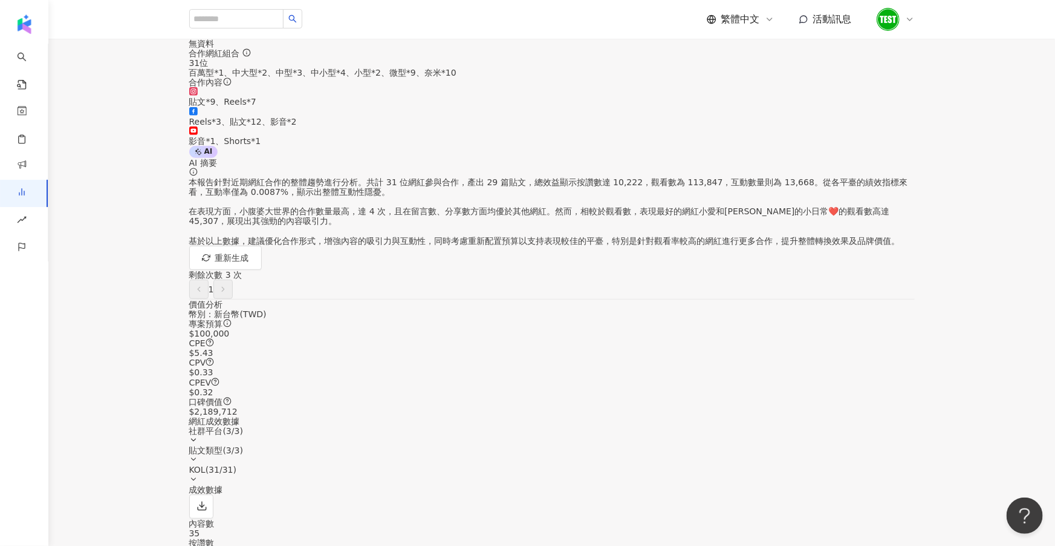
scroll to position [184, 0]
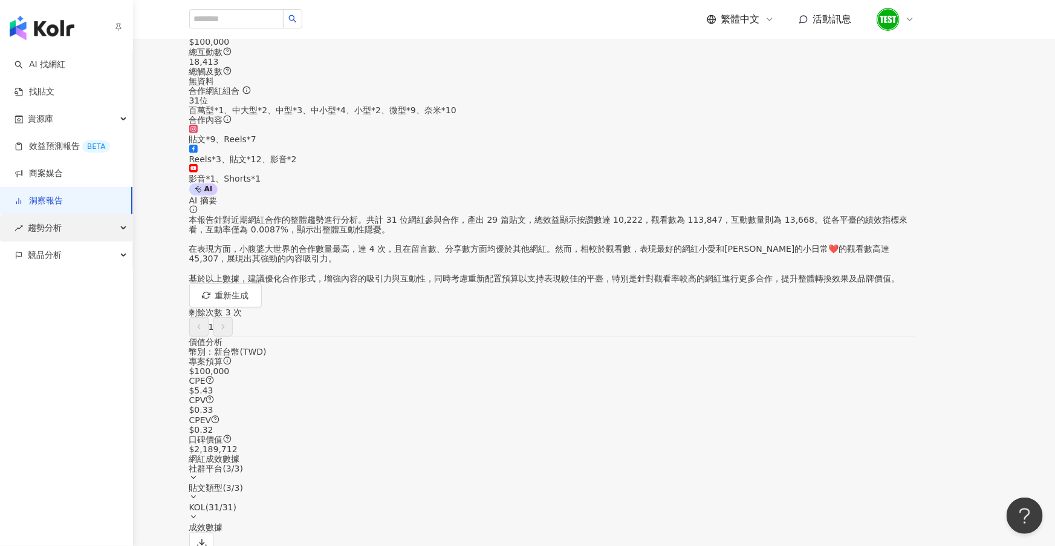
click at [31, 228] on span "趨勢分析" at bounding box center [45, 227] width 34 height 27
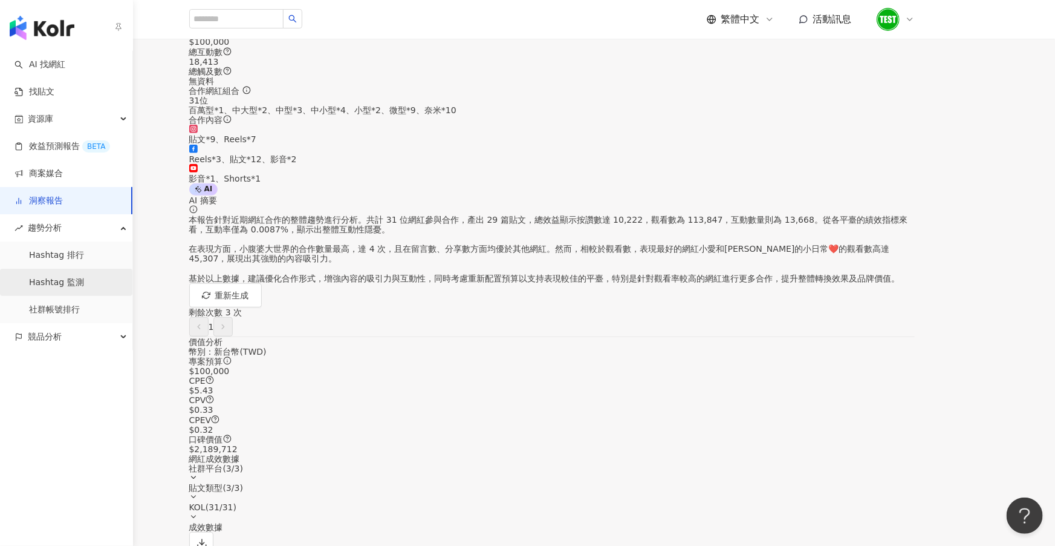
click at [68, 276] on link "Hashtag 監測" at bounding box center [56, 282] width 55 height 12
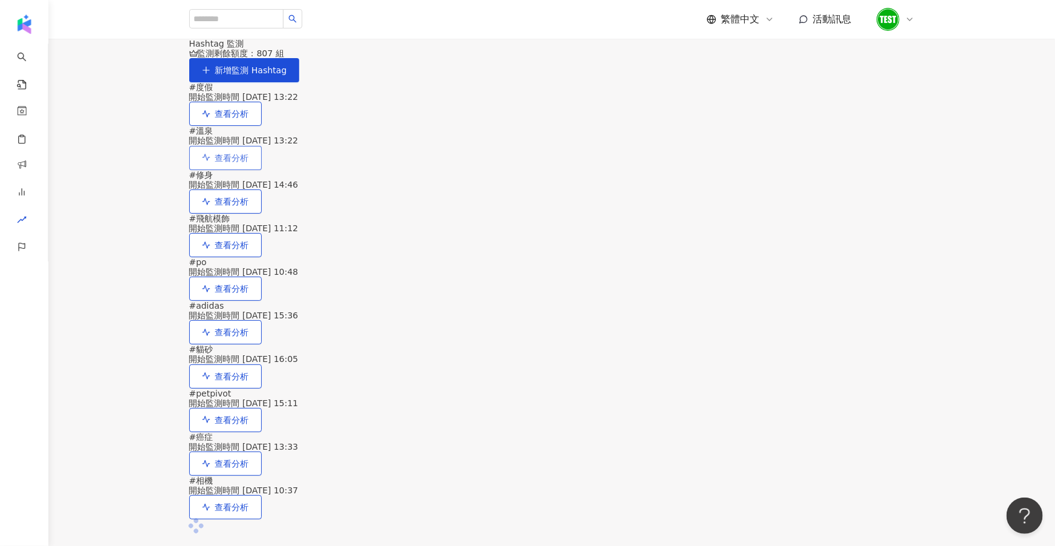
click at [249, 163] on span "查看分析" at bounding box center [232, 158] width 34 height 10
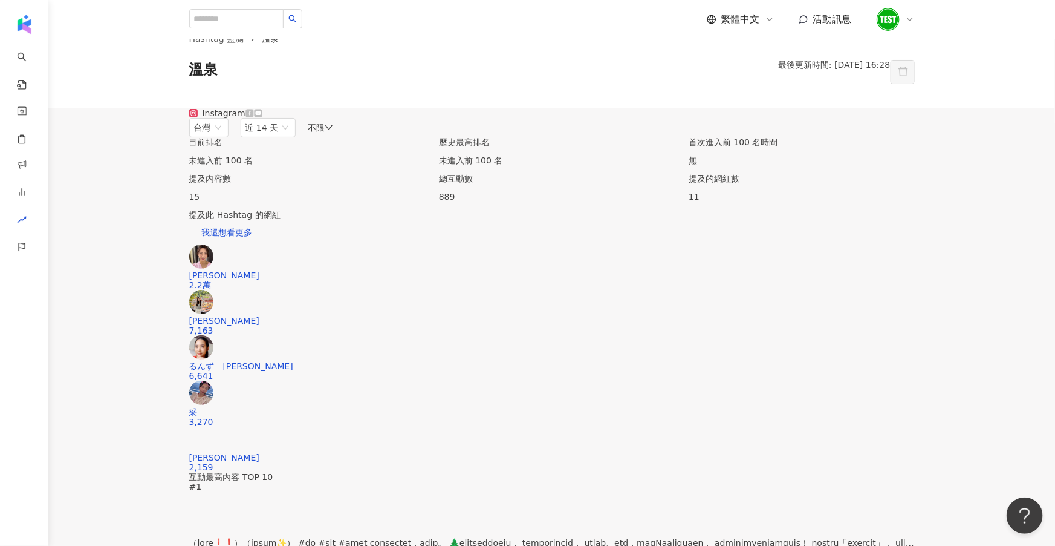
scroll to position [31, 0]
click at [279, 132] on span "近 14 天" at bounding box center [262, 127] width 33 height 10
click at [526, 137] on div "Instagram 台灣 14d 近 14 天 3m 6m 近 14 天 近一個月 近三個月 近六個月 不限" at bounding box center [552, 122] width 726 height 29
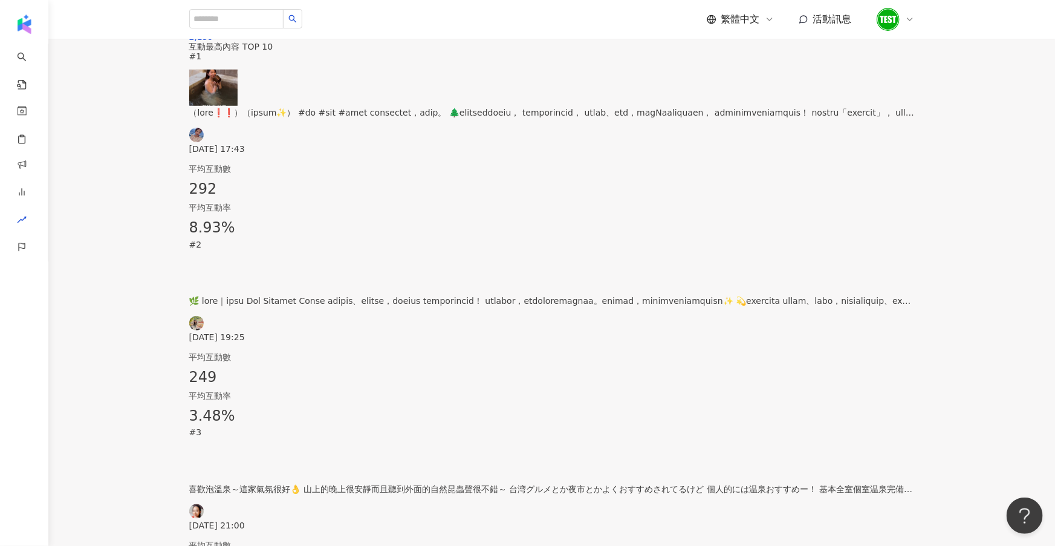
scroll to position [397, 0]
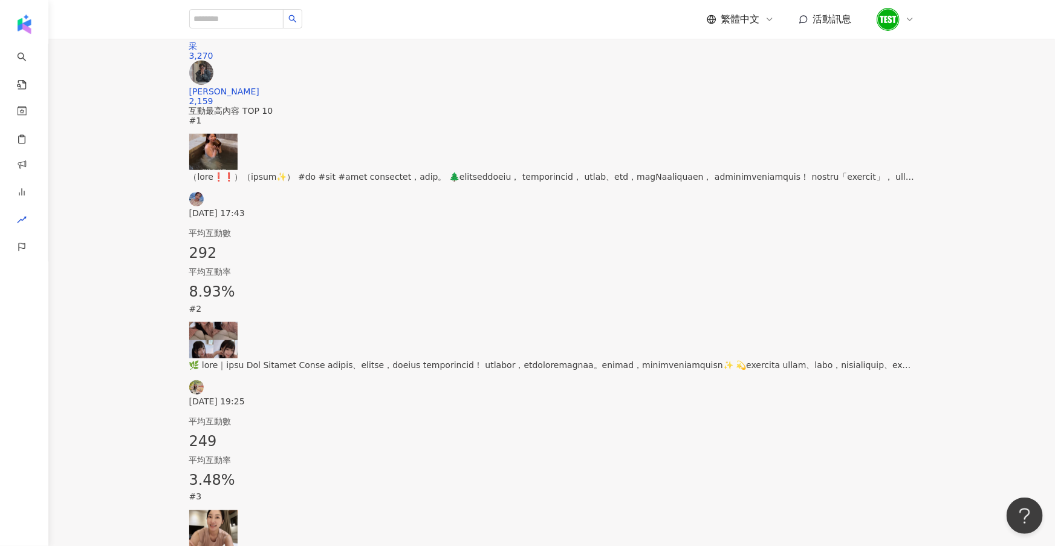
click at [238, 170] on img at bounding box center [213, 152] width 48 height 36
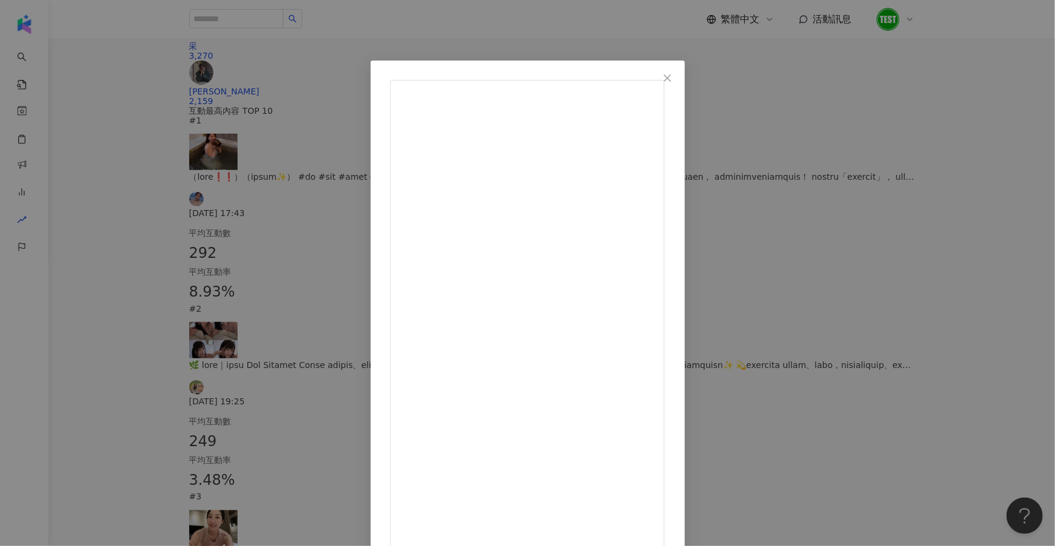
scroll to position [59, 0]
click at [902, 253] on div "采 [DATE] 102 190 2,710 查看原始貼文" at bounding box center [527, 273] width 1055 height 546
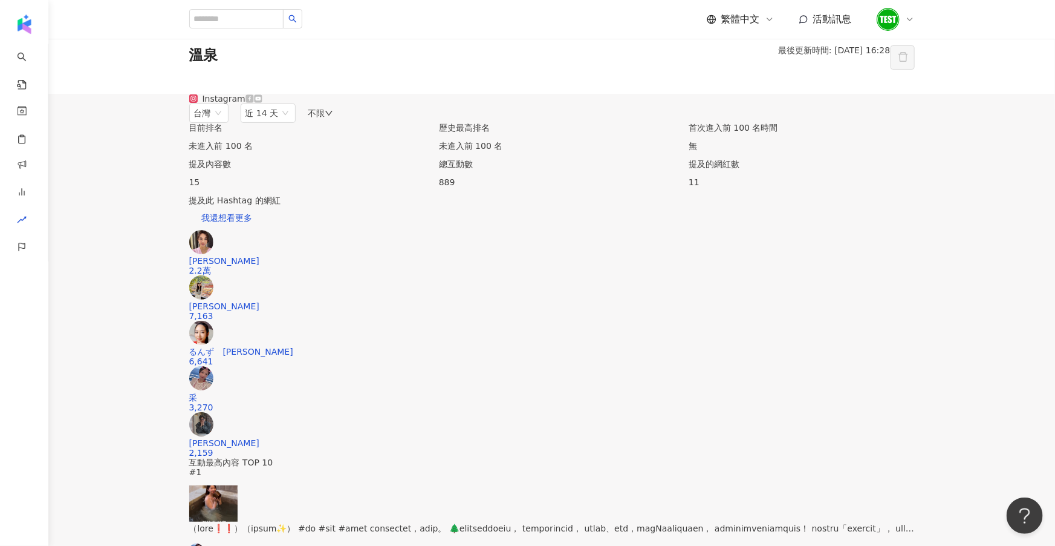
scroll to position [0, 0]
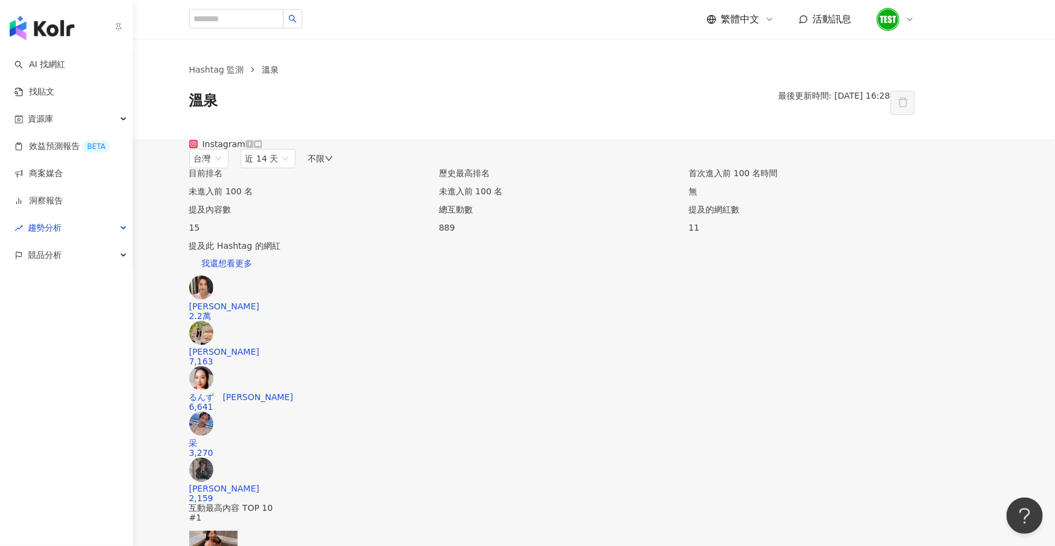
click at [57, 34] on img "button" at bounding box center [42, 28] width 65 height 24
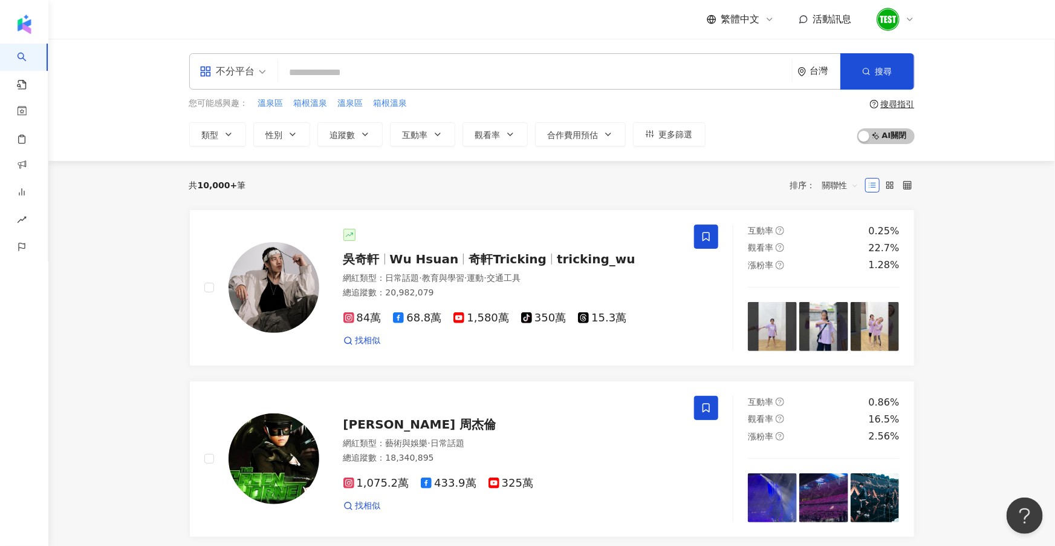
click at [911, 18] on icon at bounding box center [910, 20] width 10 height 10
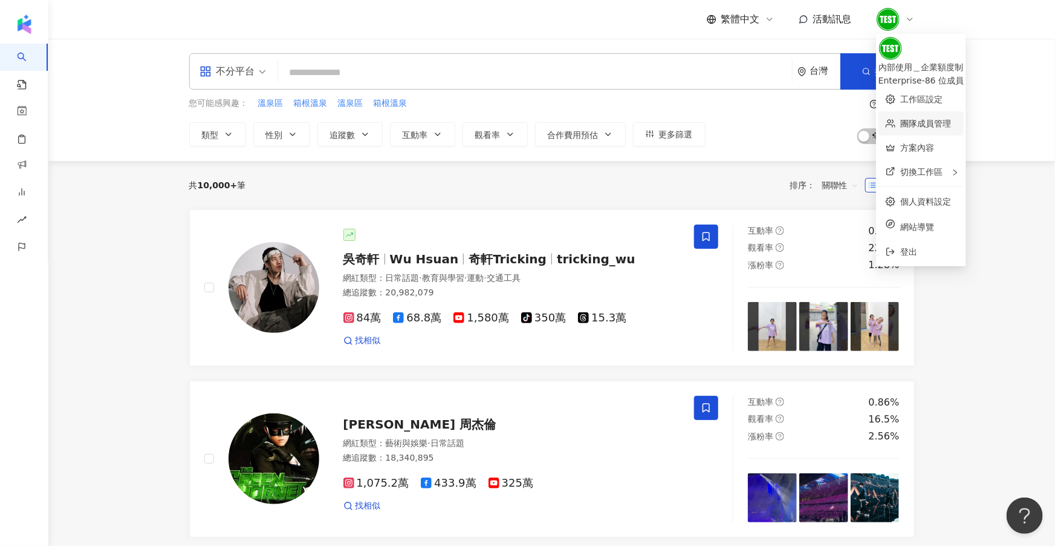
click at [950, 119] on link "團隊成員管理" at bounding box center [926, 124] width 51 height 10
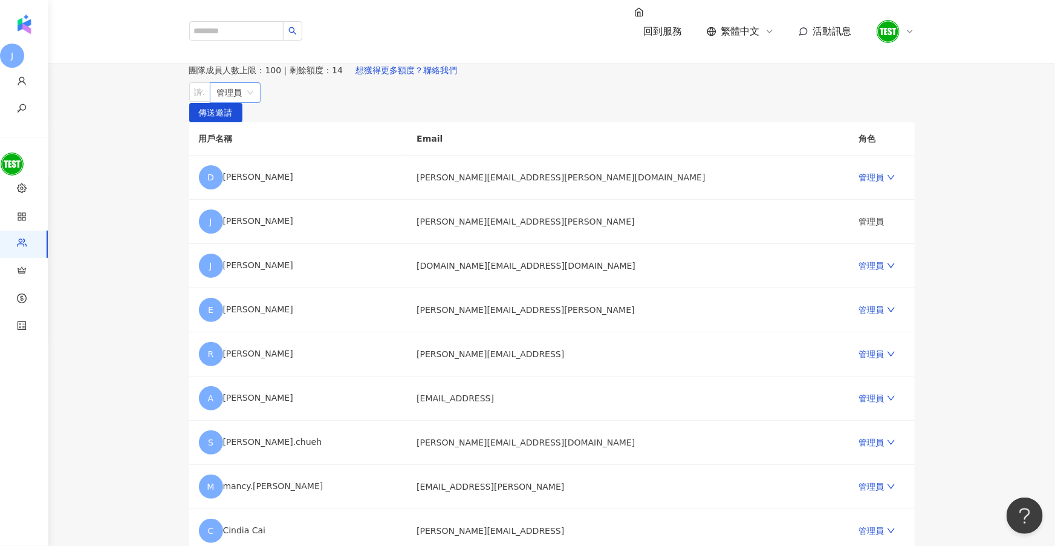
click at [253, 102] on span "管理員" at bounding box center [235, 92] width 36 height 19
